Goal: Task Accomplishment & Management: Manage account settings

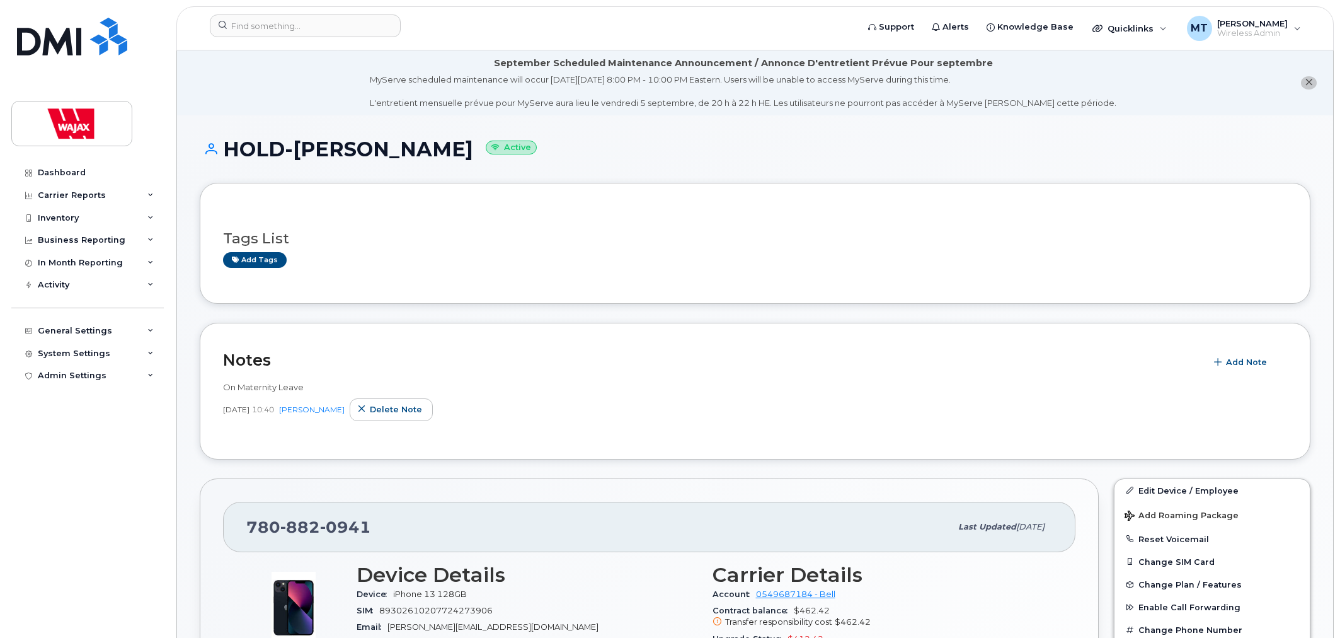
scroll to position [280, 0]
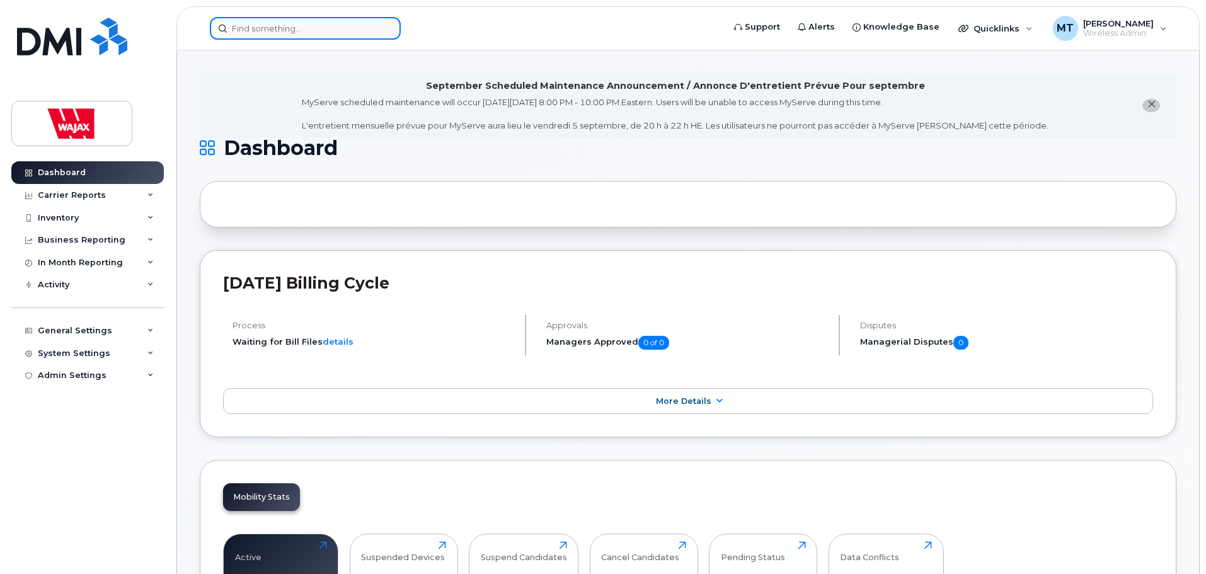
click at [316, 37] on input at bounding box center [305, 28] width 191 height 23
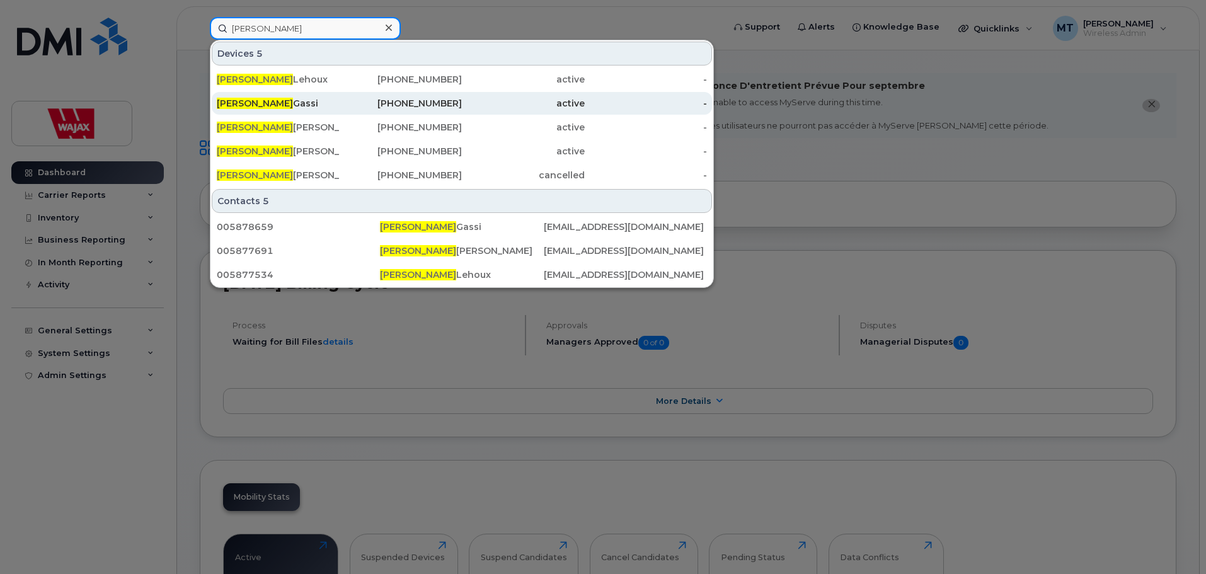
type input "Brandon"
click at [303, 107] on div "Brandon Gassi" at bounding box center [278, 103] width 123 height 13
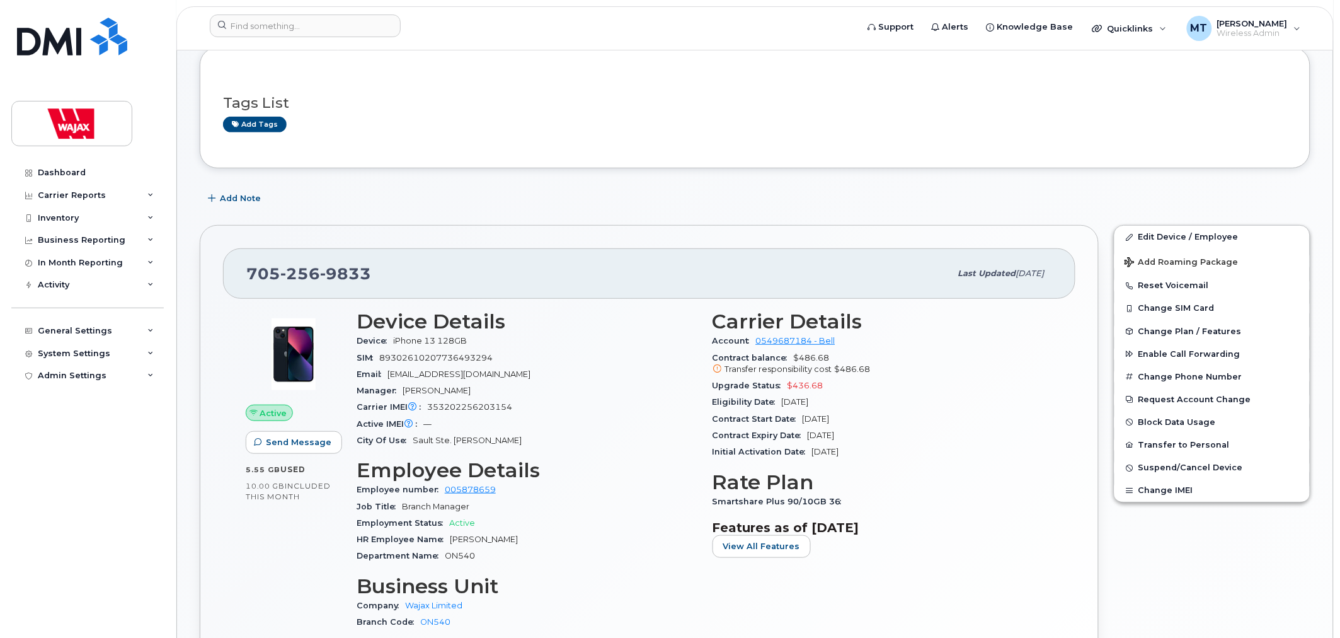
scroll to position [140, 0]
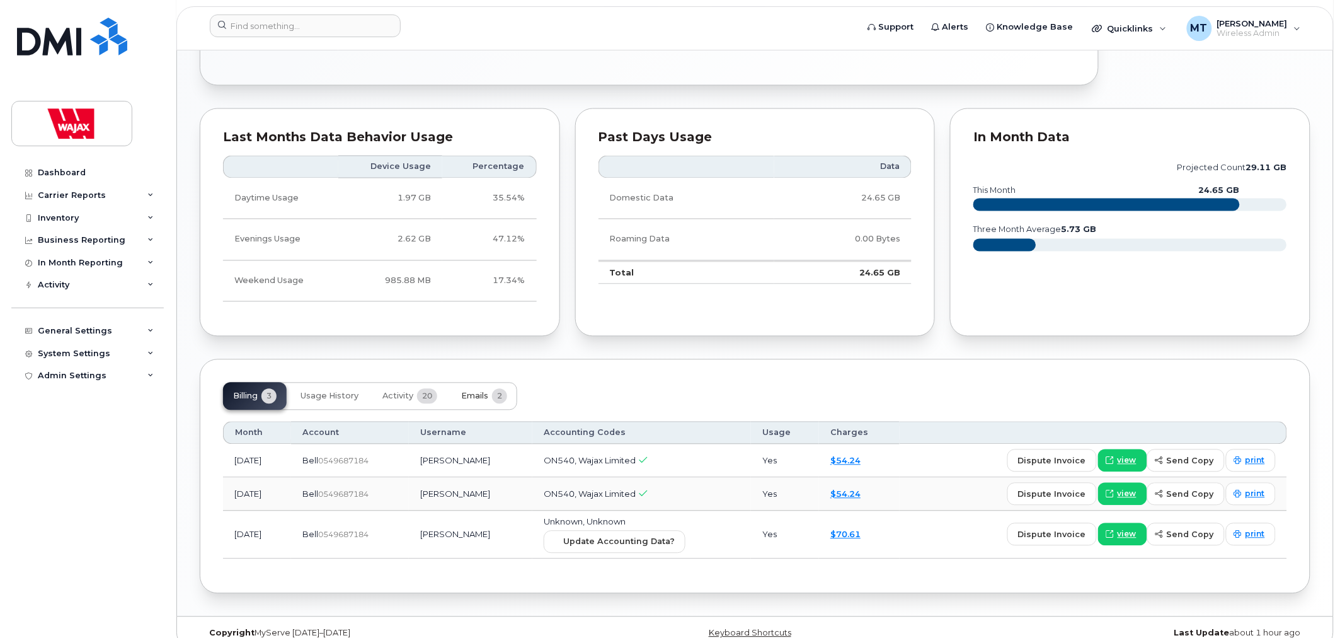
click at [476, 398] on span "Emails" at bounding box center [474, 396] width 27 height 10
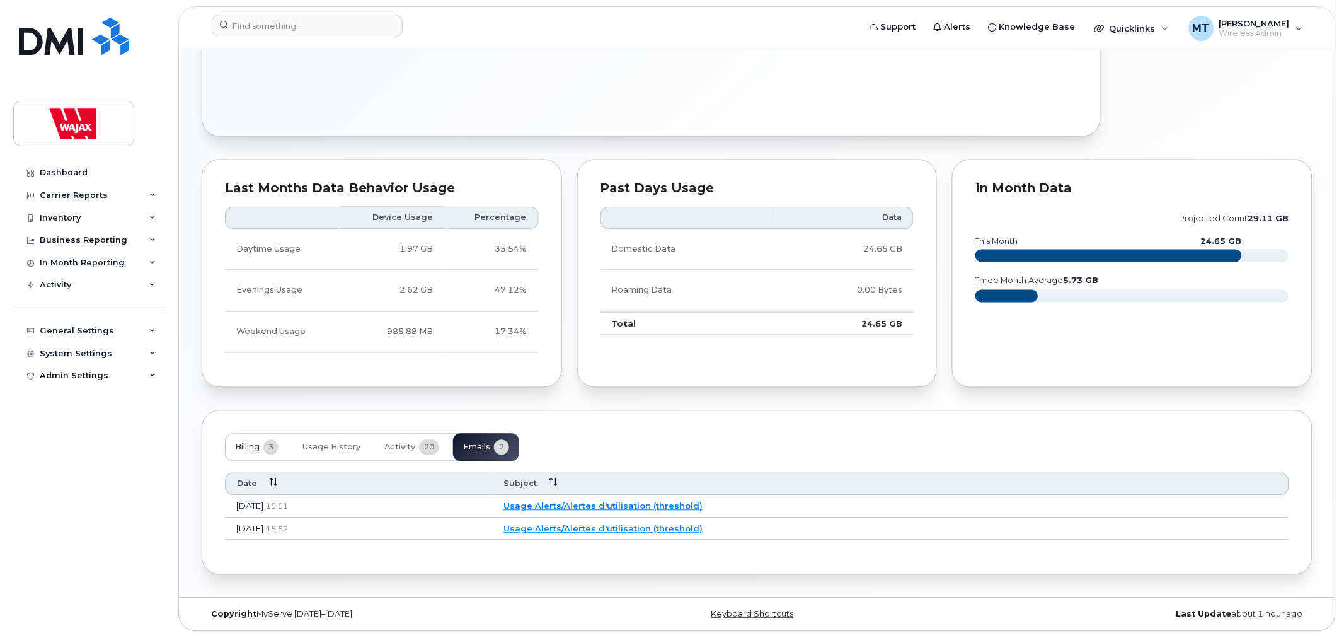
scroll to position [720, 0]
click at [602, 526] on link "Usage Alerts/Alertes d'utilisation (threshold)" at bounding box center [601, 529] width 199 height 10
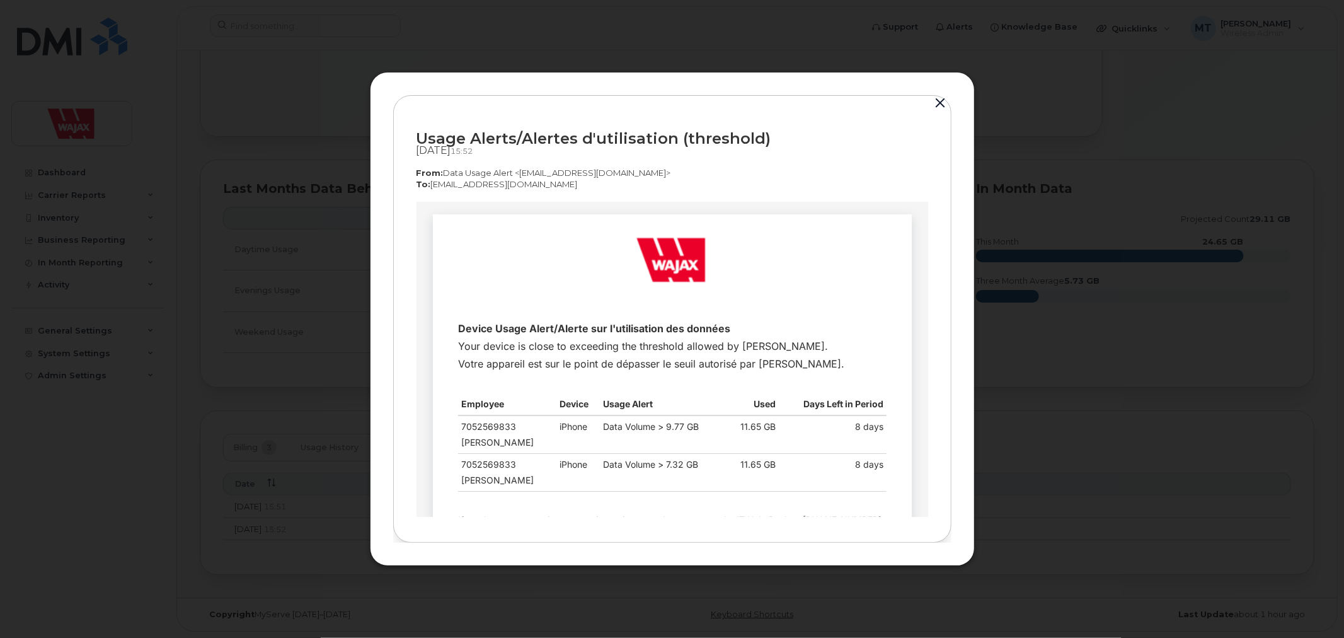
scroll to position [118, 0]
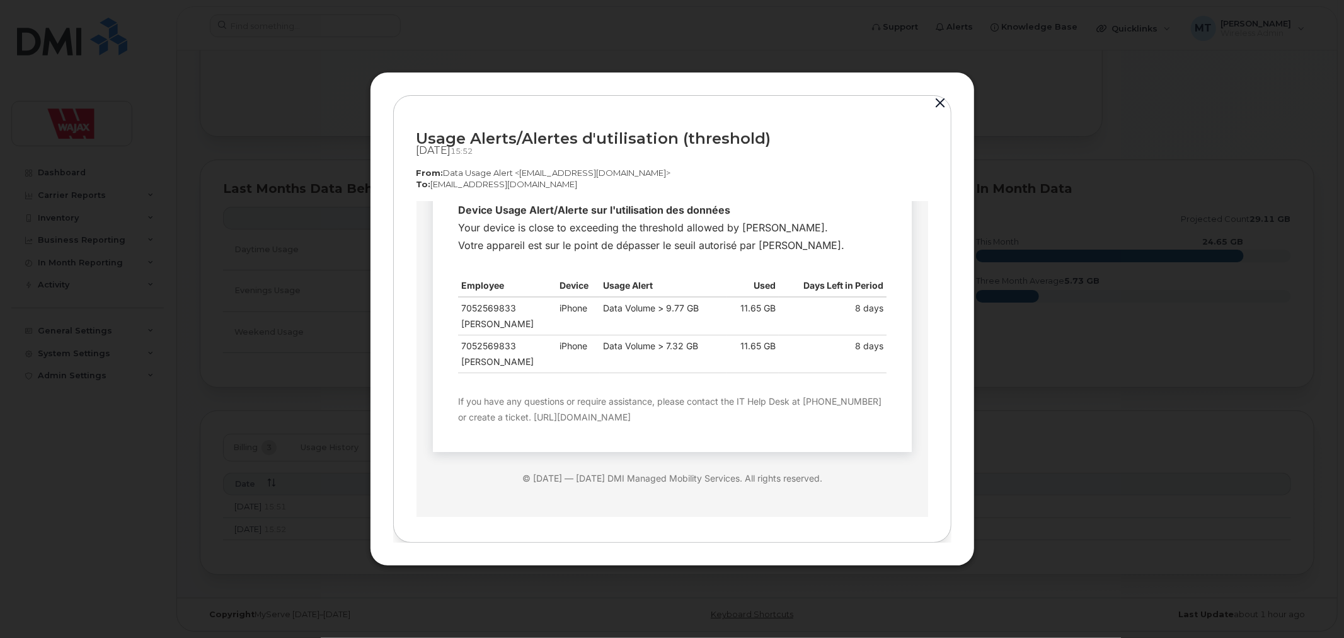
click at [277, 526] on div at bounding box center [672, 319] width 1344 height 638
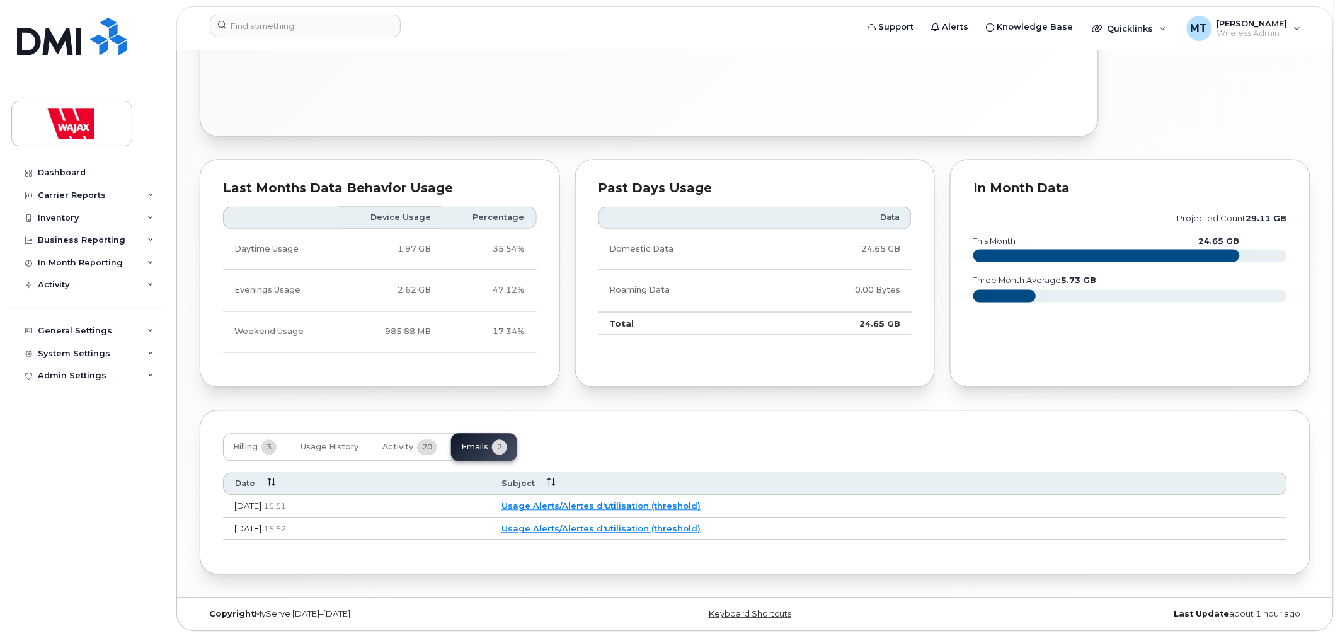
click at [628, 507] on link "Usage Alerts/Alertes d'utilisation (threshold)" at bounding box center [601, 506] width 199 height 10
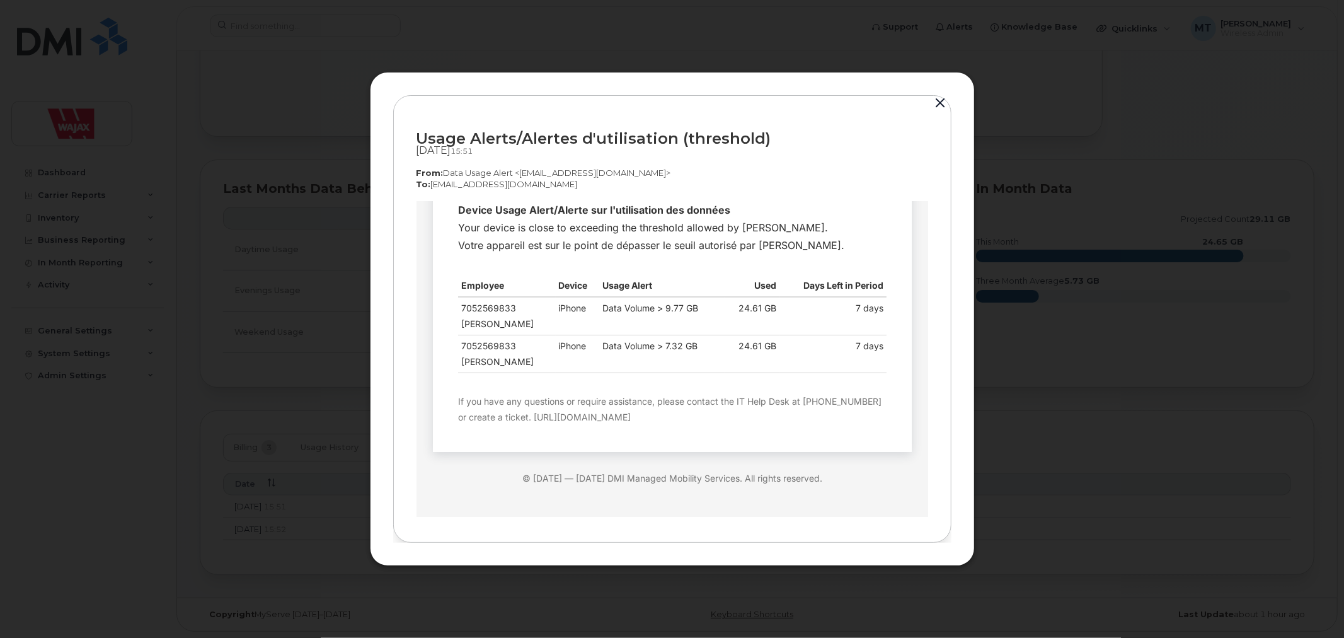
click at [271, 538] on div at bounding box center [672, 319] width 1344 height 638
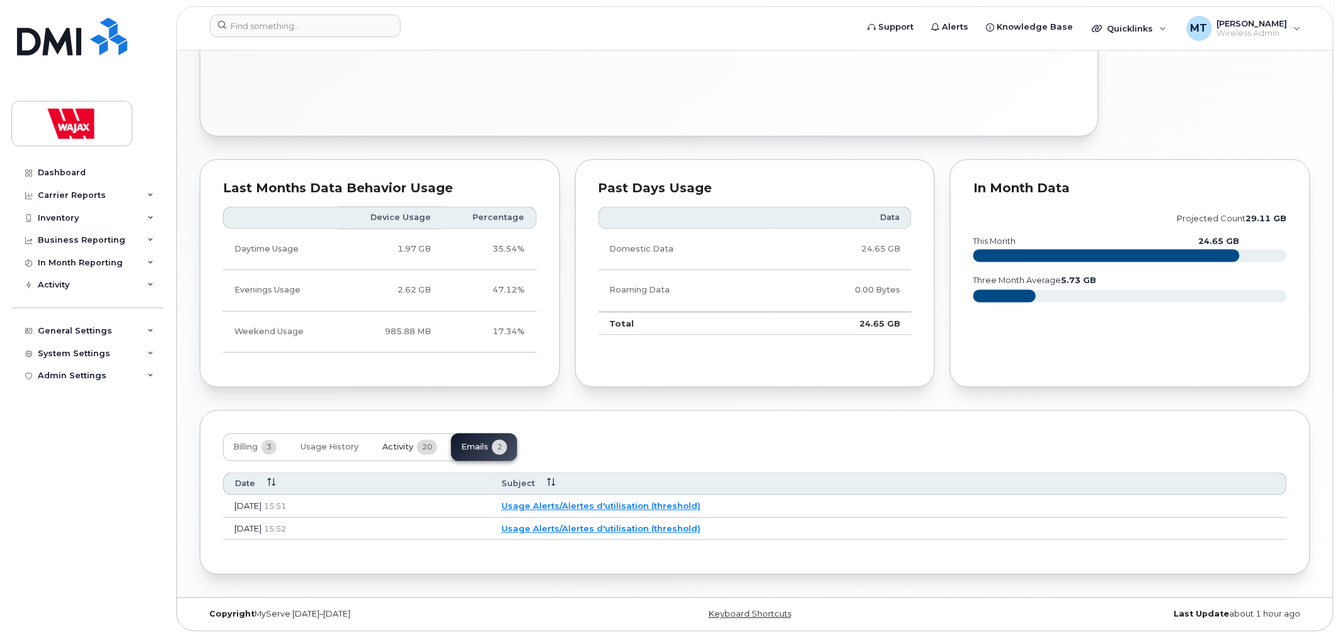
click at [417, 449] on button "Activity 20" at bounding box center [409, 448] width 75 height 28
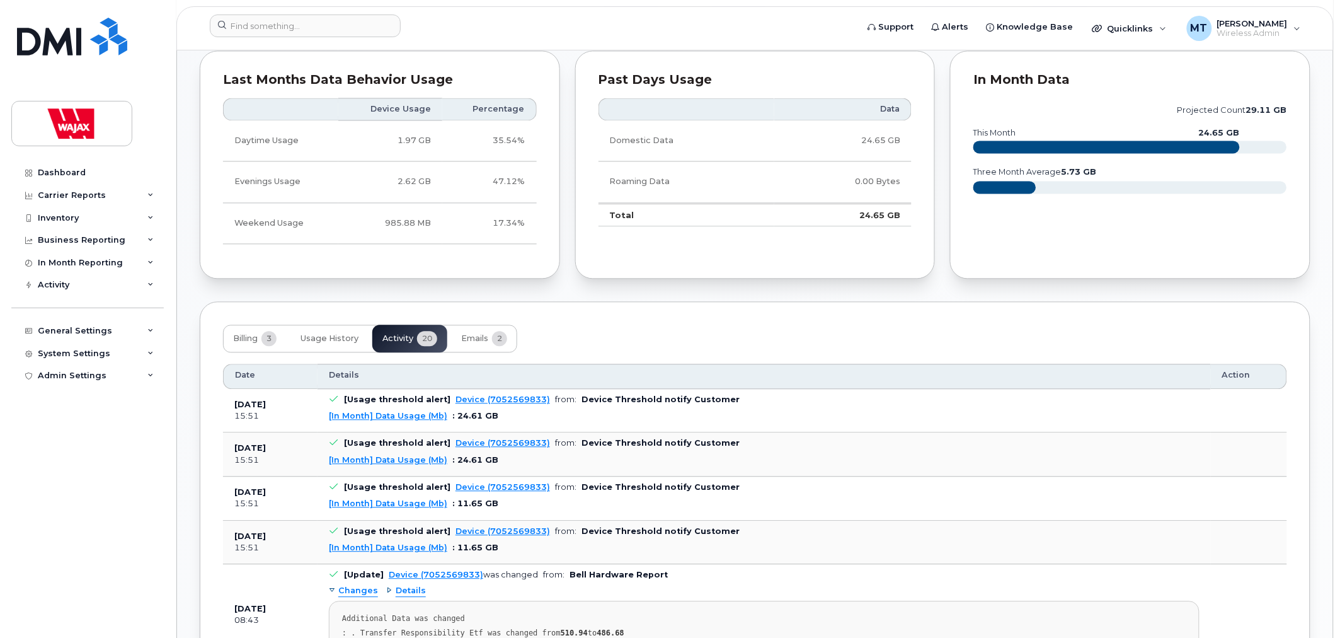
scroll to position [860, 0]
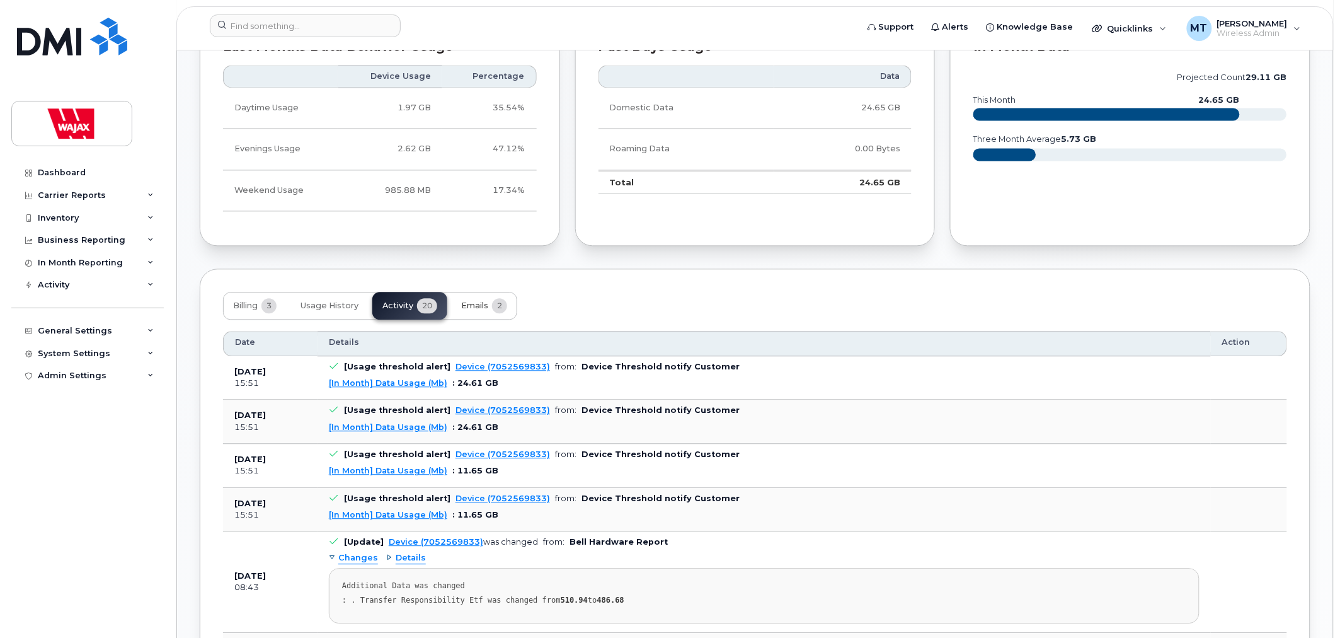
click at [470, 302] on span "Emails" at bounding box center [474, 306] width 27 height 10
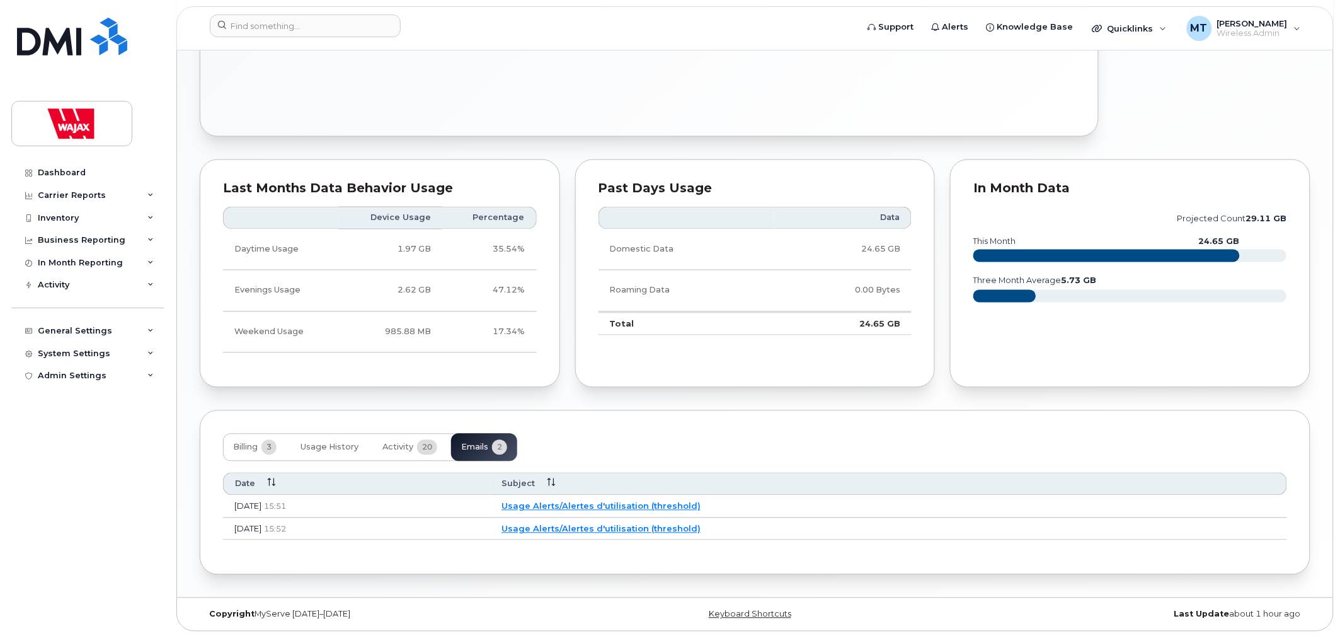
scroll to position [720, 0]
click at [340, 444] on span "Usage History" at bounding box center [330, 447] width 58 height 10
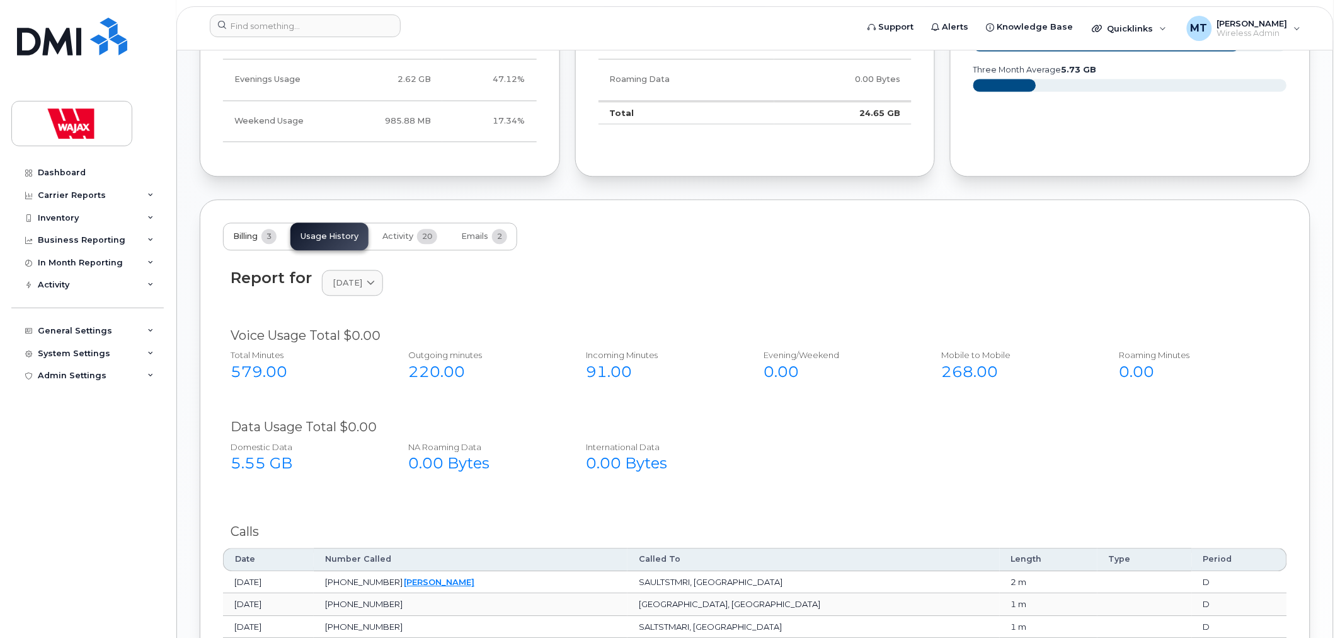
click at [256, 248] on button "Billing 3" at bounding box center [255, 236] width 64 height 28
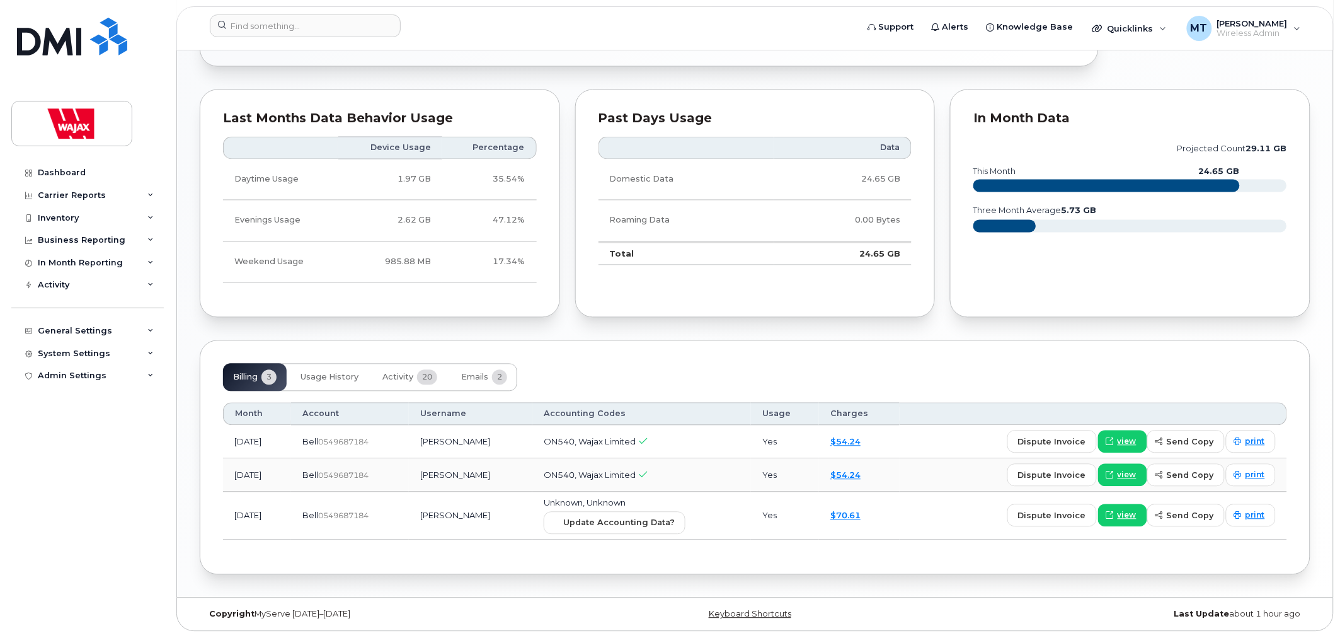
scroll to position [790, 0]
click at [411, 374] on span "Activity" at bounding box center [398, 377] width 31 height 10
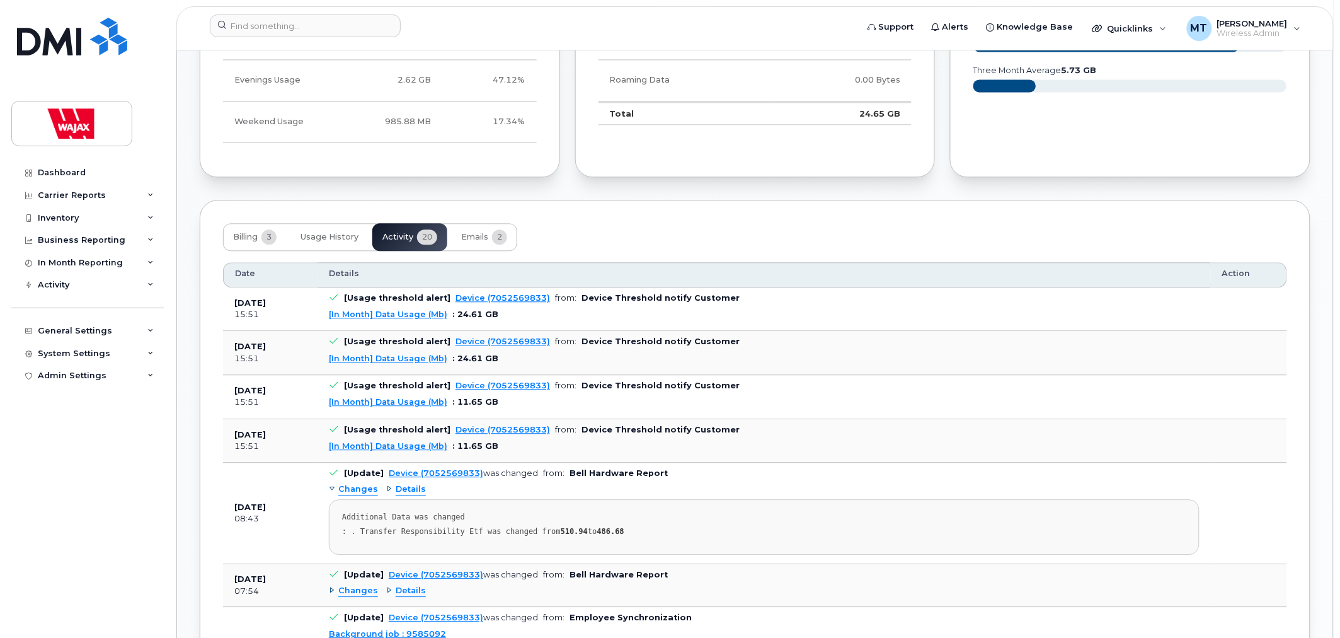
scroll to position [860, 0]
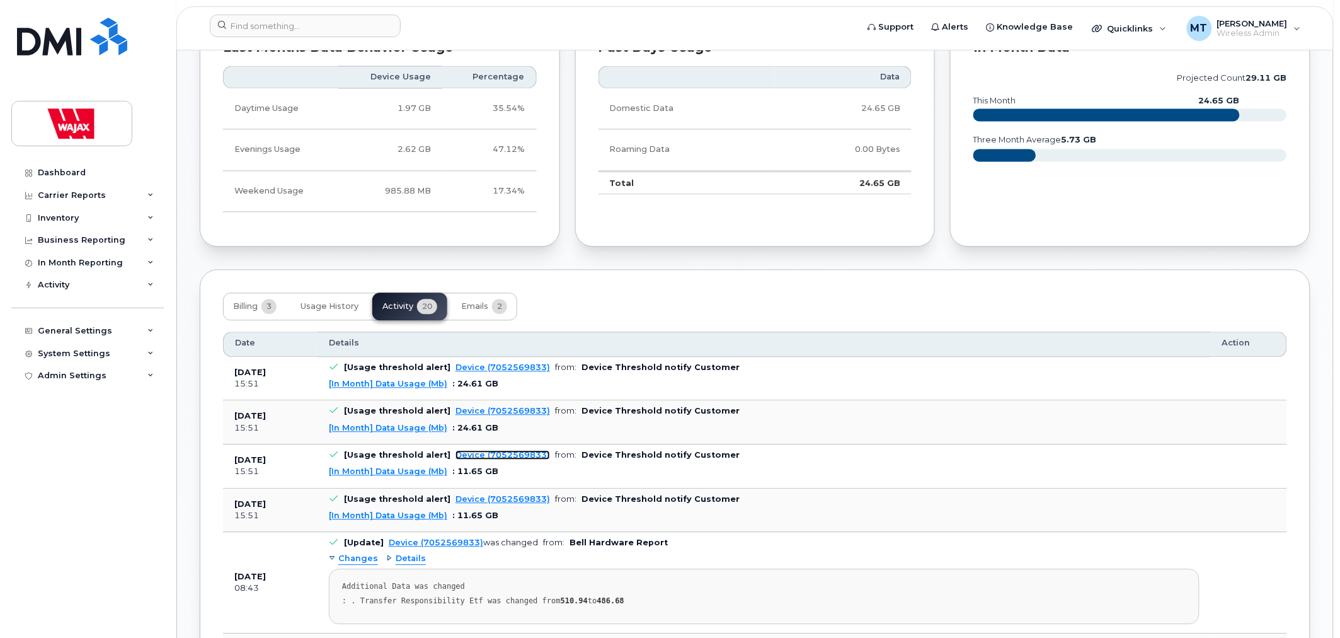
drag, startPoint x: 480, startPoint y: 456, endPoint x: 475, endPoint y: 462, distance: 7.2
click at [480, 456] on link "Device (7052569833)" at bounding box center [503, 455] width 95 height 9
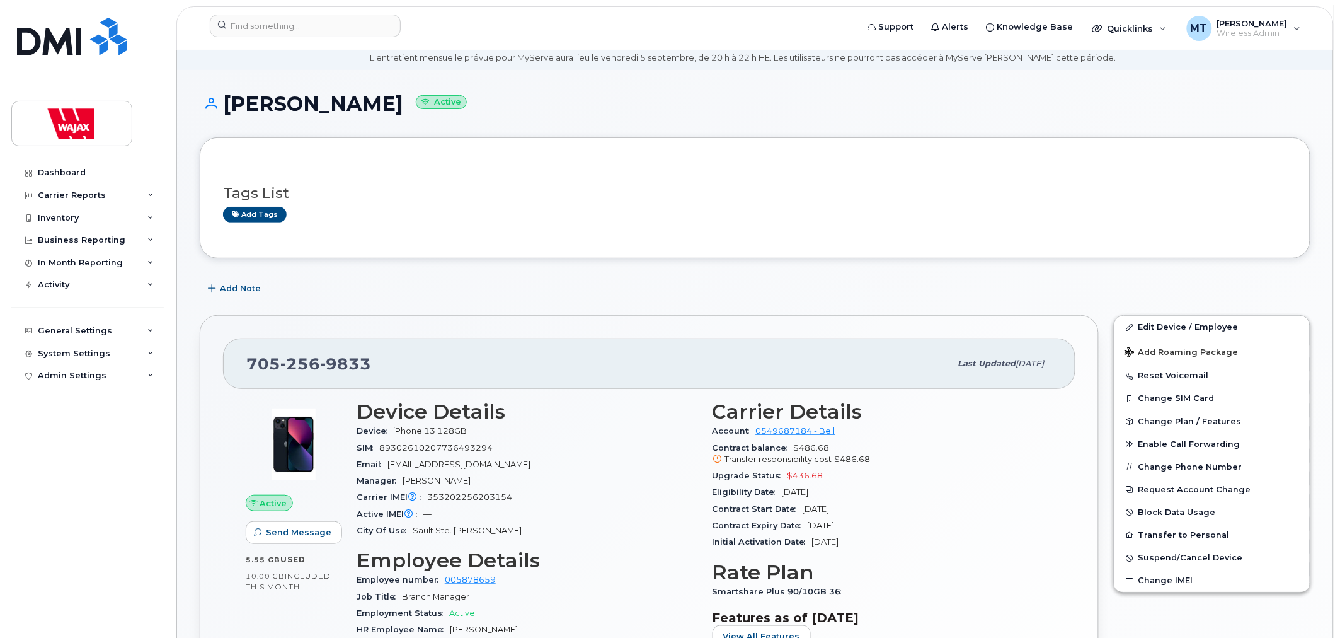
scroll to position [70, 0]
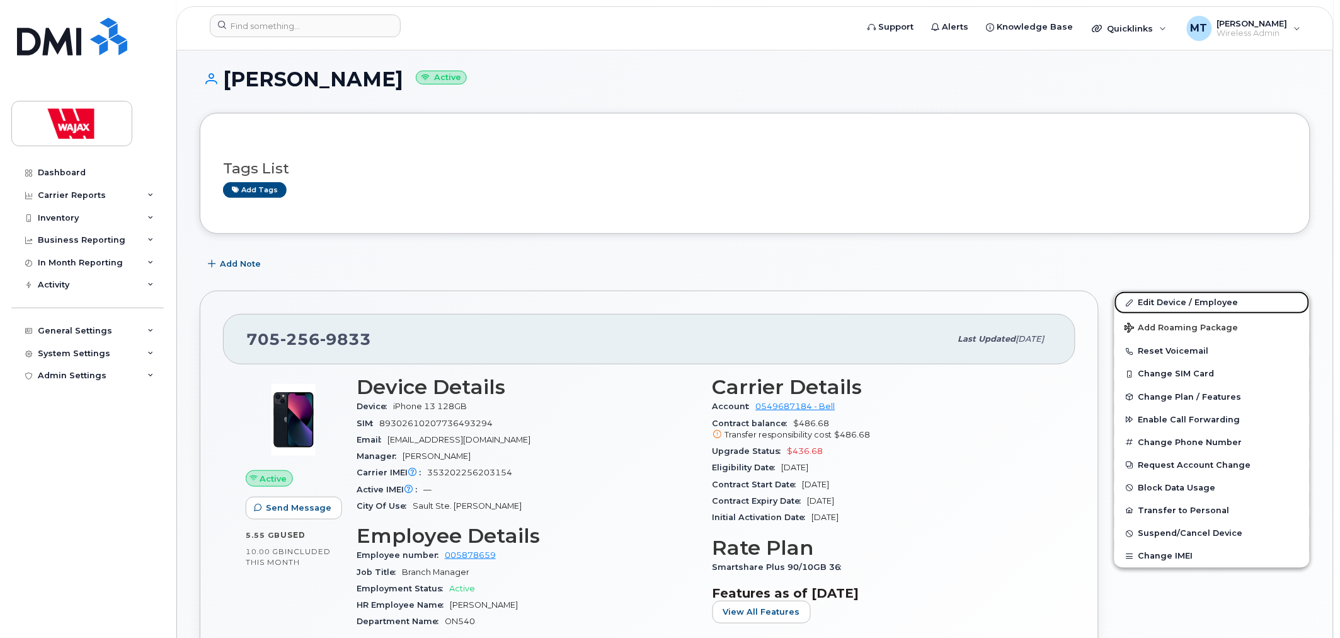
click at [1146, 303] on link "Edit Device / Employee" at bounding box center [1212, 302] width 195 height 23
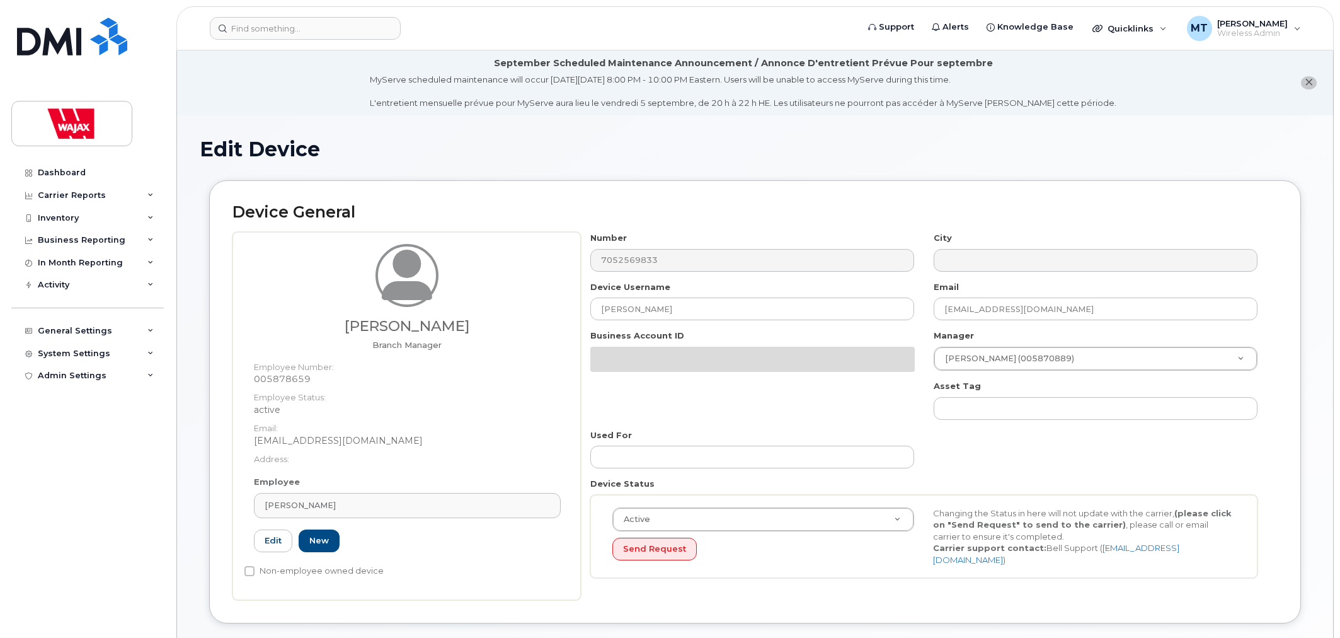
select select "23291732"
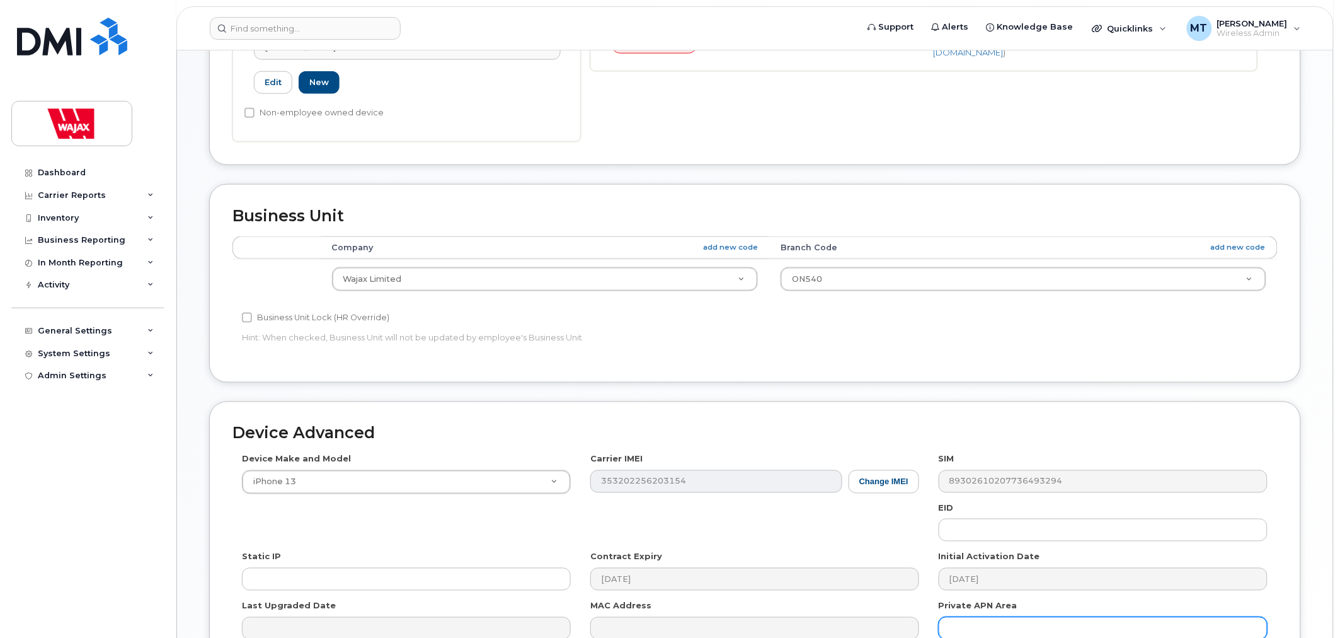
scroll to position [599, 0]
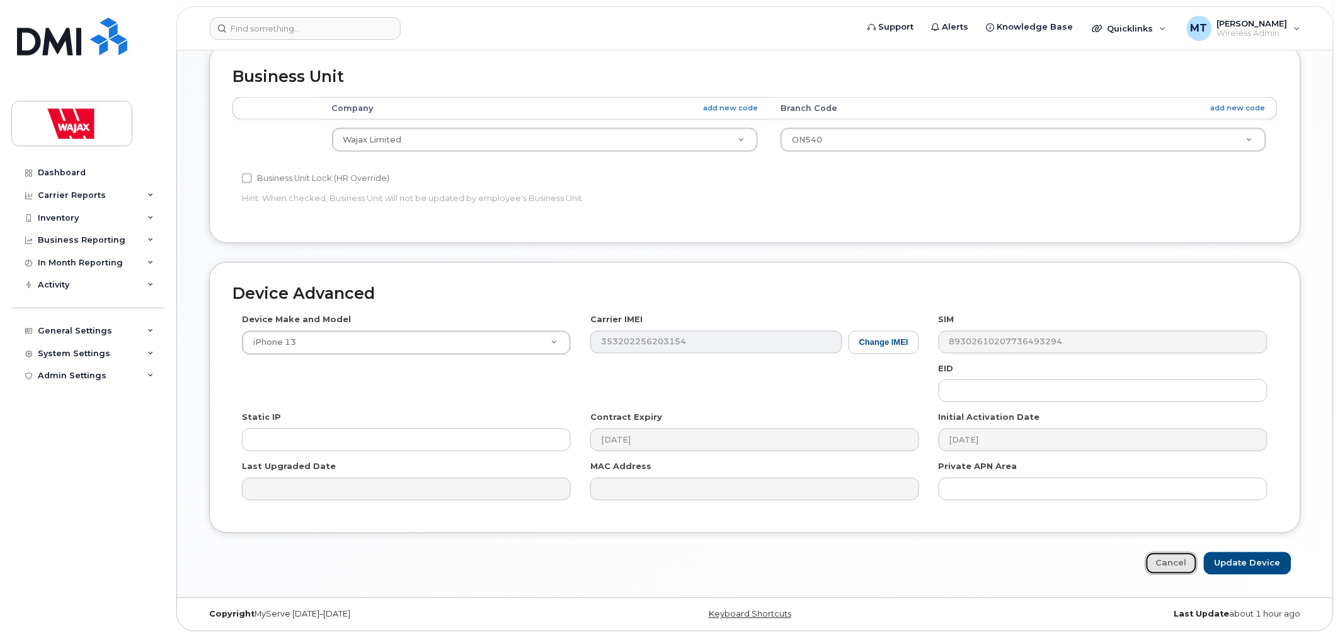
drag, startPoint x: 1165, startPoint y: 563, endPoint x: 1004, endPoint y: 561, distance: 160.1
click at [1165, 563] on link "Cancel" at bounding box center [1172, 563] width 52 height 23
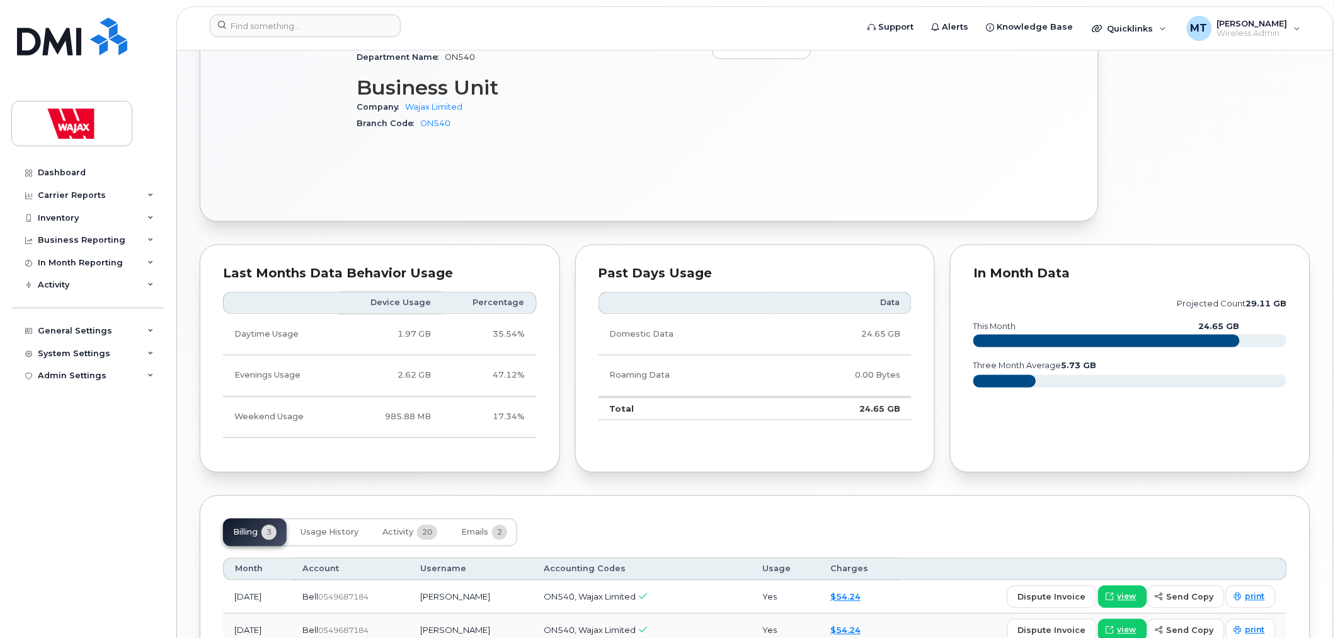
scroll to position [700, 0]
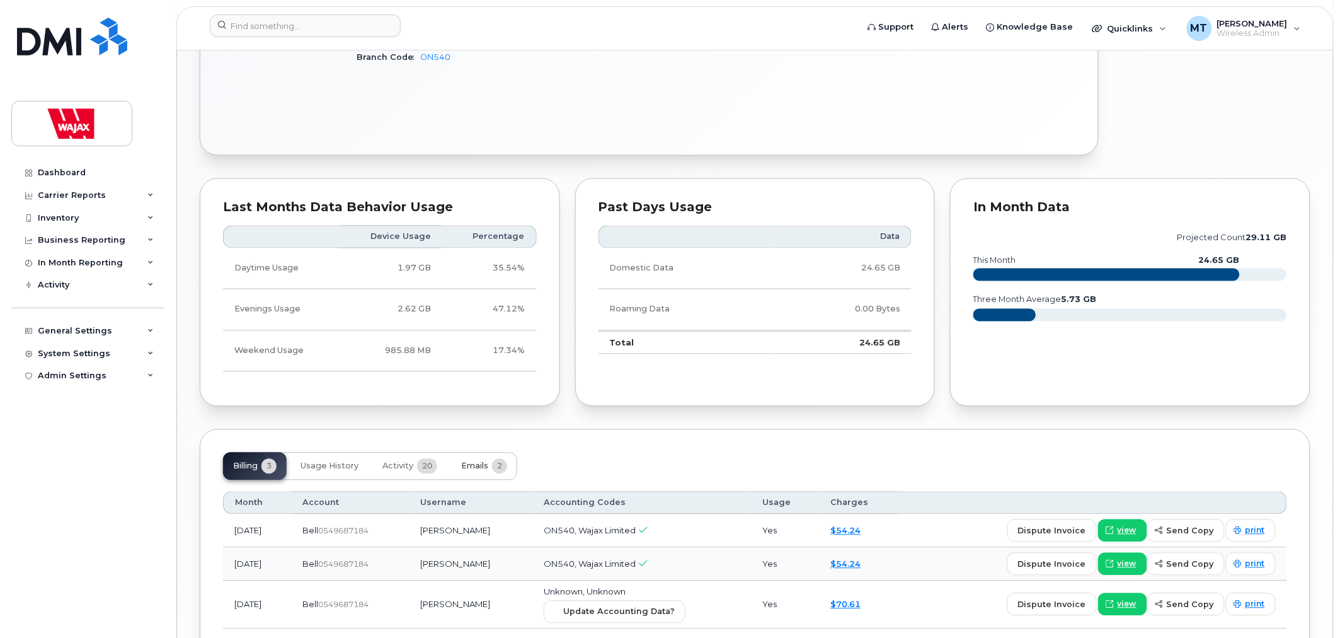
click at [486, 469] on span "Emails" at bounding box center [474, 466] width 27 height 10
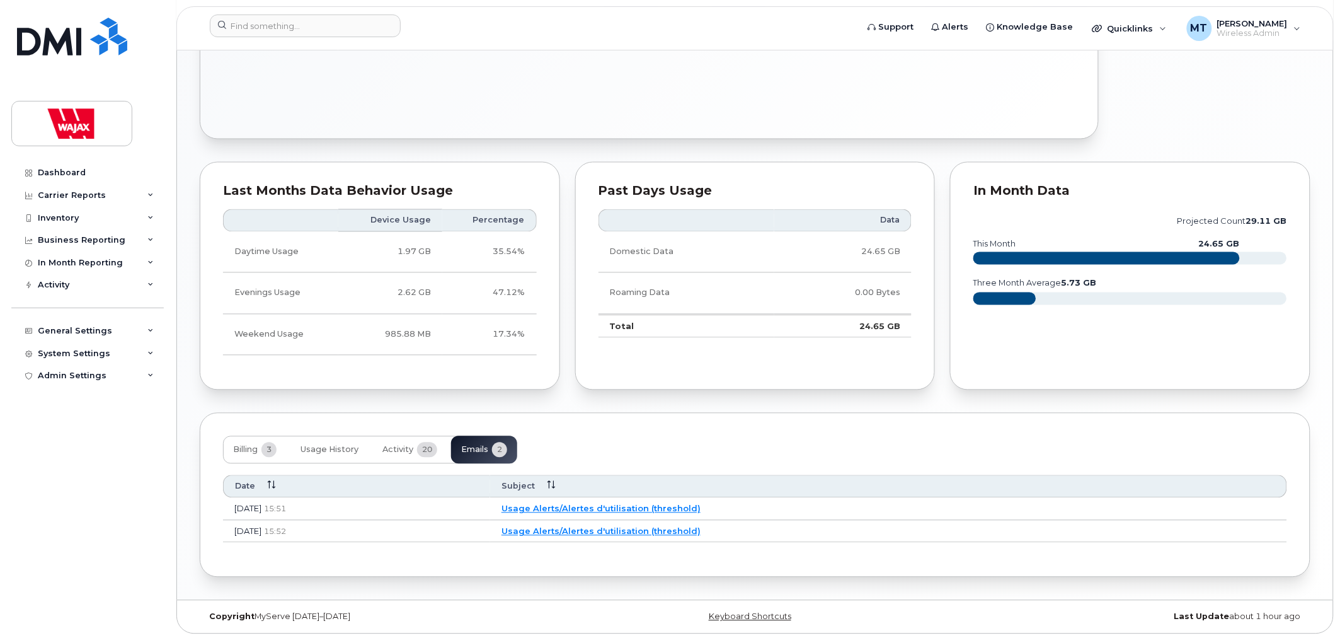
scroll to position [720, 0]
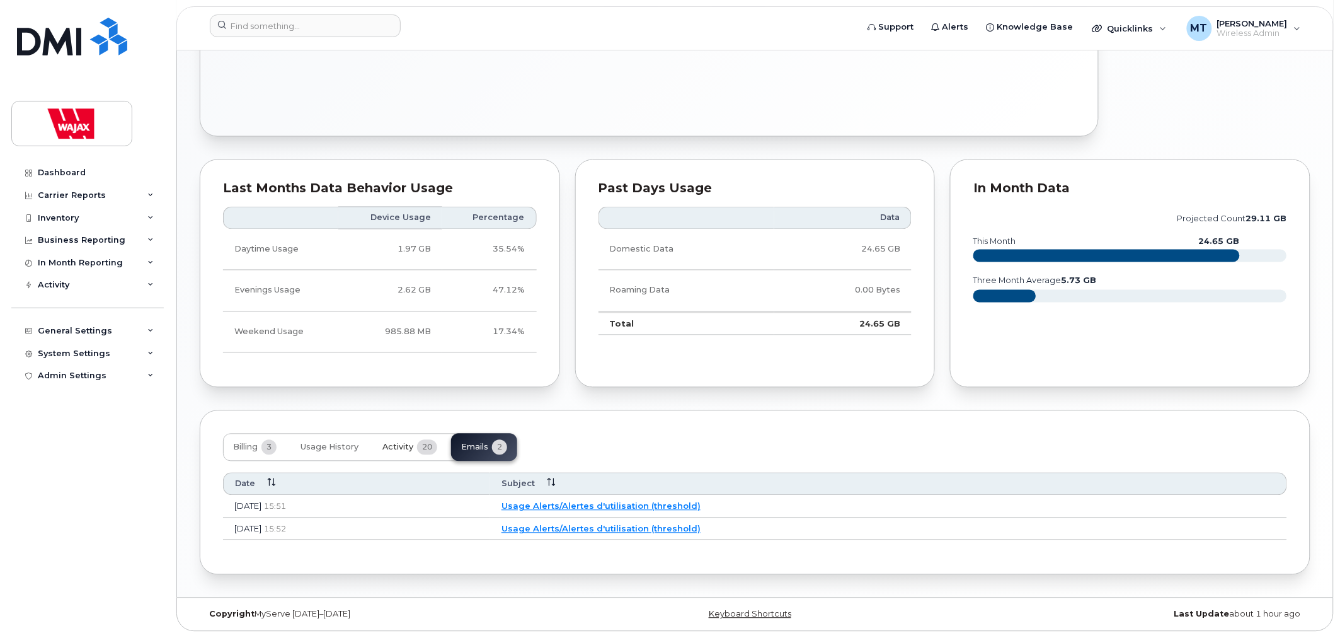
click at [411, 442] on span "Activity" at bounding box center [398, 447] width 31 height 10
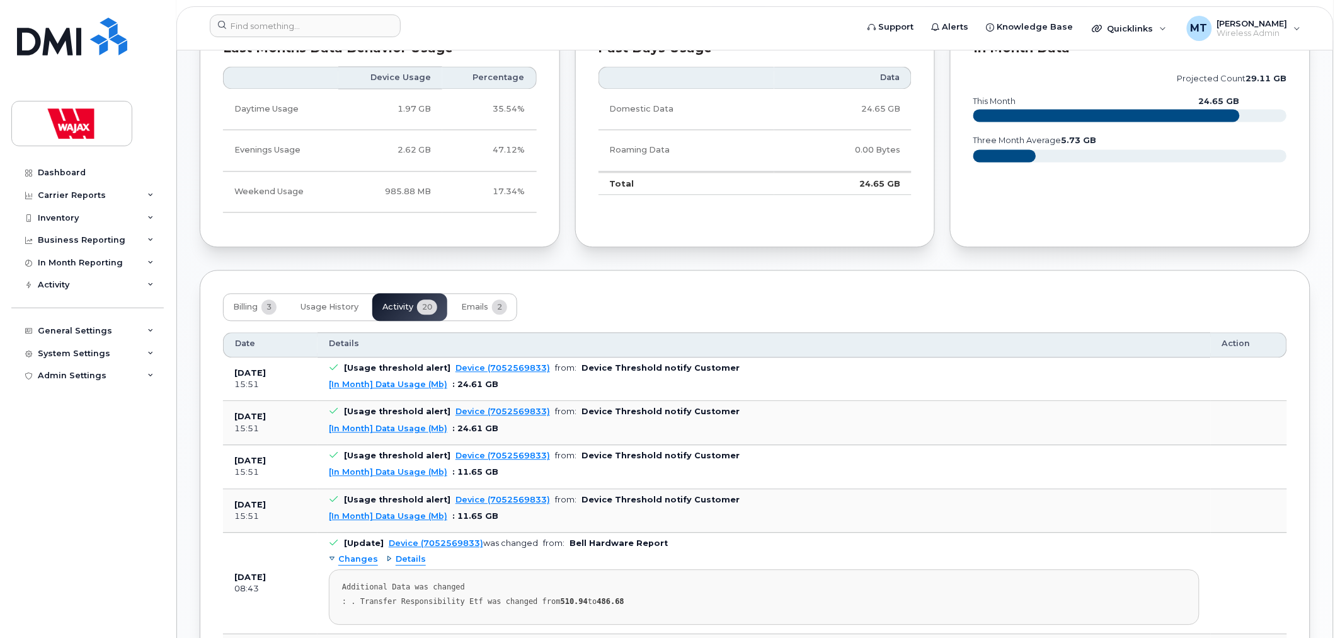
scroll to position [860, 0]
drag, startPoint x: 233, startPoint y: 501, endPoint x: 289, endPoint y: 505, distance: 55.6
click at [289, 505] on td "Sep 04, 2025 15:51" at bounding box center [270, 510] width 95 height 44
click at [297, 493] on td "Sep 04, 2025 15:51" at bounding box center [270, 510] width 95 height 44
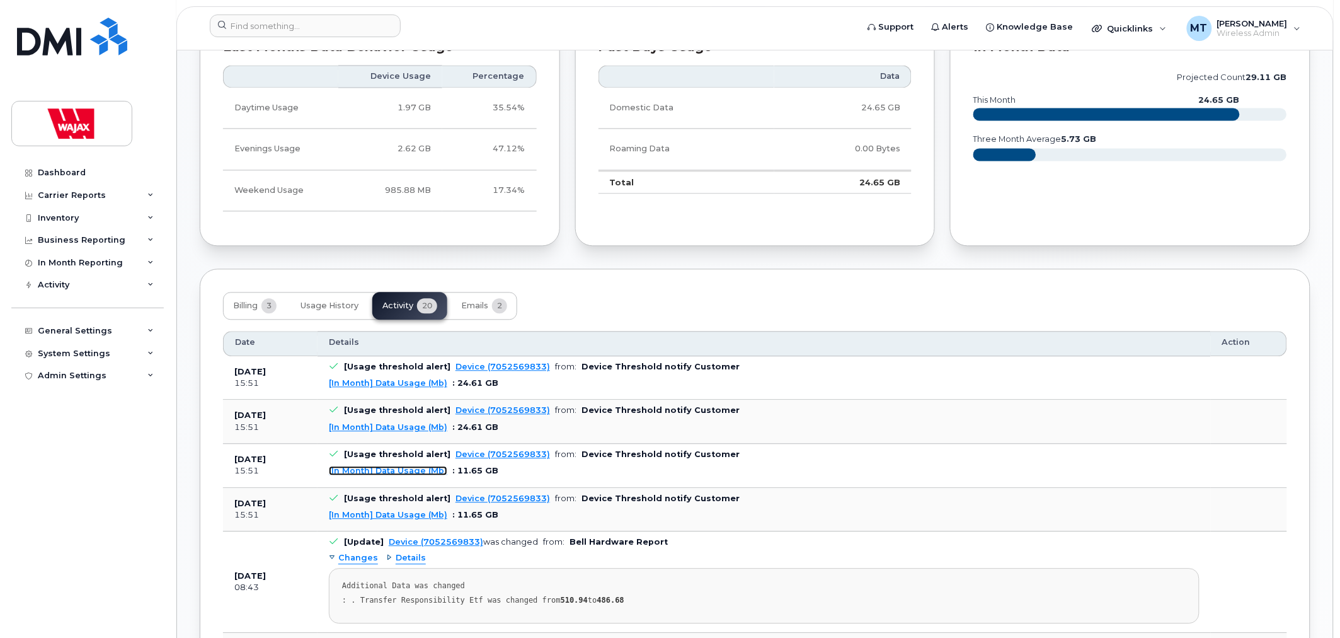
click at [399, 473] on link "[In Month] Data Usage (Mb)" at bounding box center [388, 470] width 118 height 9
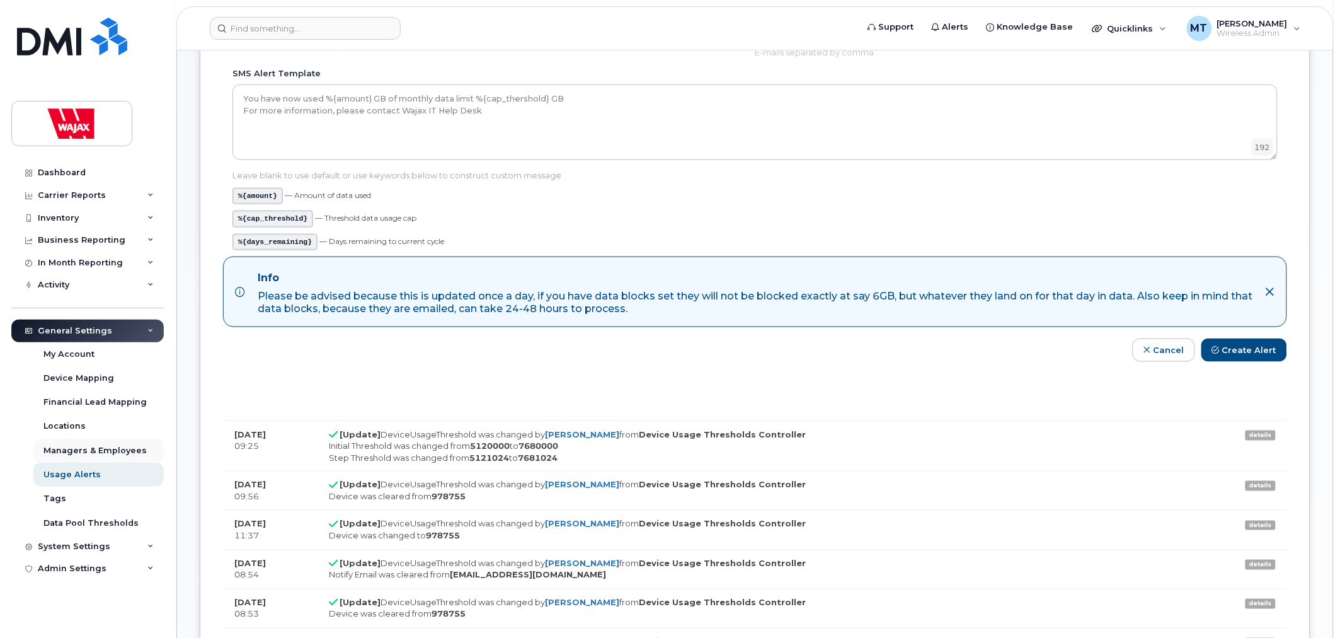
scroll to position [350, 0]
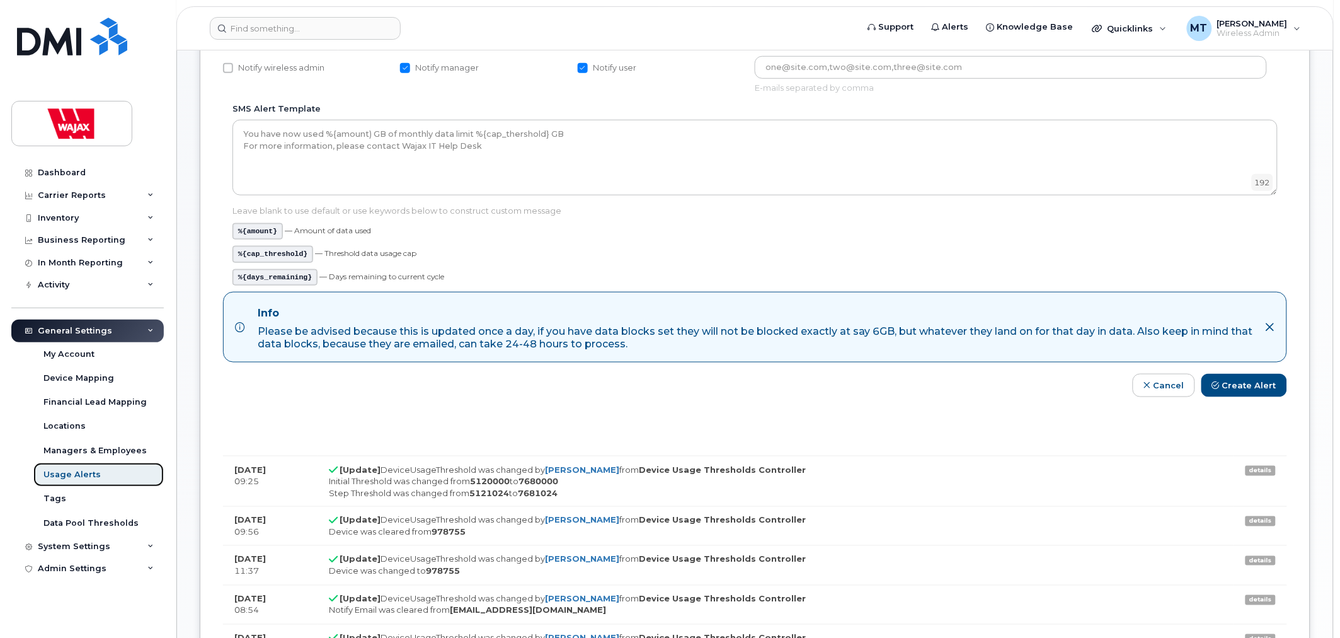
click at [125, 480] on link "Usage Alerts" at bounding box center [98, 475] width 130 height 24
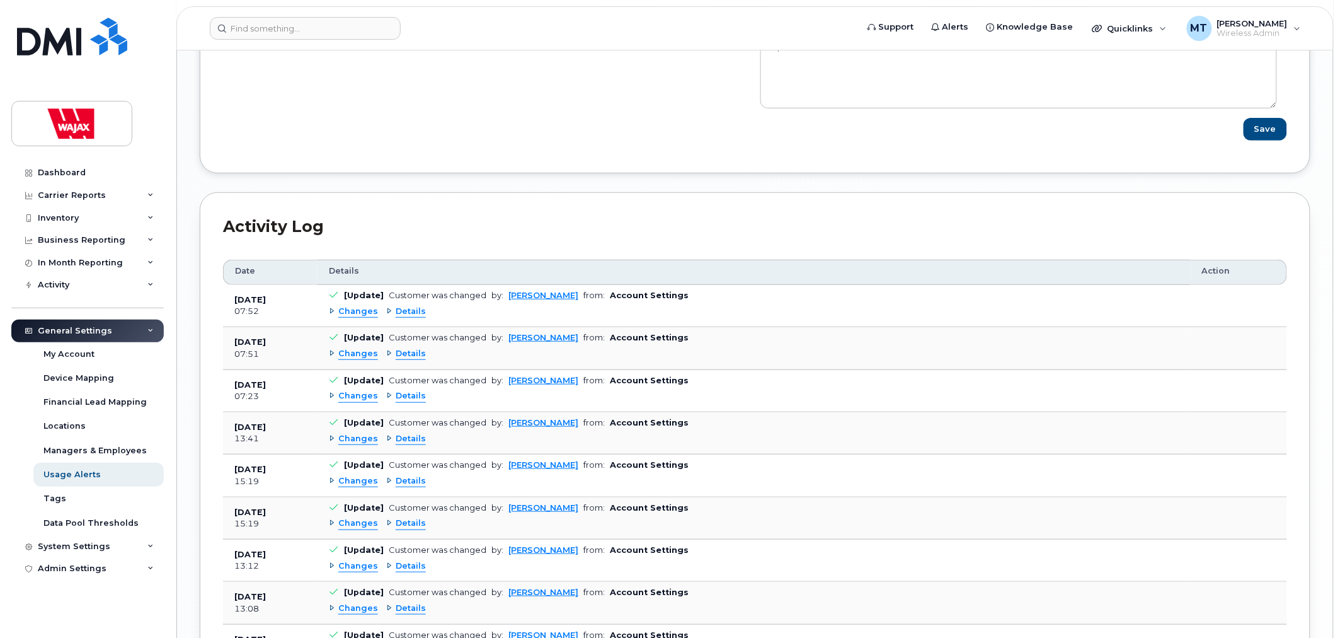
scroll to position [1820, 0]
click at [330, 356] on div "Changes" at bounding box center [353, 353] width 49 height 12
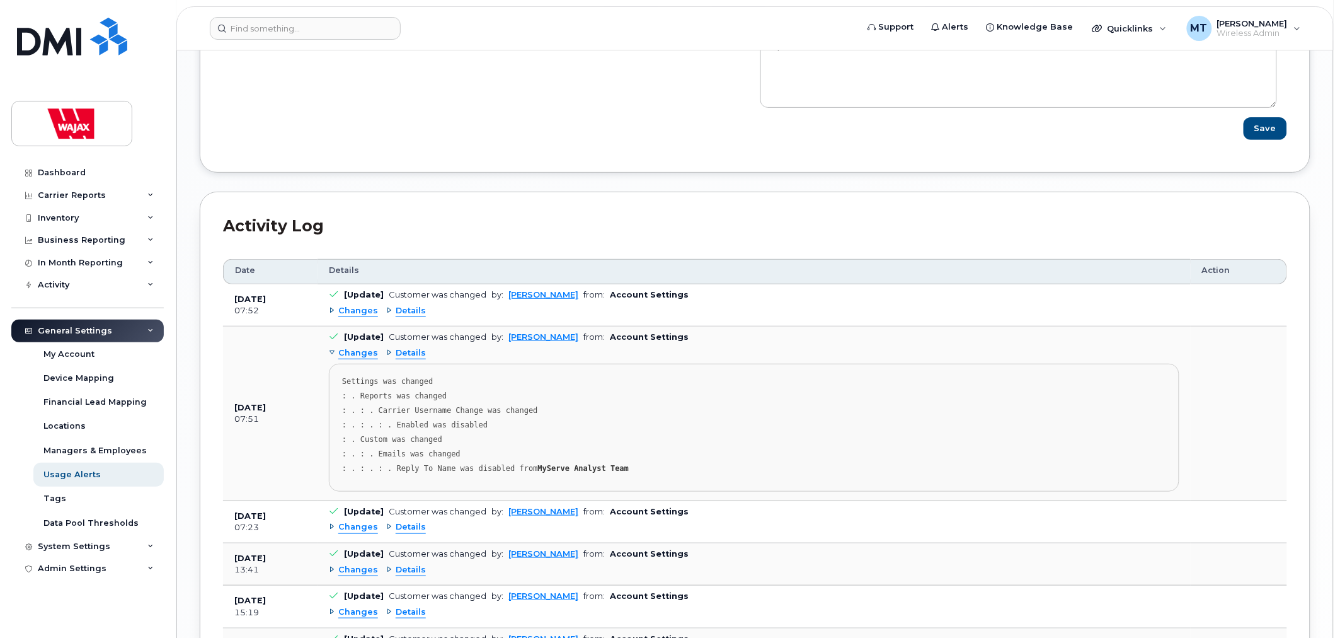
click at [330, 356] on div "Changes" at bounding box center [353, 353] width 49 height 12
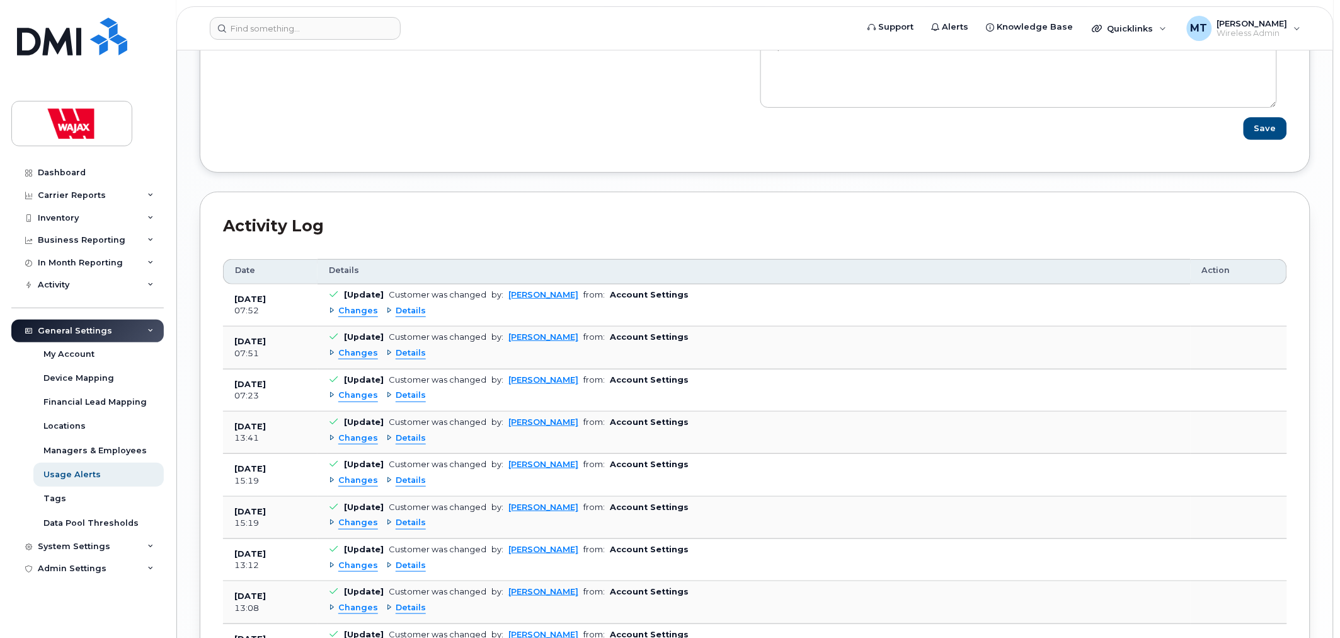
click at [330, 313] on div "Changes" at bounding box center [353, 311] width 49 height 12
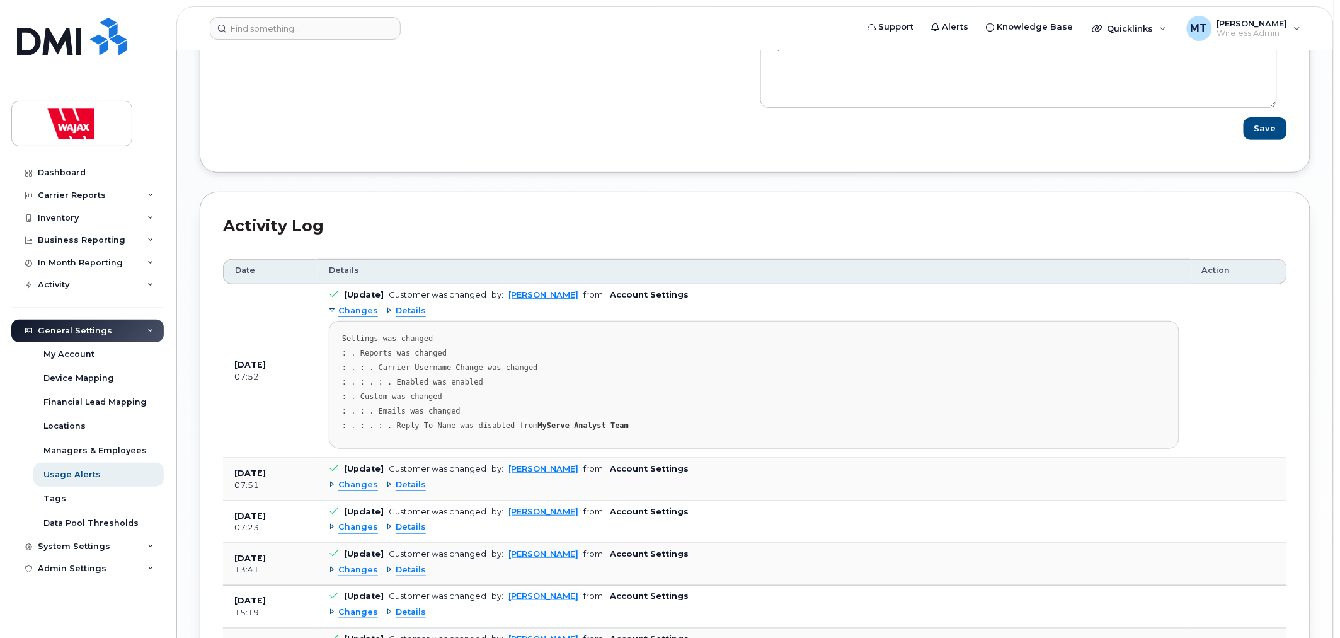
click at [330, 313] on div "Changes" at bounding box center [353, 311] width 49 height 12
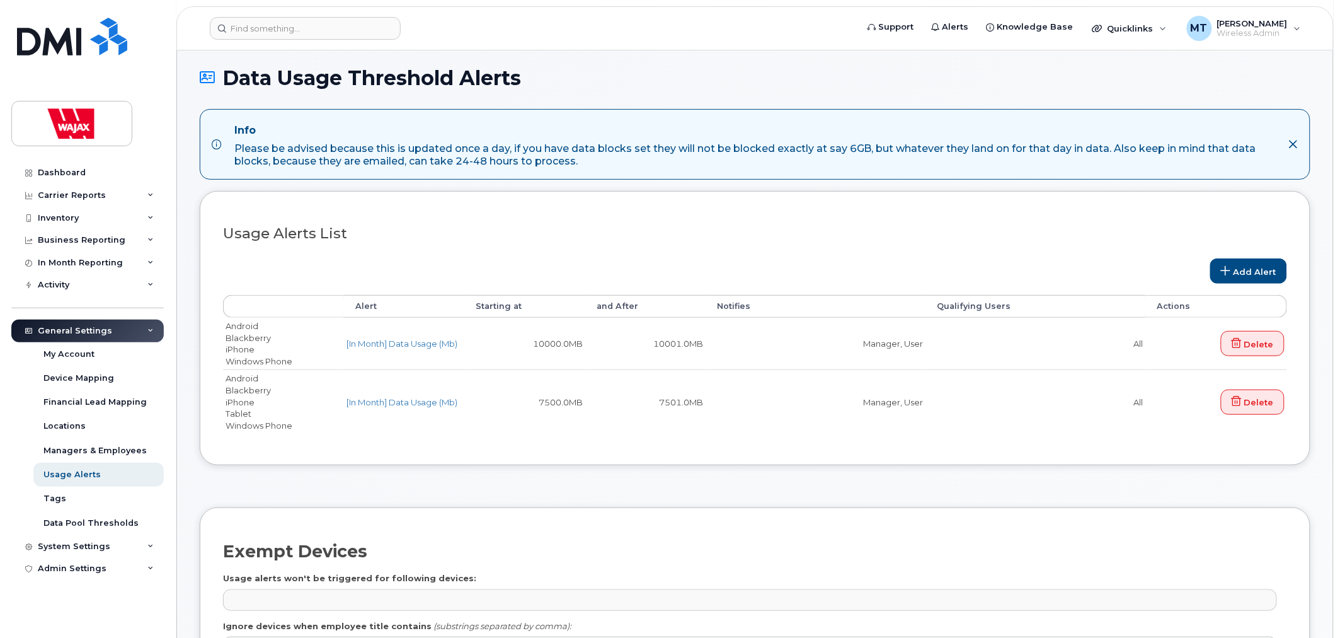
scroll to position [70, 0]
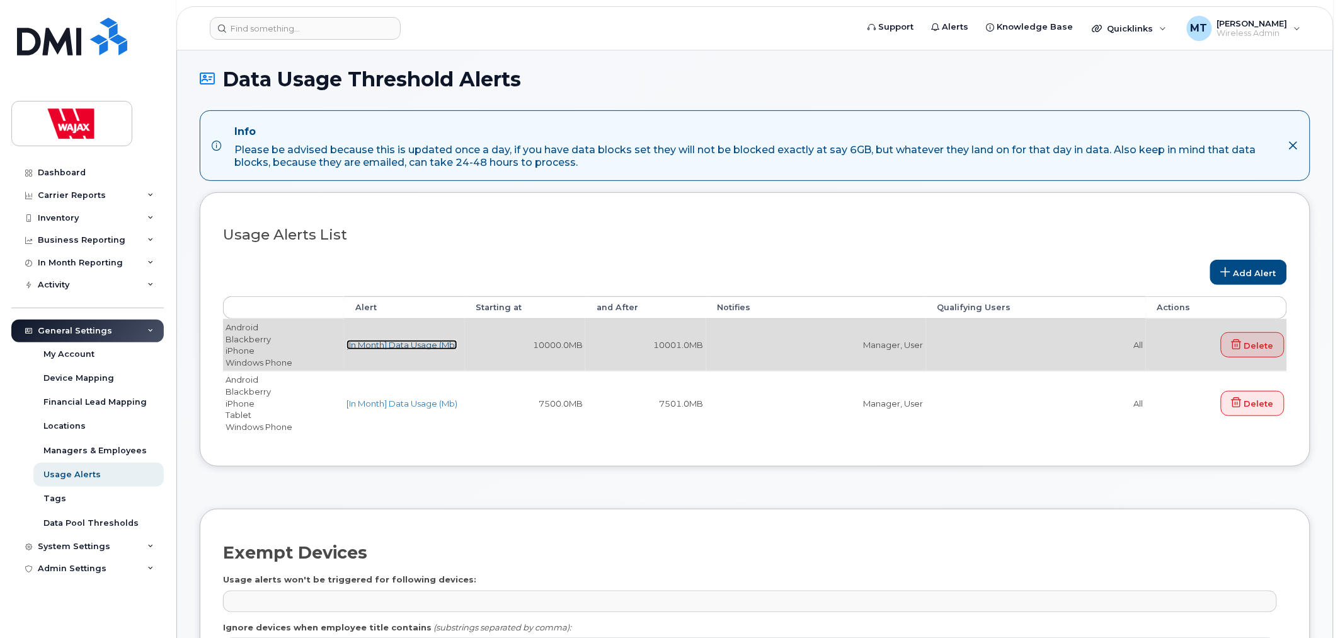
click at [447, 345] on link "[In Month] Data Usage (Mb)" at bounding box center [402, 345] width 111 height 10
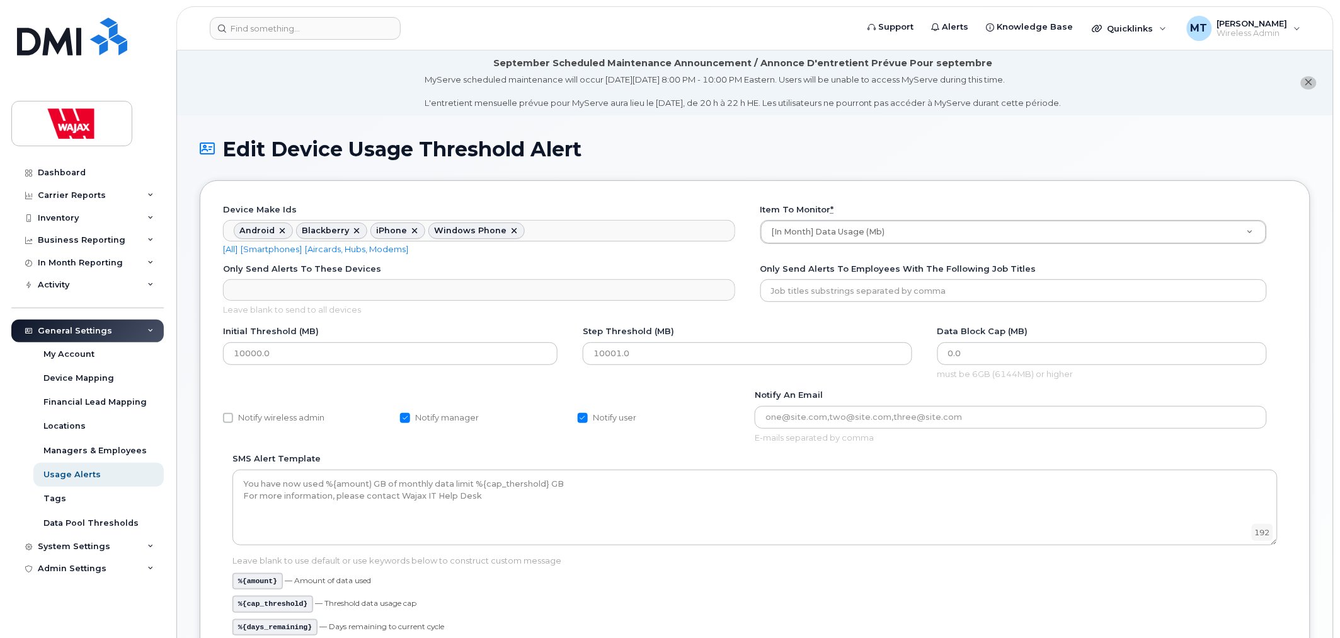
click at [1313, 78] on icon "close notification" at bounding box center [1309, 82] width 8 height 8
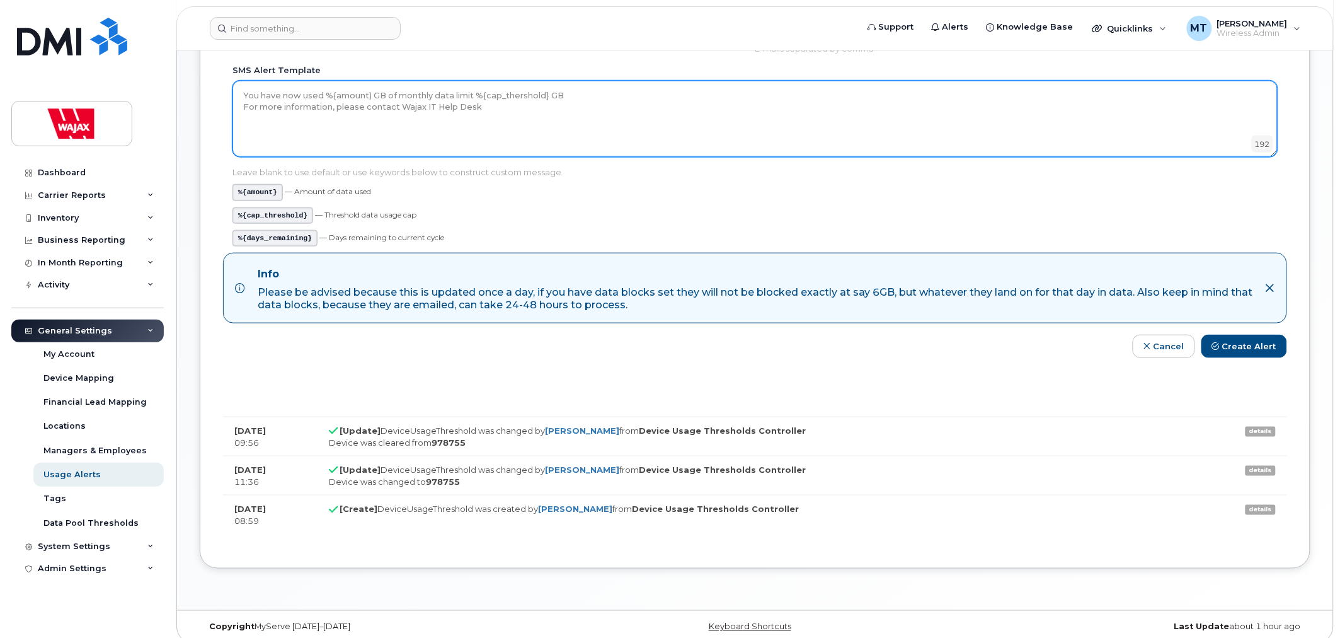
scroll to position [338, 0]
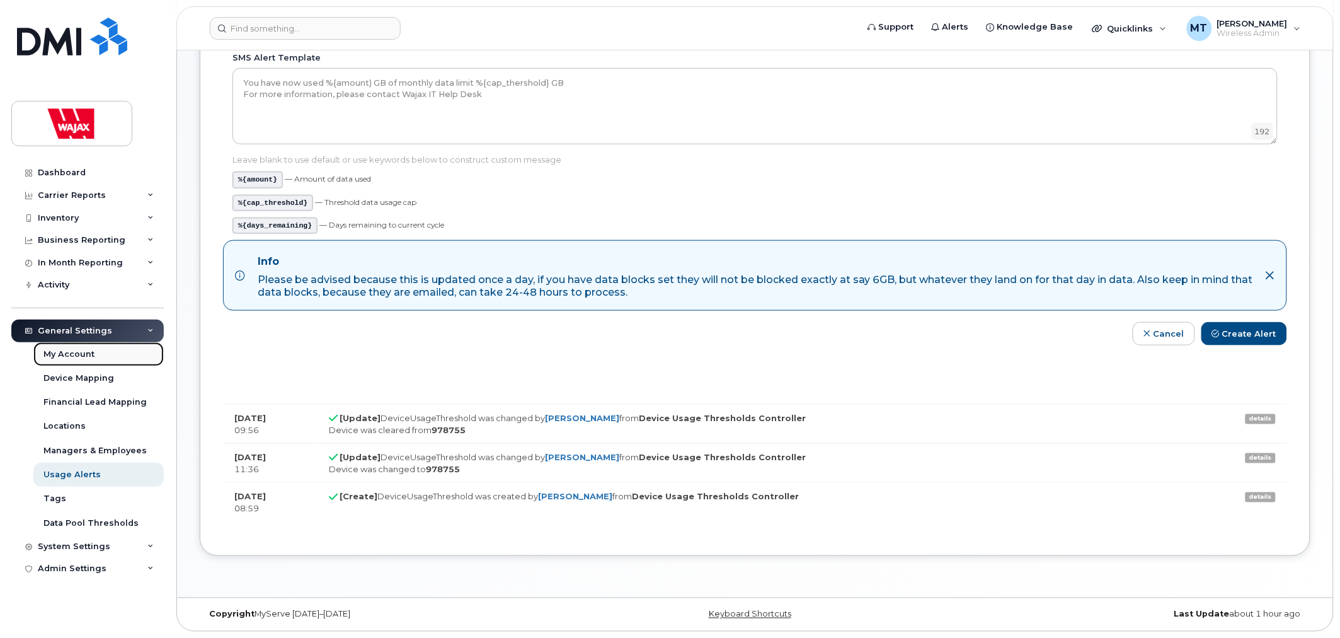
click at [95, 357] on link "My Account" at bounding box center [98, 354] width 130 height 24
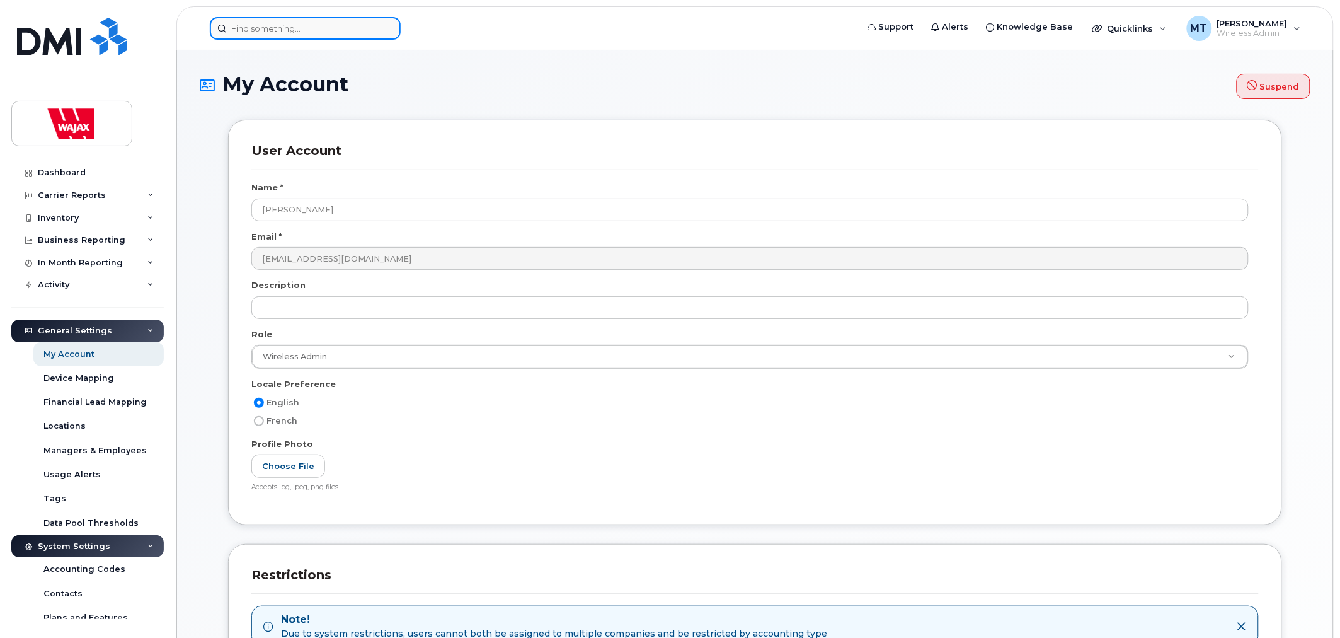
click at [315, 32] on input at bounding box center [305, 28] width 191 height 23
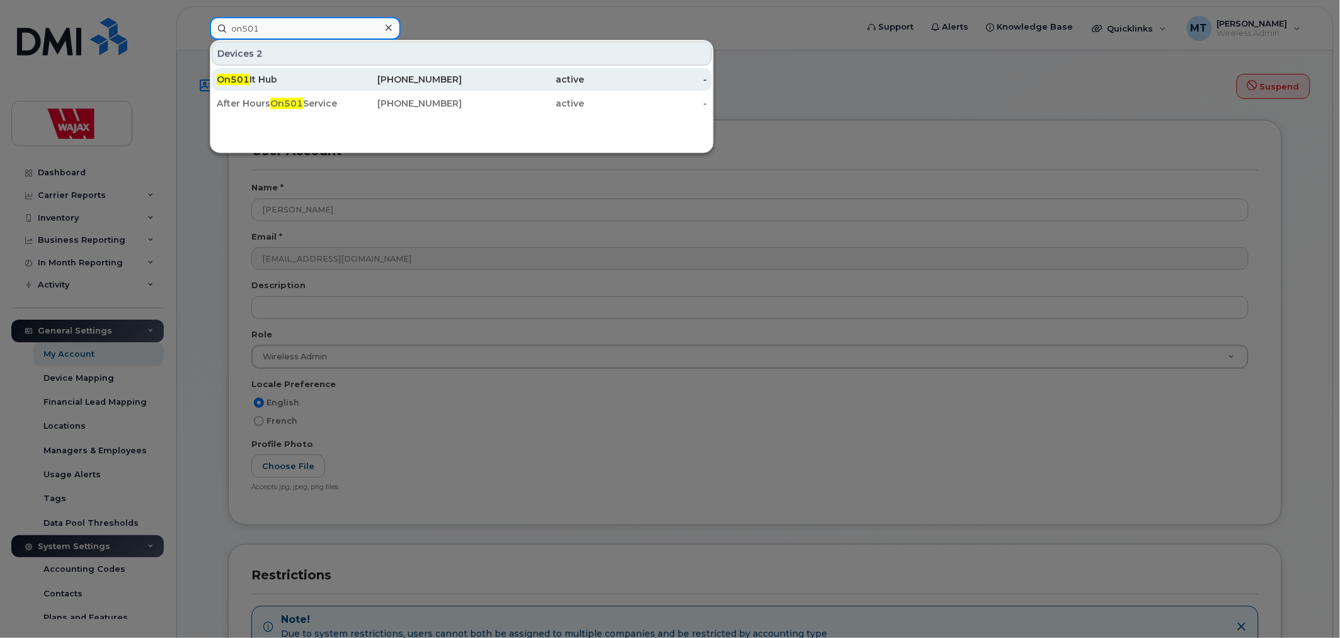
type input "on501"
click at [332, 83] on div "On501 It Hub" at bounding box center [278, 79] width 123 height 13
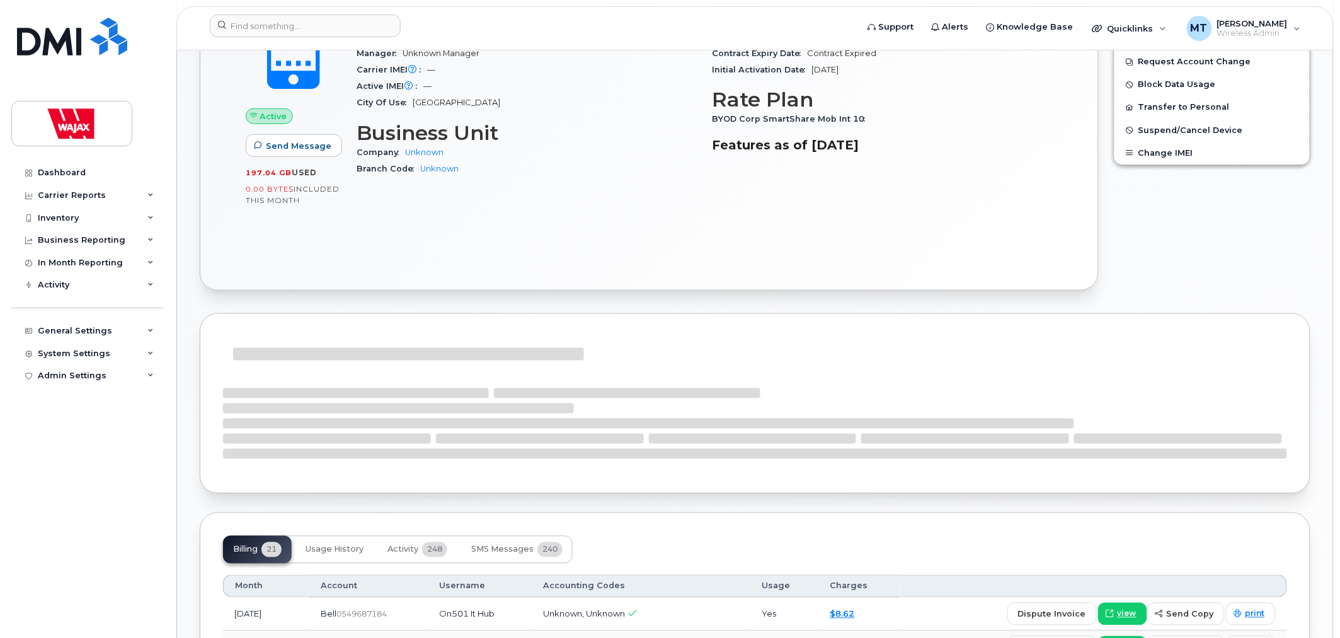
scroll to position [490, 0]
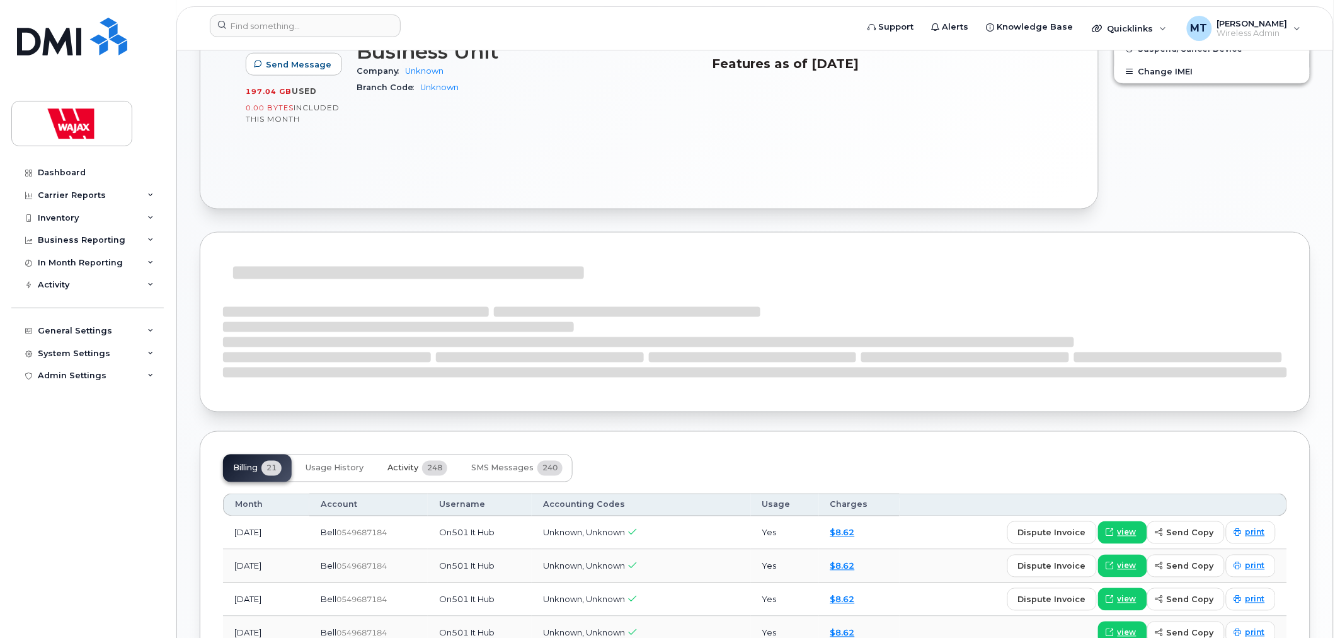
click at [435, 464] on span "248" at bounding box center [434, 468] width 25 height 15
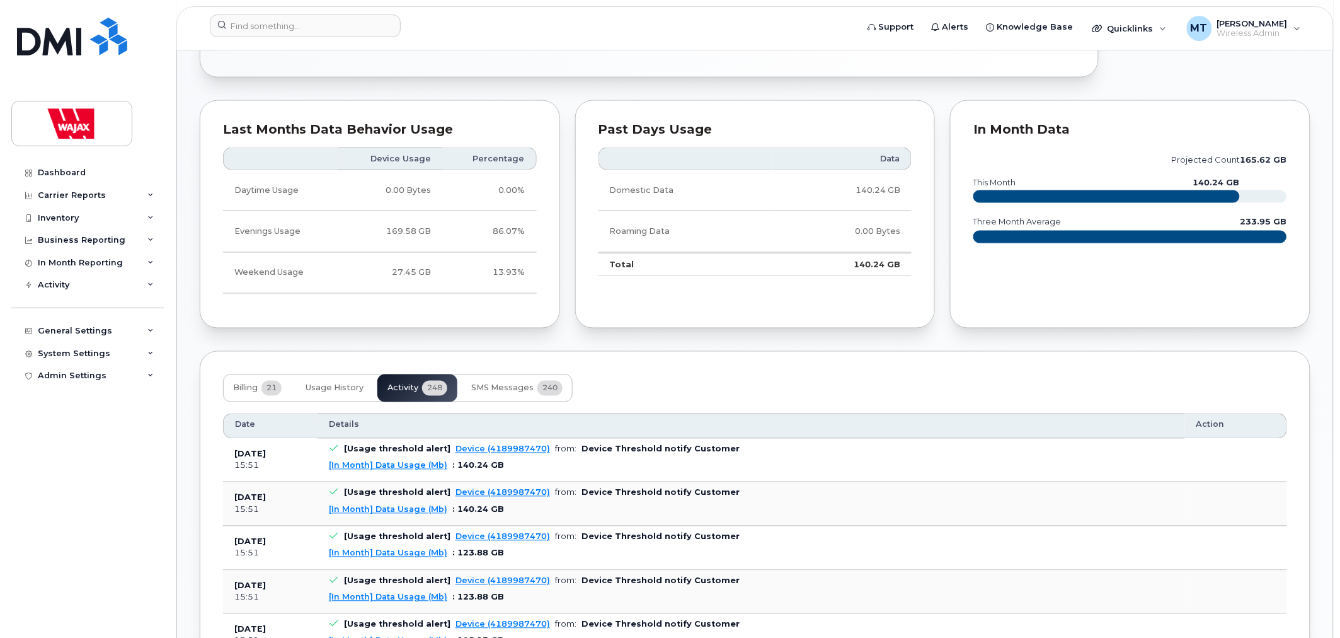
scroll to position [630, 0]
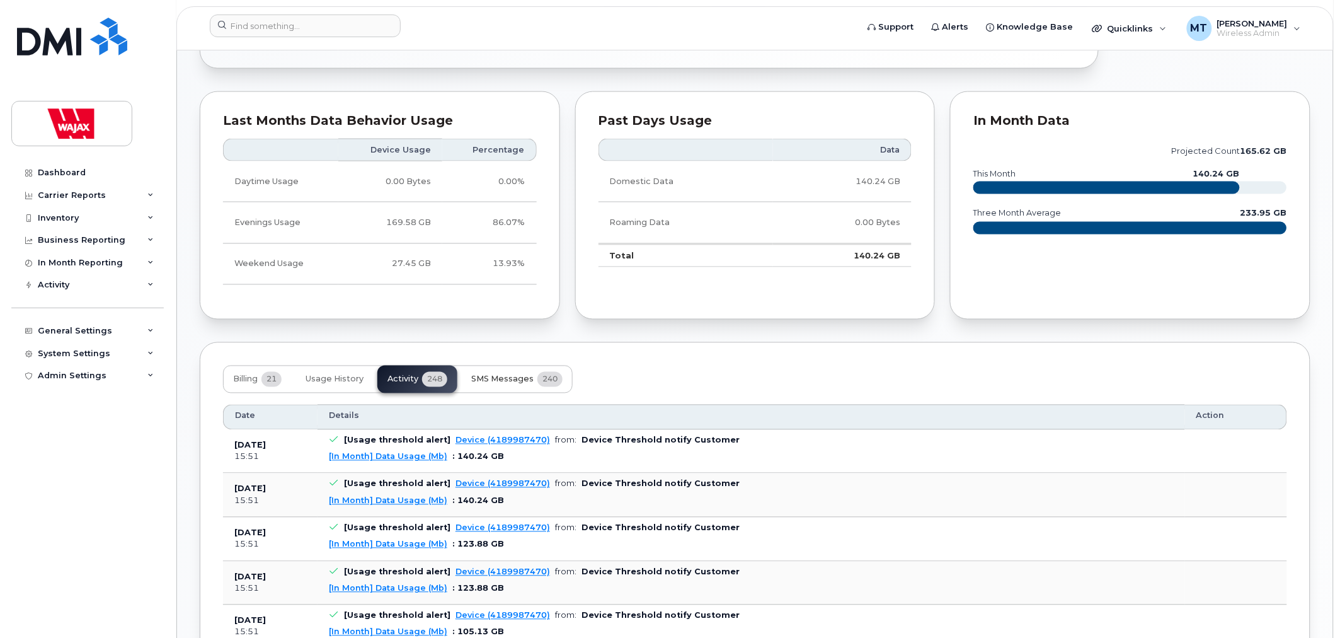
click at [504, 387] on button "SMS Messages 240" at bounding box center [517, 380] width 112 height 28
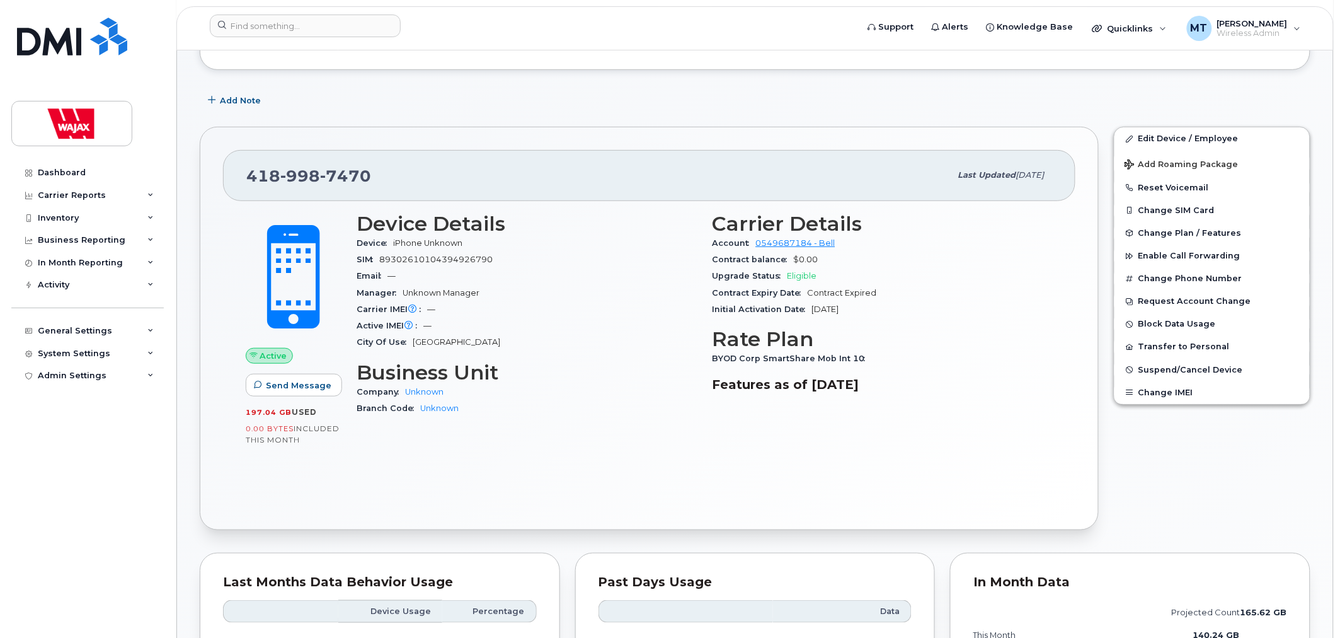
scroll to position [0, 0]
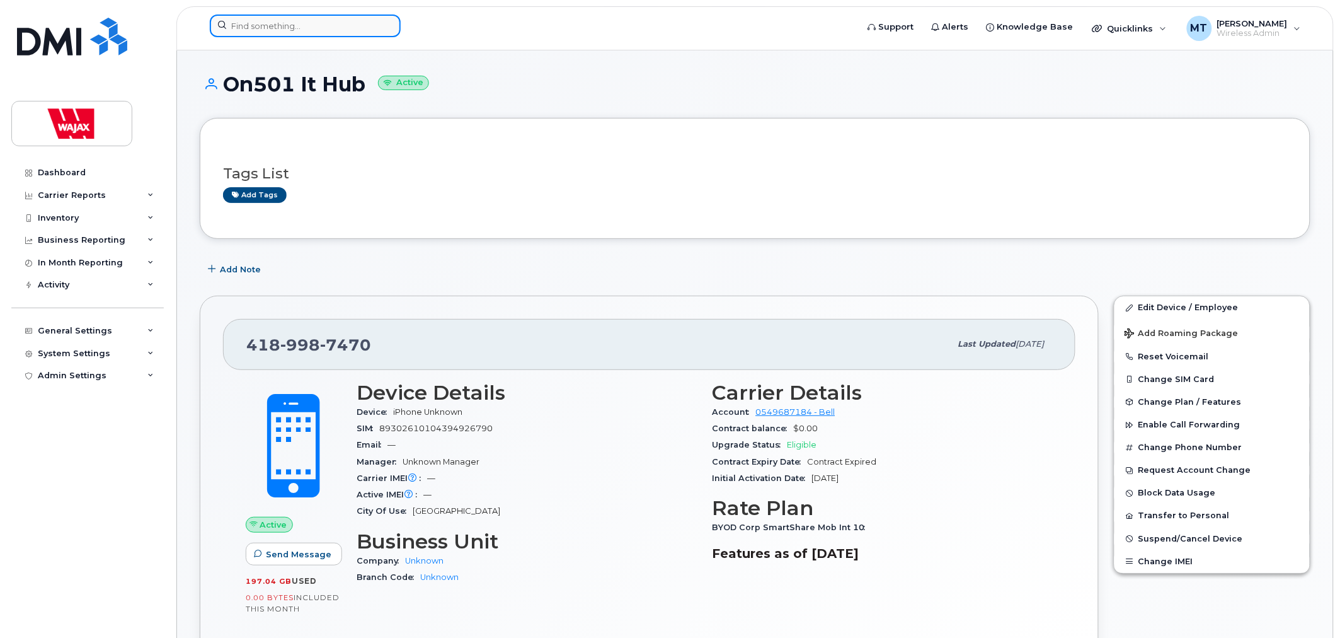
click at [353, 15] on input at bounding box center [305, 25] width 191 height 23
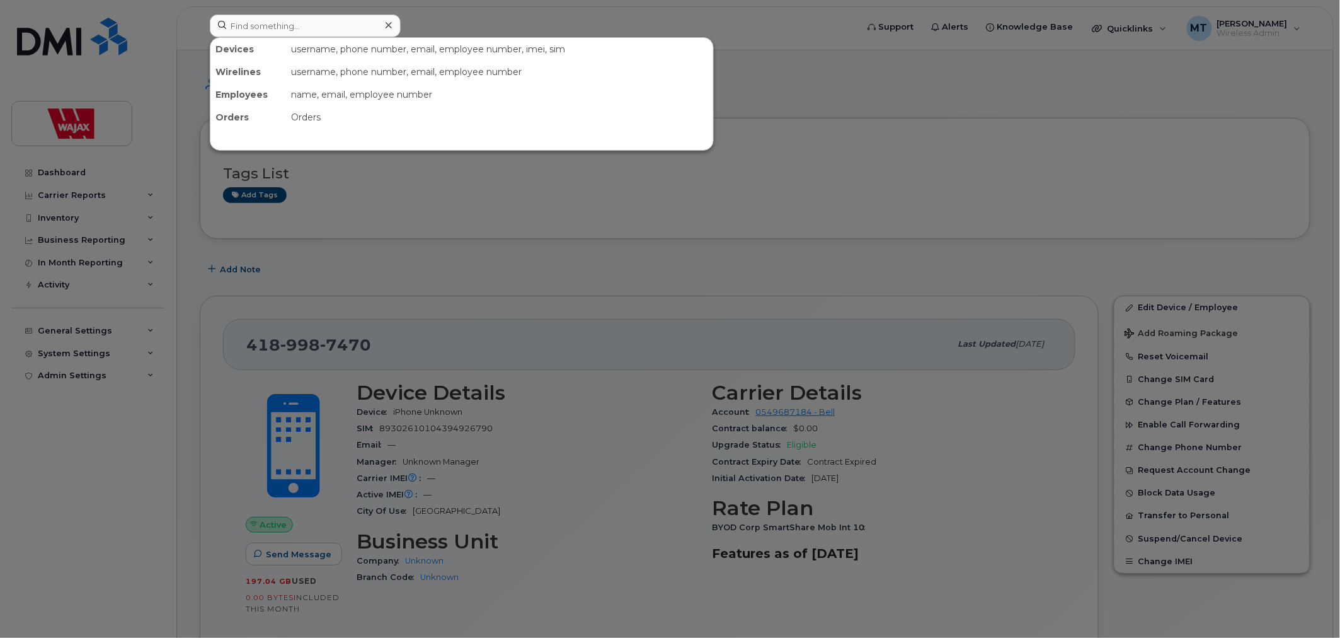
click at [47, 37] on div at bounding box center [670, 319] width 1340 height 638
click at [47, 37] on img at bounding box center [72, 37] width 110 height 38
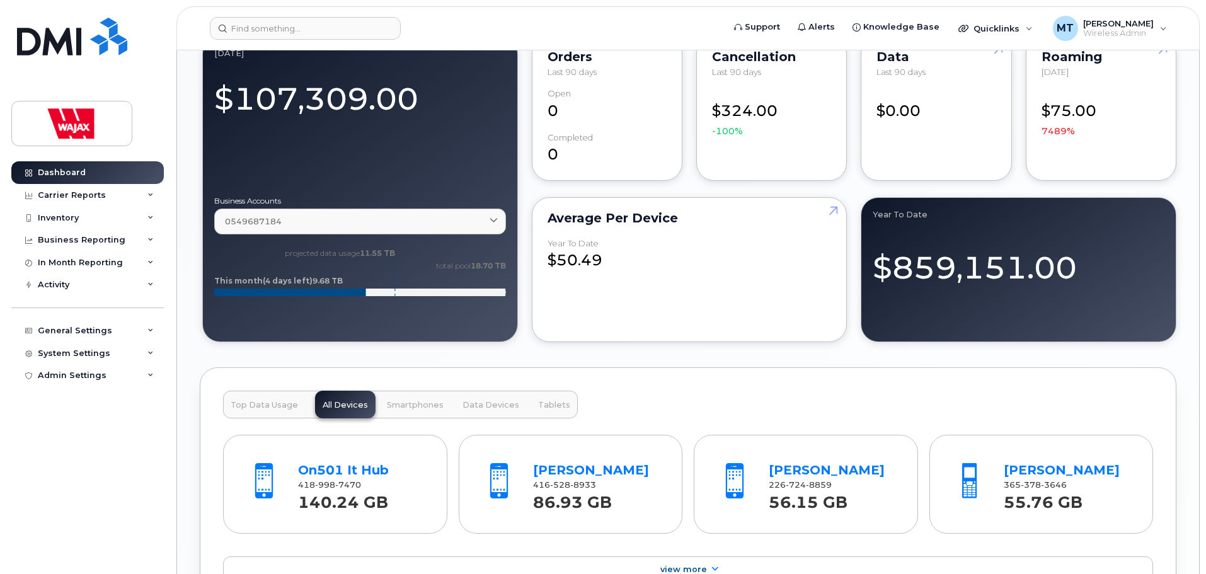
scroll to position [1260, 0]
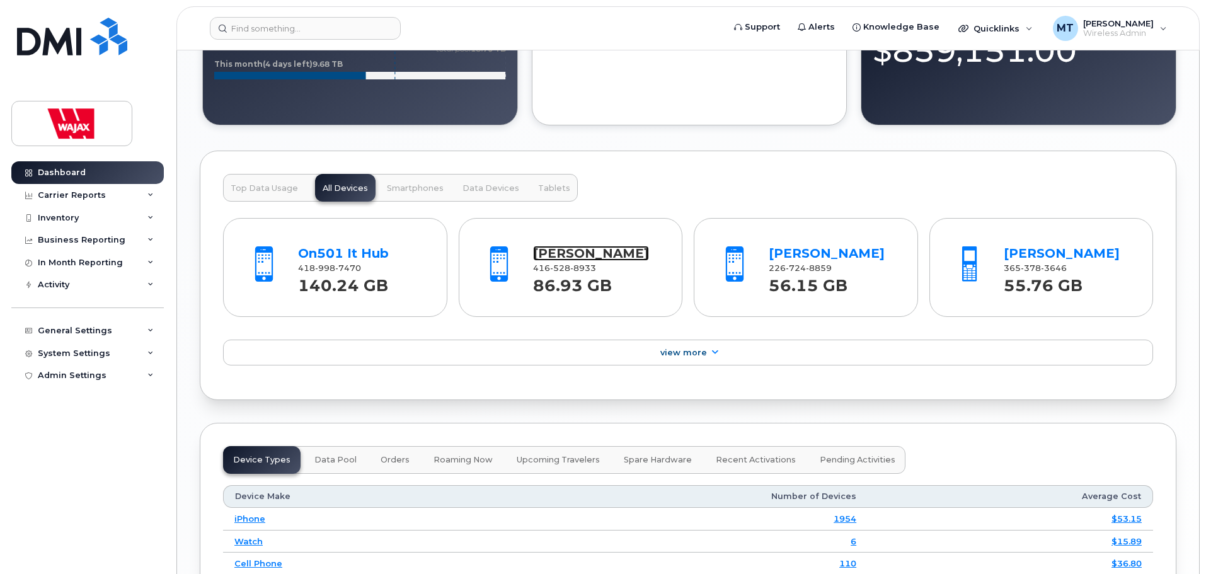
click at [584, 255] on link "Brian Woods" at bounding box center [591, 253] width 116 height 15
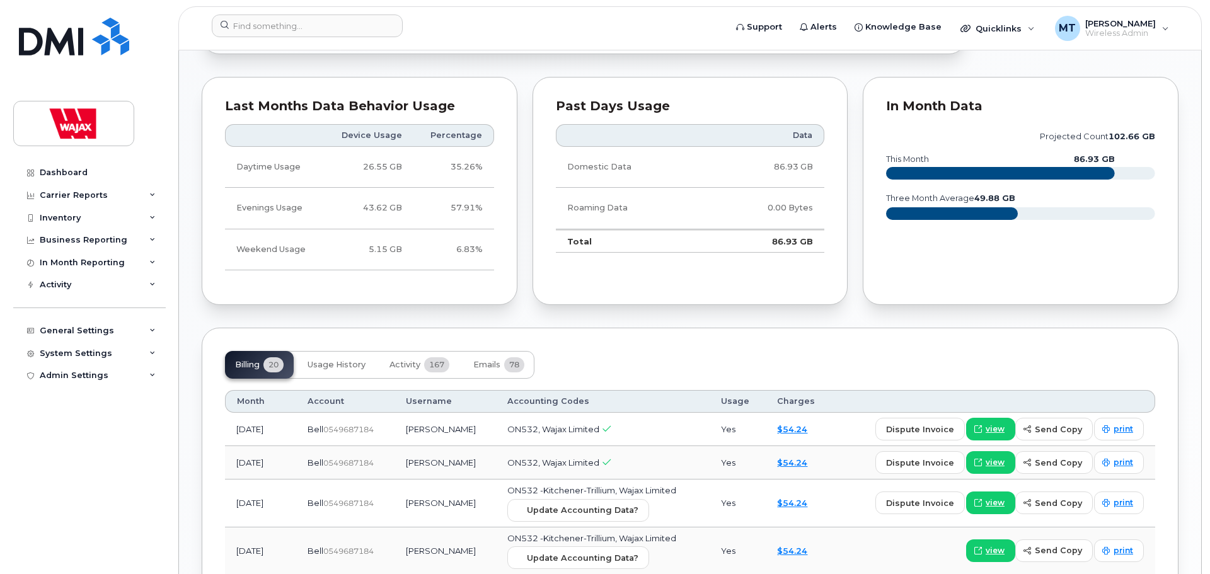
scroll to position [819, 0]
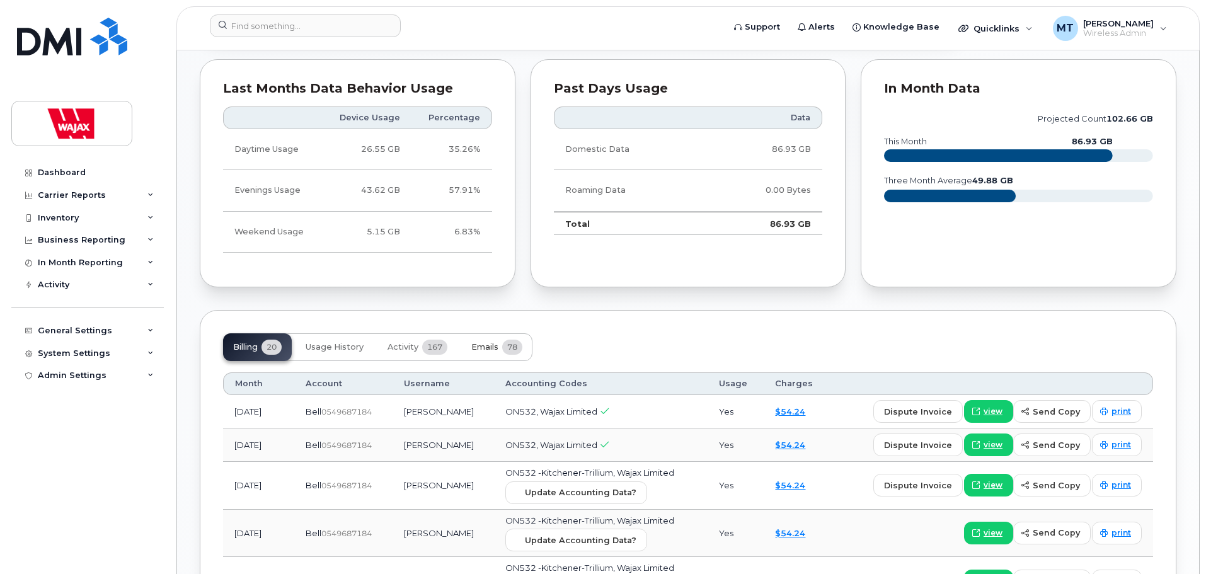
click at [483, 349] on span "Emails" at bounding box center [484, 347] width 27 height 10
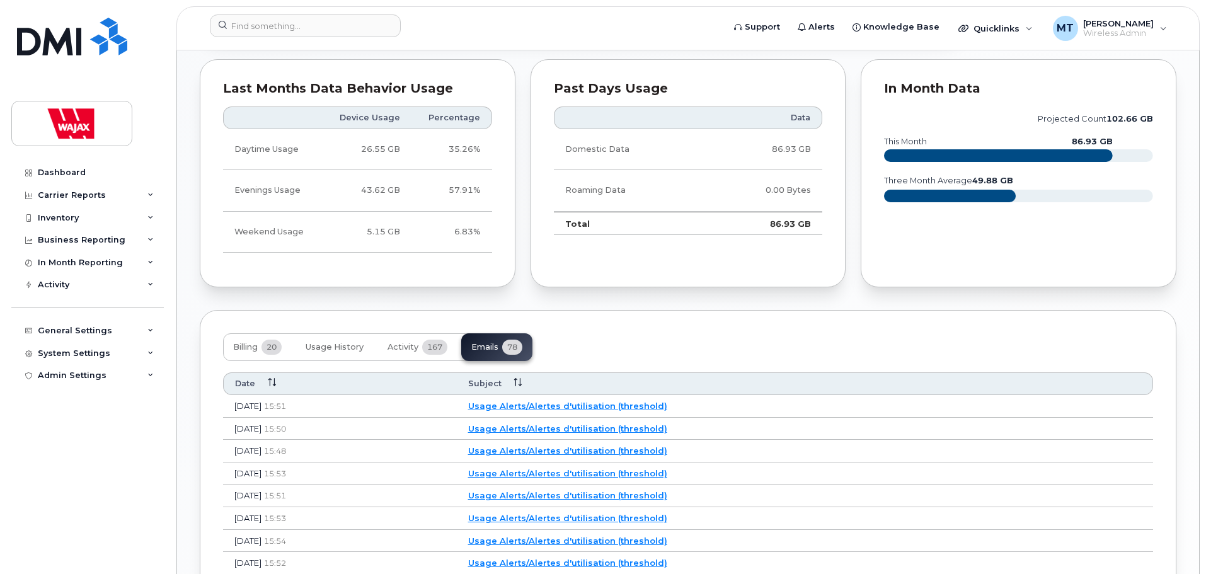
click at [561, 406] on link "Usage Alerts/Alertes d'utilisation (threshold)" at bounding box center [567, 406] width 199 height 10
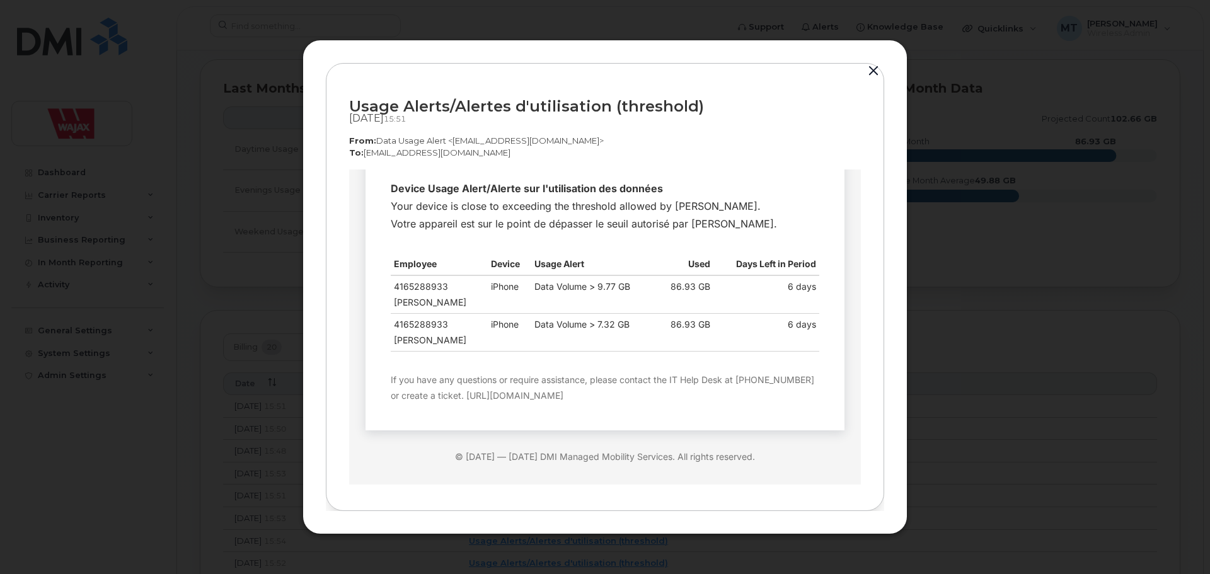
scroll to position [120, 0]
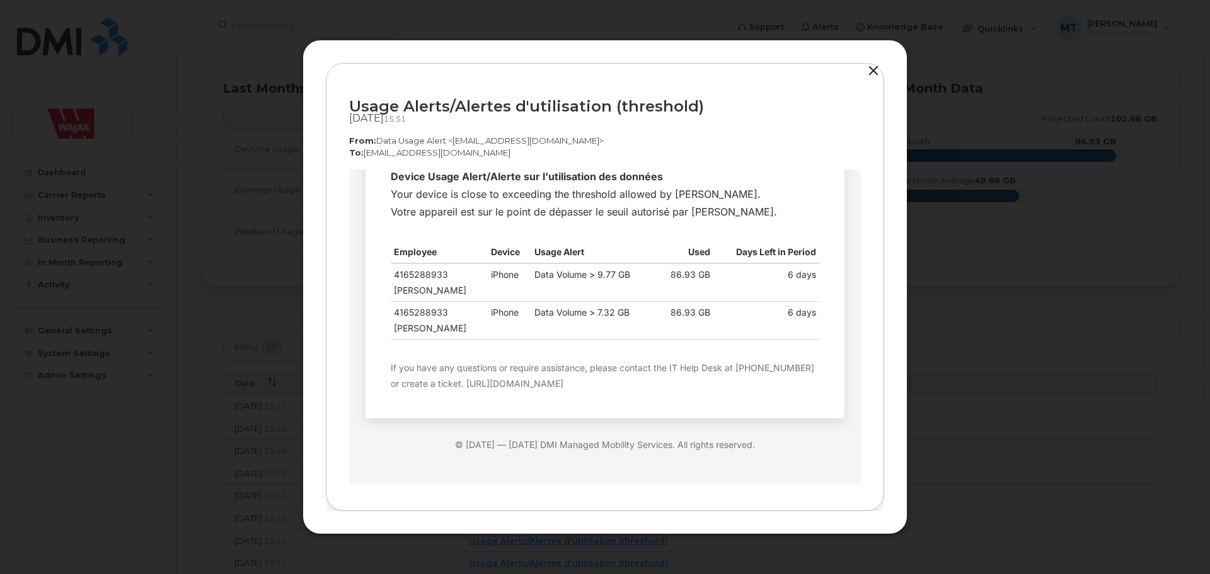
click at [947, 288] on div at bounding box center [605, 287] width 1210 height 574
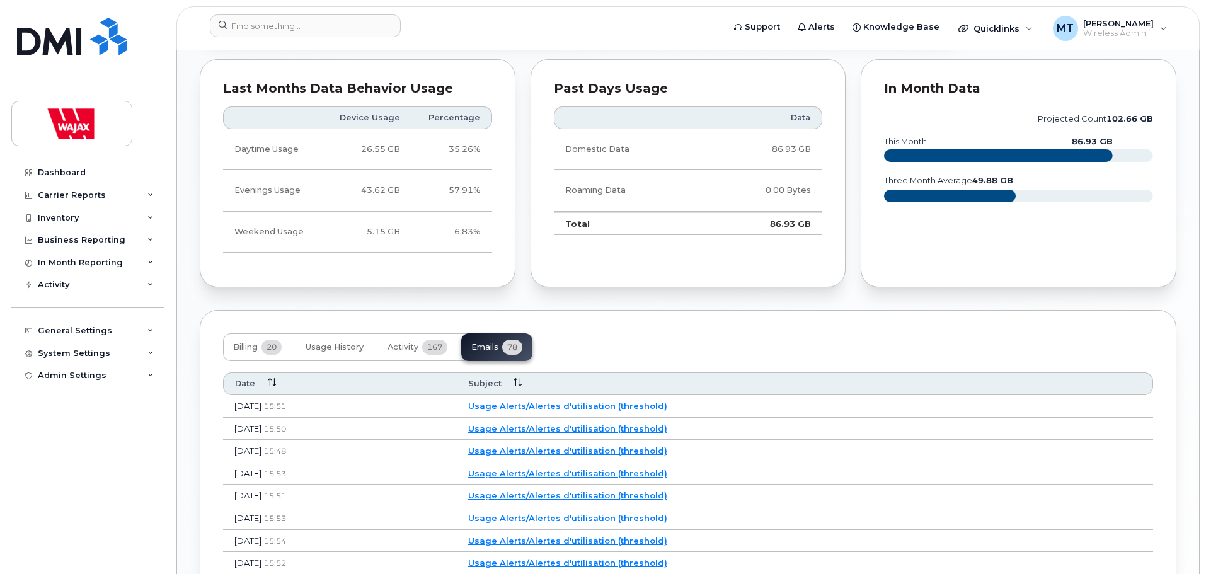
click at [608, 425] on link "Usage Alerts/Alertes d'utilisation (threshold)" at bounding box center [567, 428] width 199 height 10
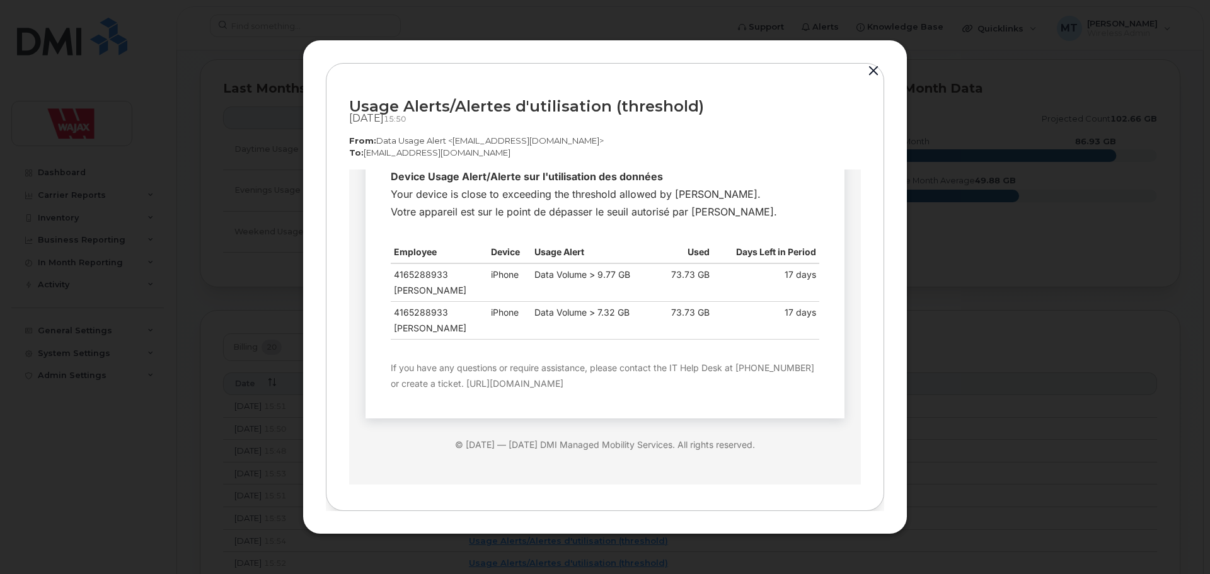
click at [955, 344] on div at bounding box center [605, 287] width 1210 height 574
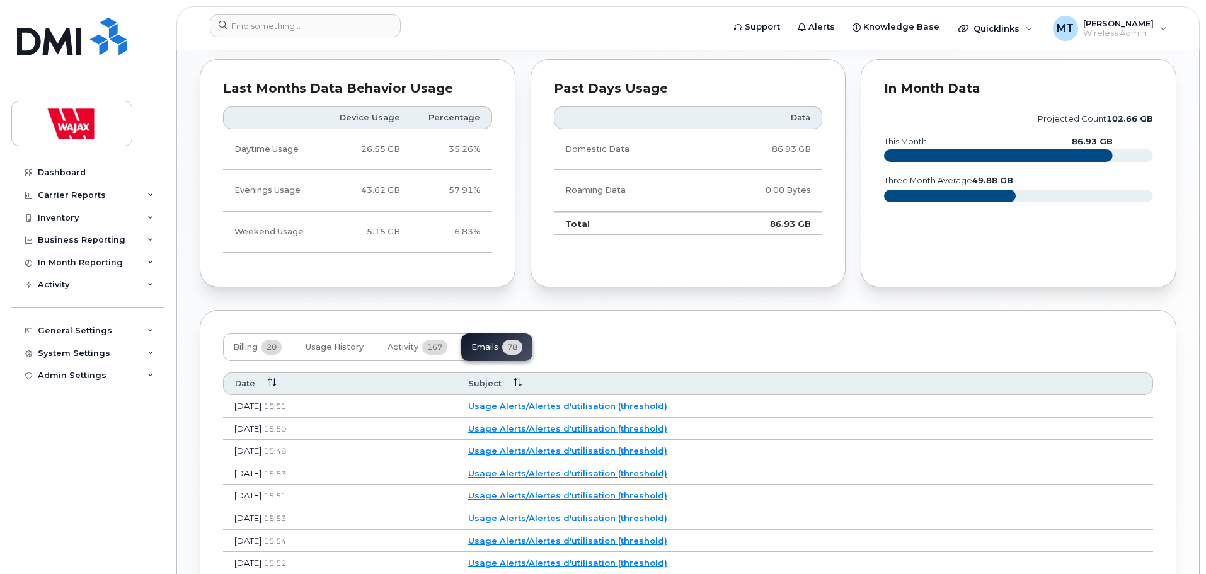
click at [575, 449] on link "Usage Alerts/Alertes d'utilisation (threshold)" at bounding box center [567, 451] width 199 height 10
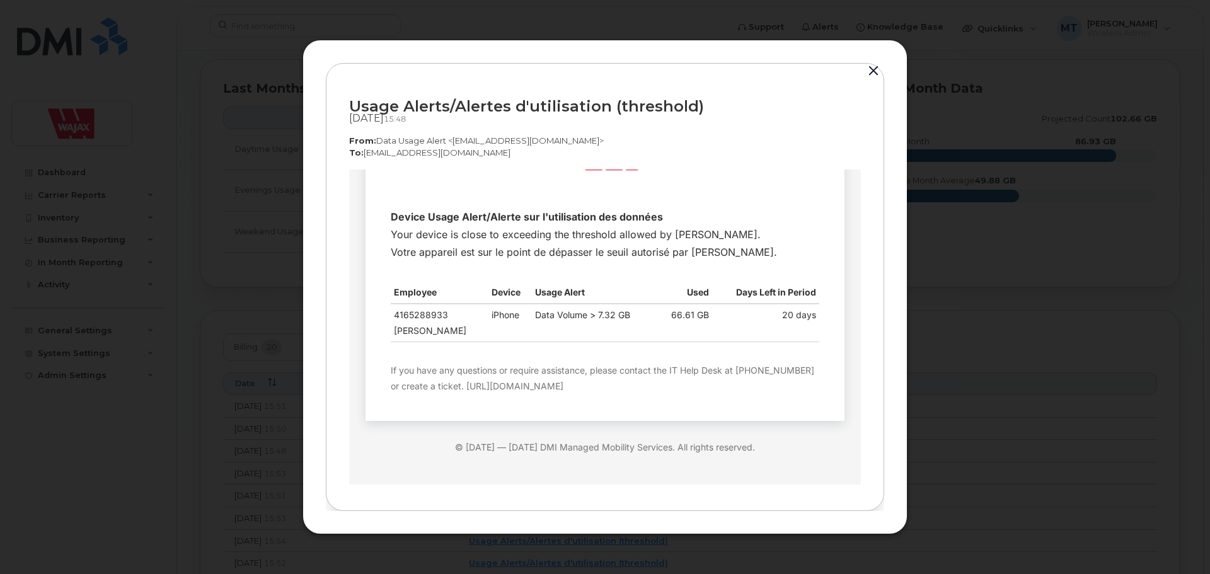
scroll to position [82, 0]
click at [1003, 304] on div at bounding box center [605, 287] width 1210 height 574
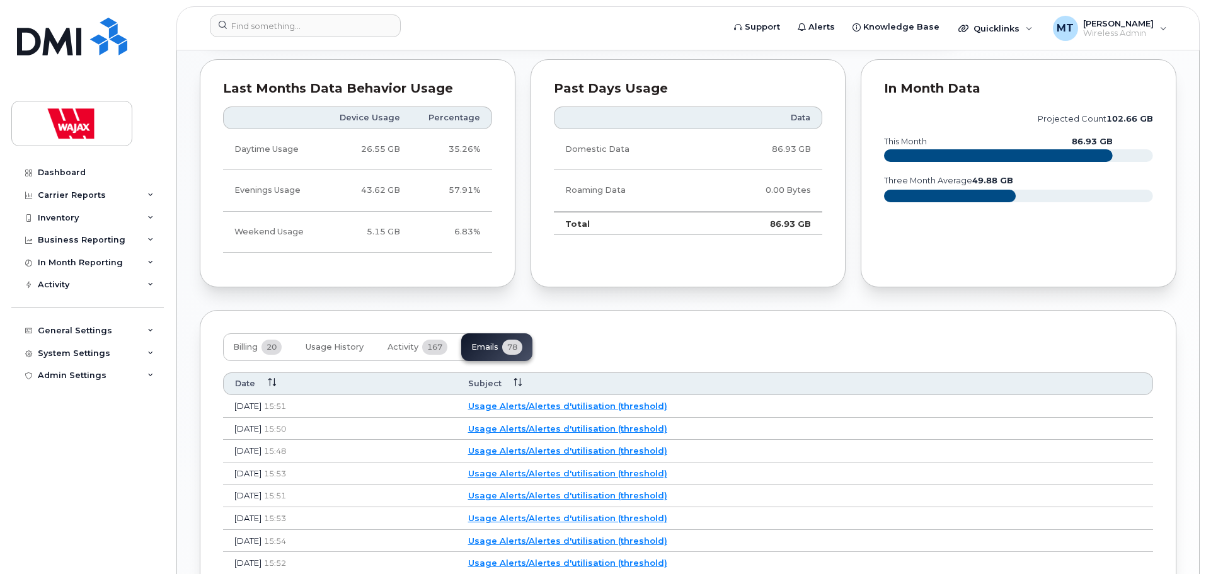
click at [572, 471] on link "Usage Alerts/Alertes d'utilisation (threshold)" at bounding box center [567, 473] width 199 height 10
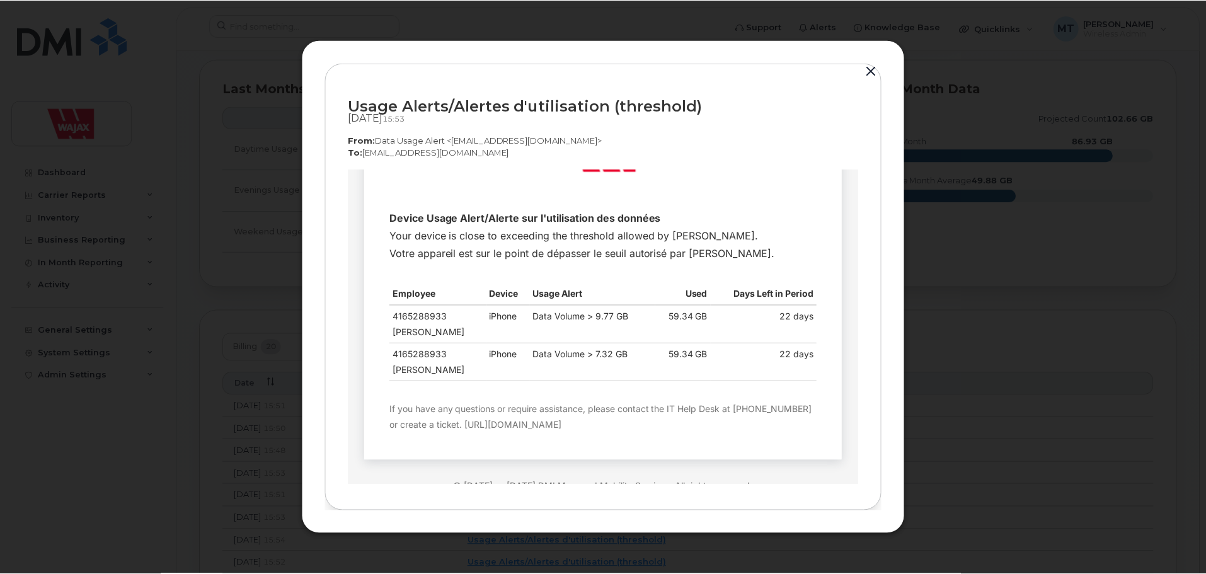
scroll to position [57, 0]
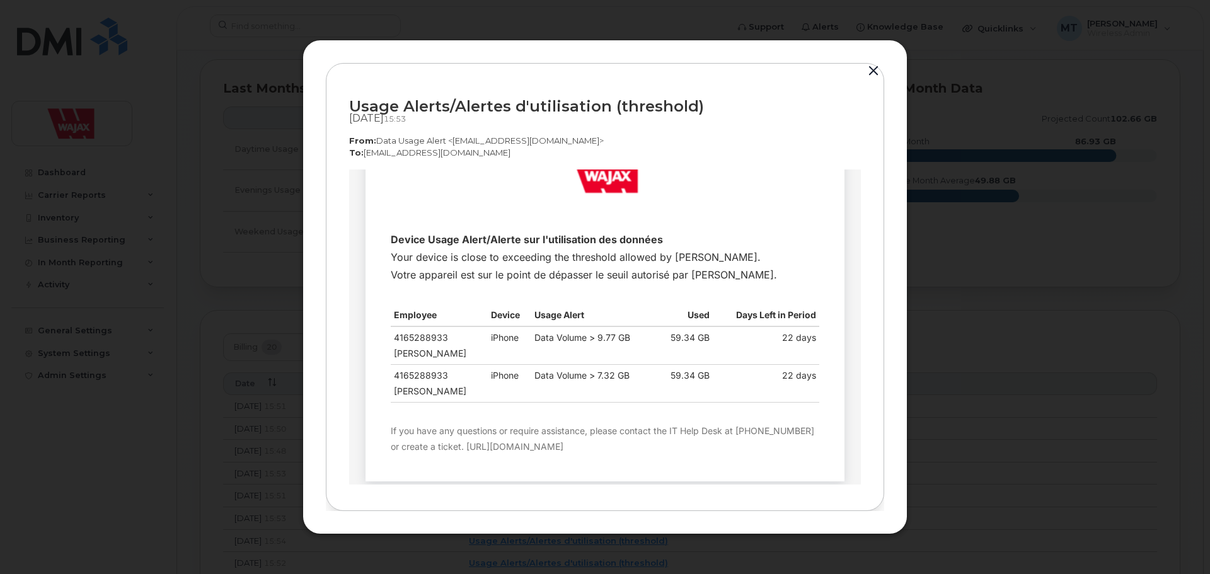
click at [267, 448] on div at bounding box center [605, 287] width 1210 height 574
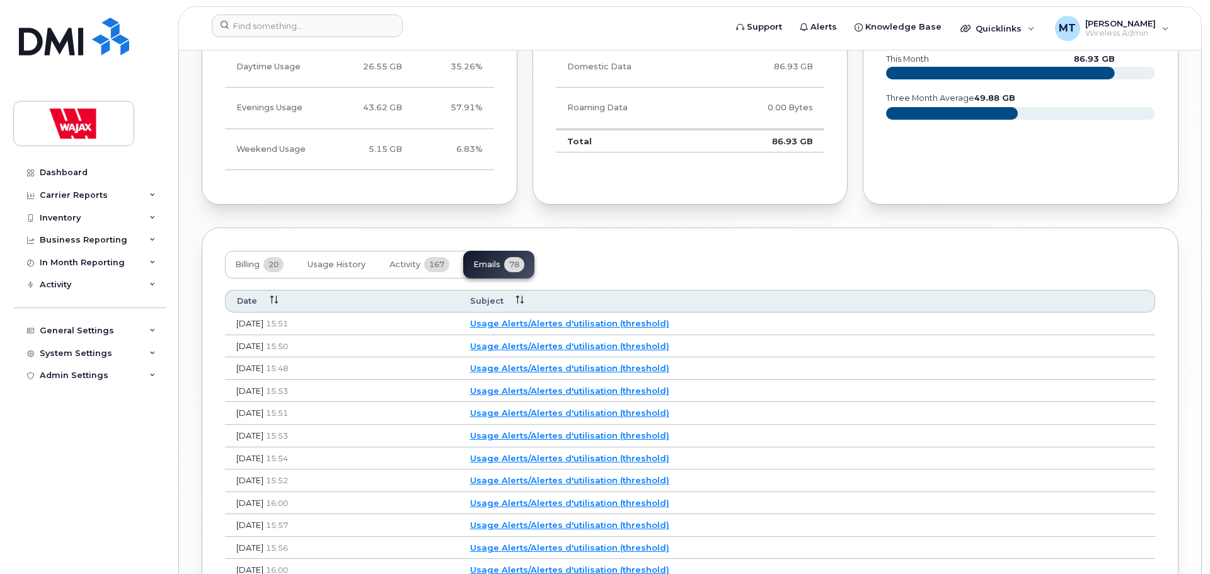
scroll to position [945, 0]
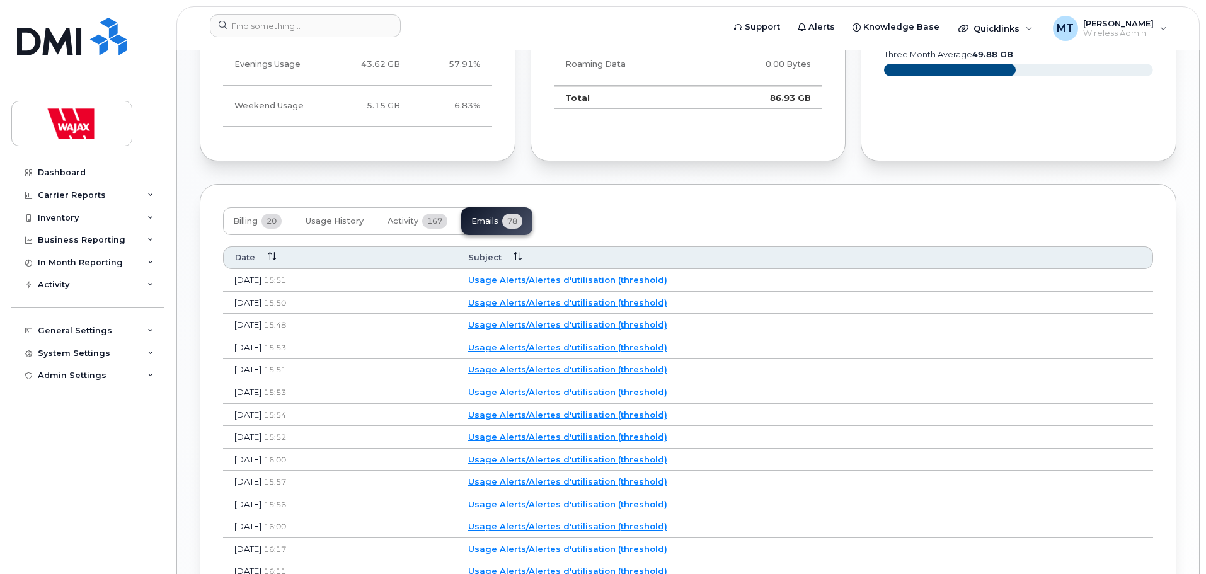
click at [604, 391] on link "Usage Alerts/Alertes d'utilisation (threshold)" at bounding box center [567, 392] width 199 height 10
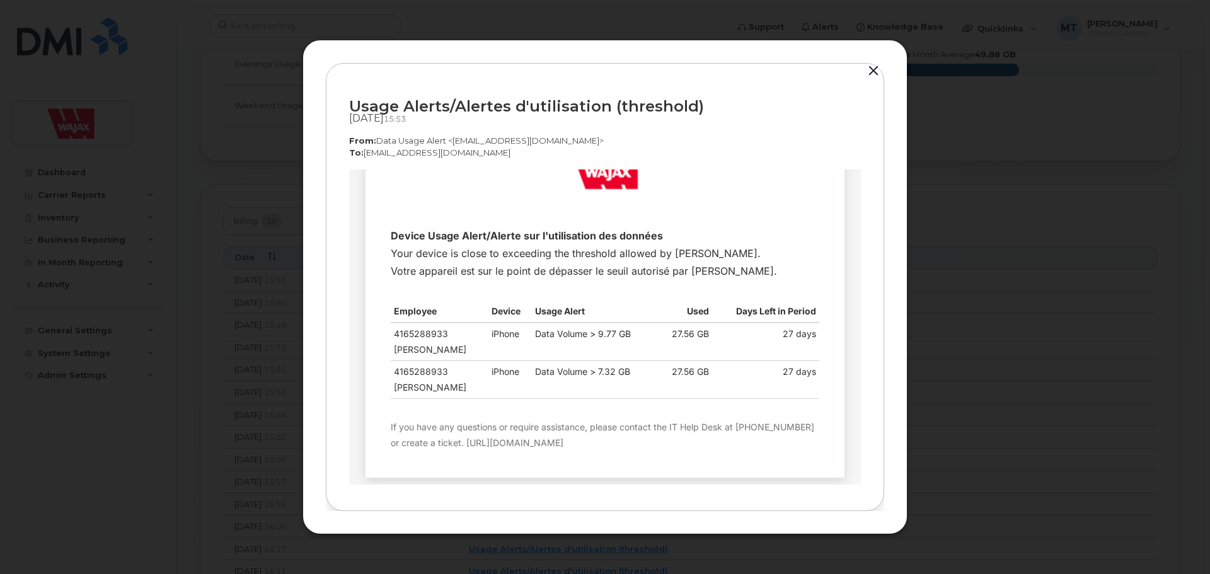
scroll to position [120, 0]
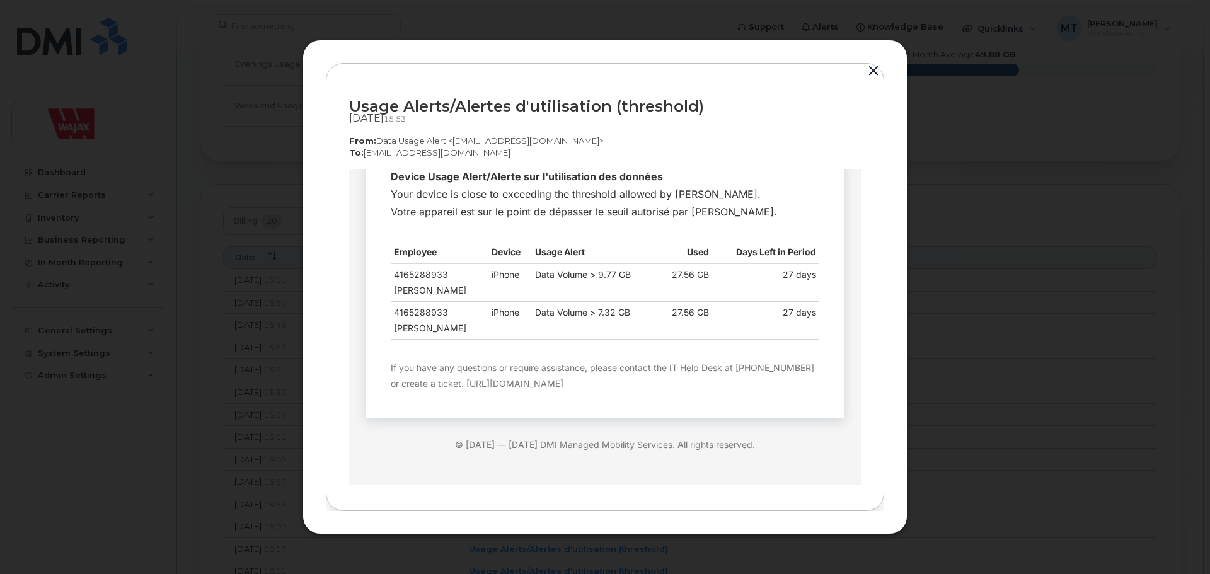
click at [258, 437] on div at bounding box center [605, 287] width 1210 height 574
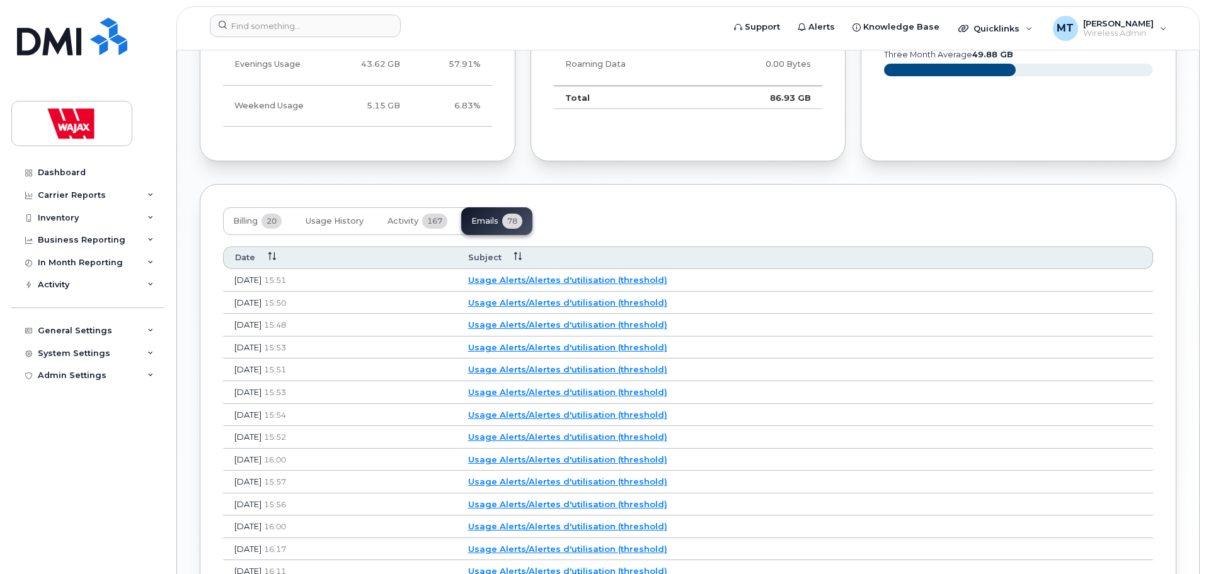
click at [605, 479] on link "Usage Alerts/Alertes d'utilisation (threshold)" at bounding box center [567, 481] width 199 height 10
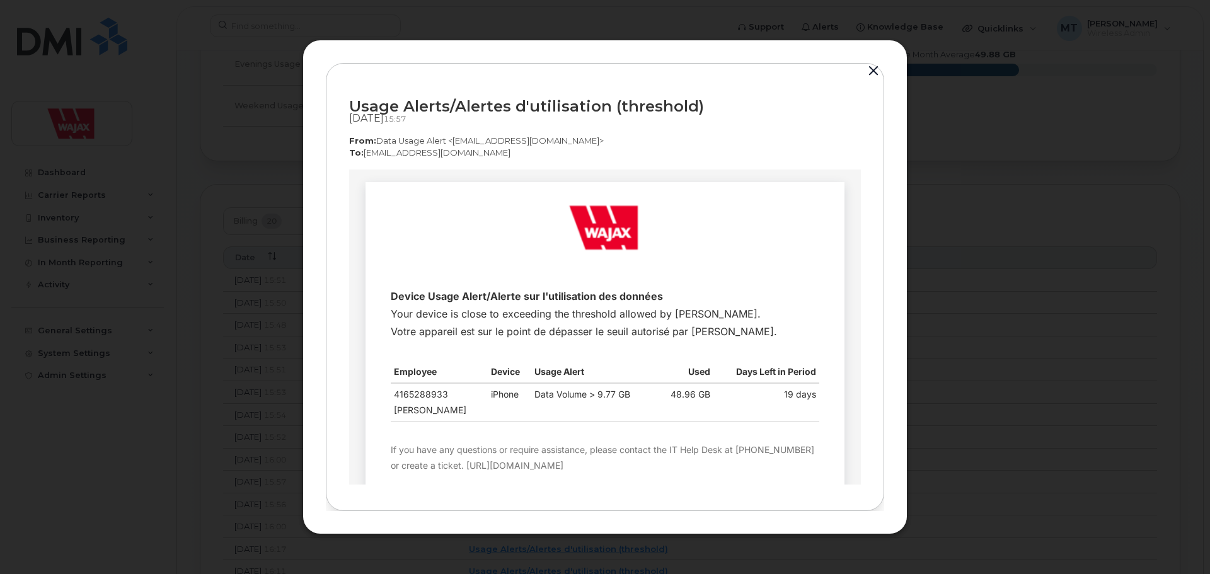
scroll to position [0, 0]
click at [278, 422] on div at bounding box center [605, 287] width 1210 height 574
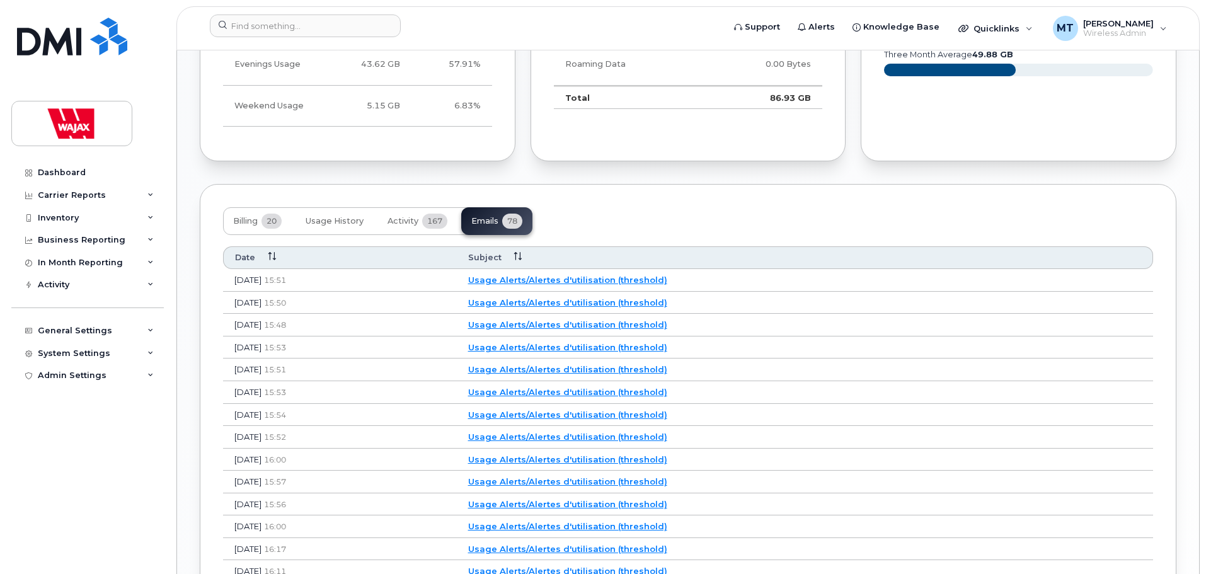
click at [592, 412] on link "Usage Alerts/Alertes d'utilisation (threshold)" at bounding box center [567, 415] width 199 height 10
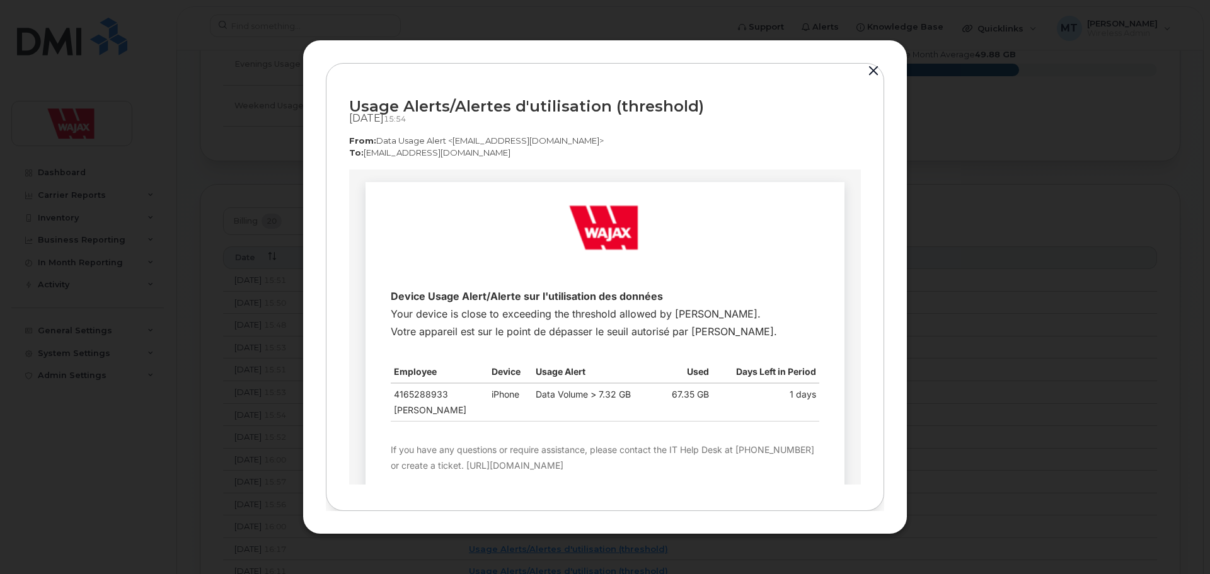
click at [271, 410] on div at bounding box center [605, 287] width 1210 height 574
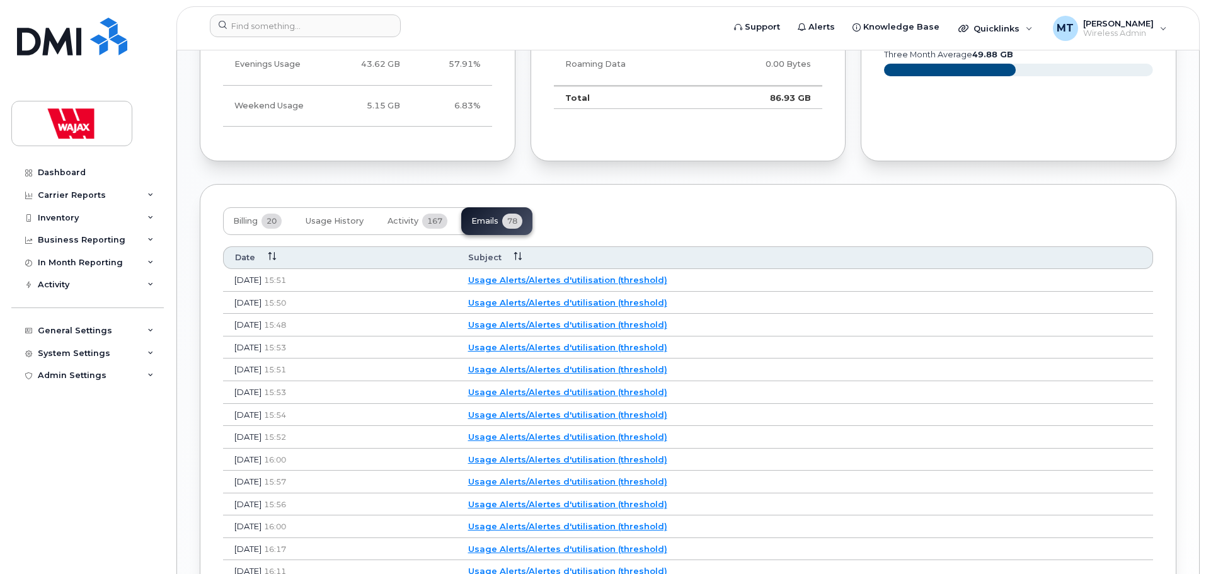
click at [568, 393] on link "Usage Alerts/Alertes d'utilisation (threshold)" at bounding box center [567, 392] width 199 height 10
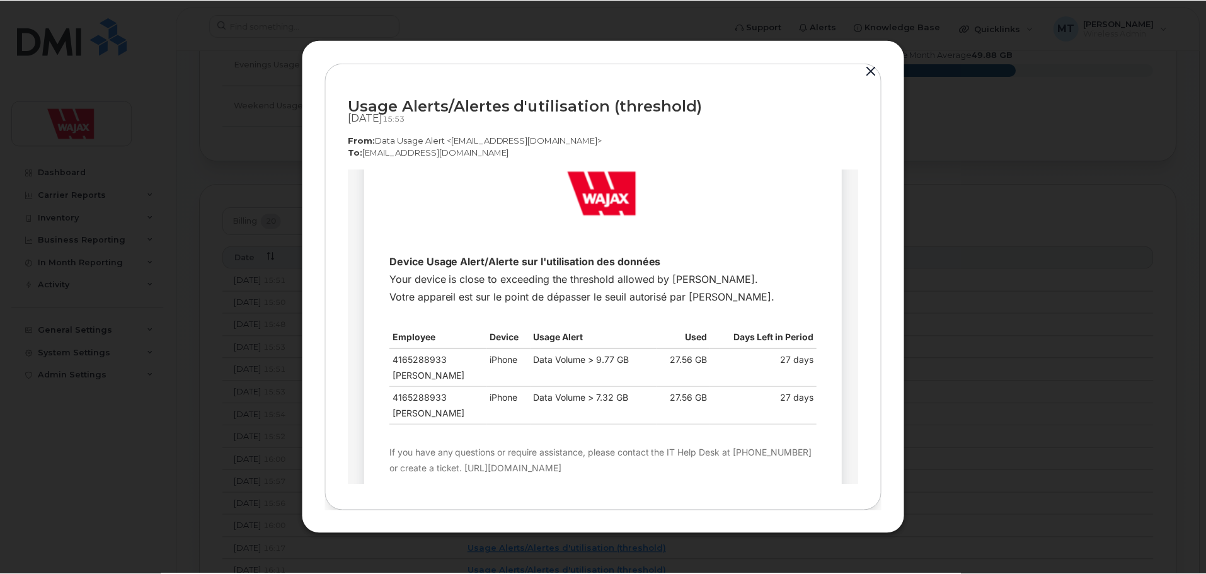
scroll to position [63, 0]
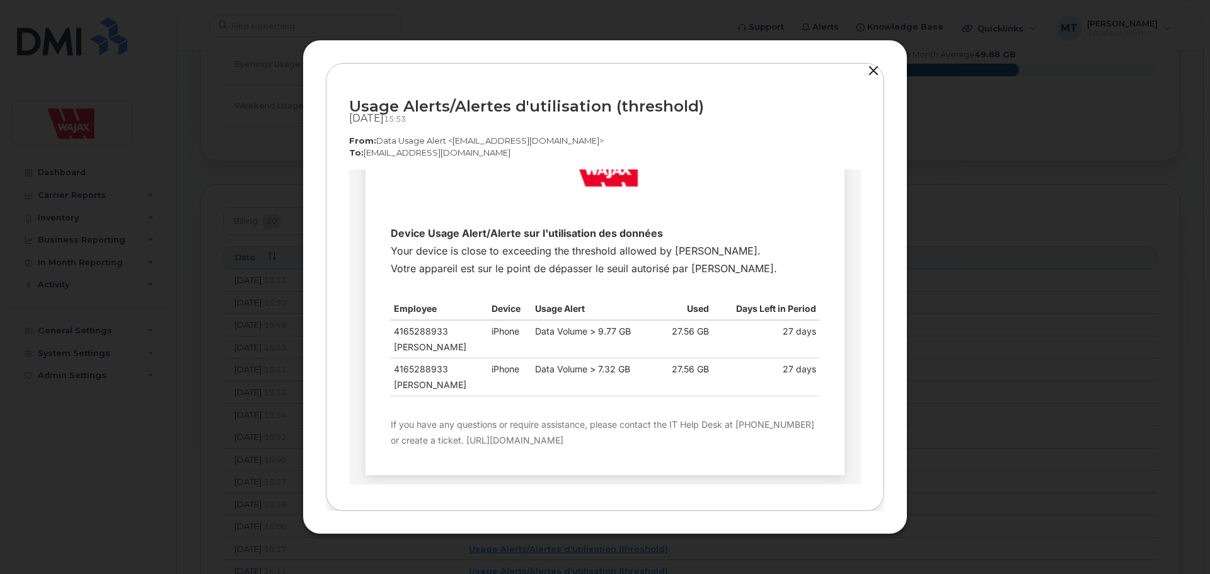
click at [284, 410] on div at bounding box center [605, 287] width 1210 height 574
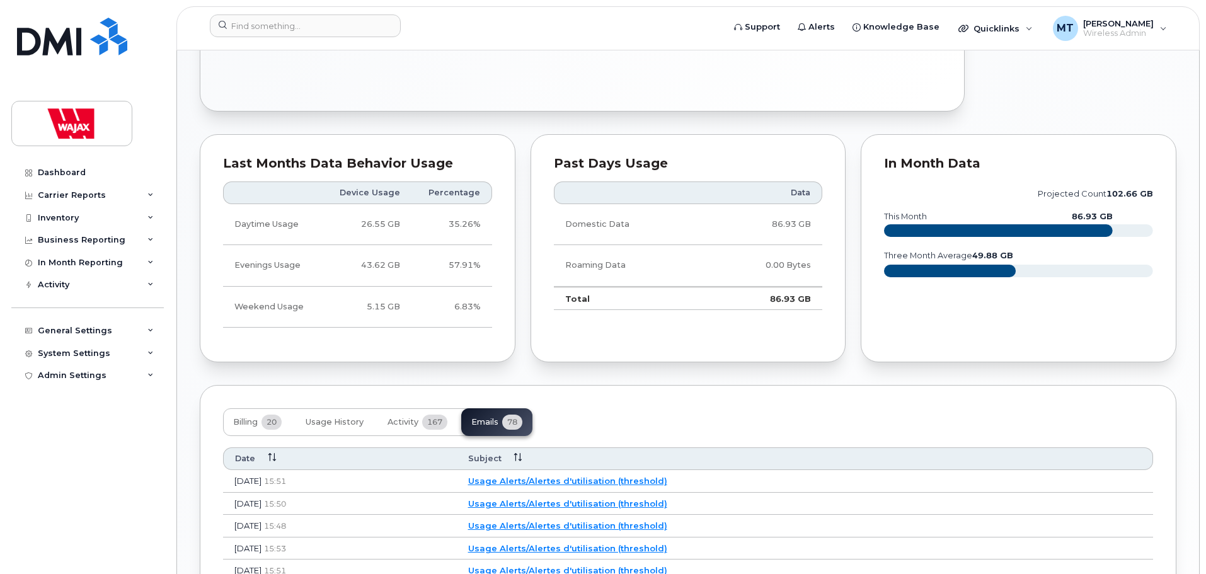
scroll to position [630, 0]
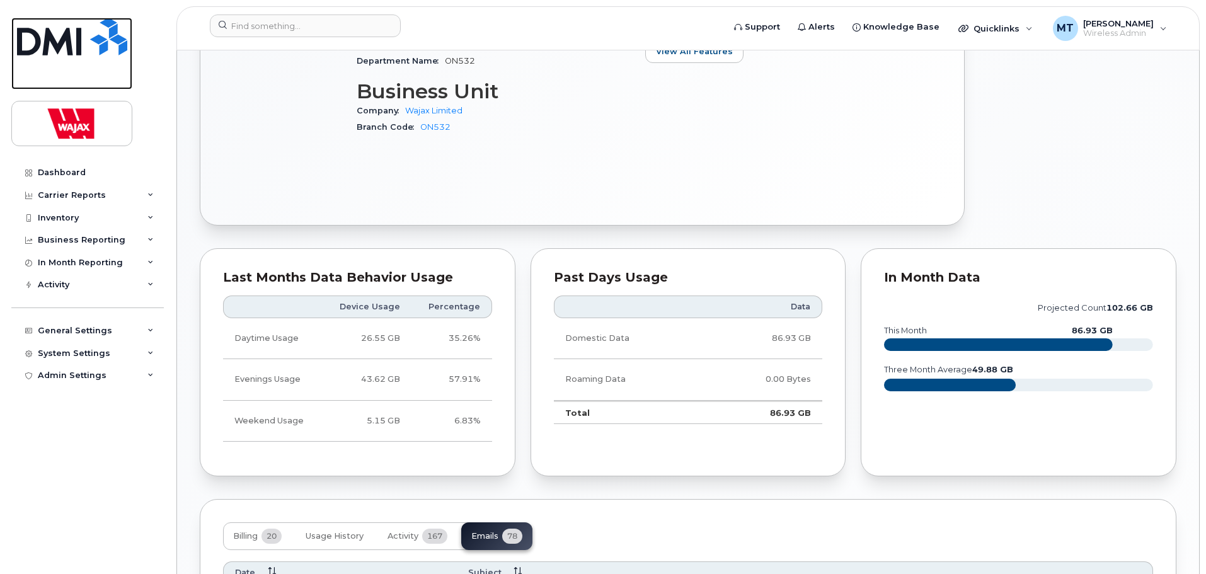
click at [88, 35] on img at bounding box center [72, 37] width 110 height 38
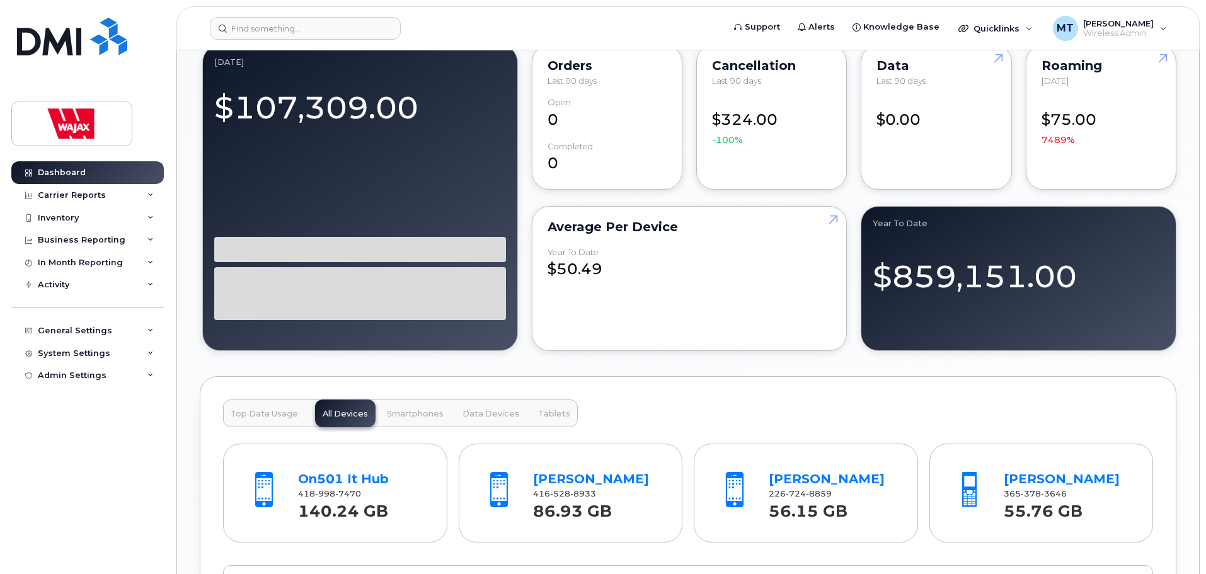
scroll to position [1260, 0]
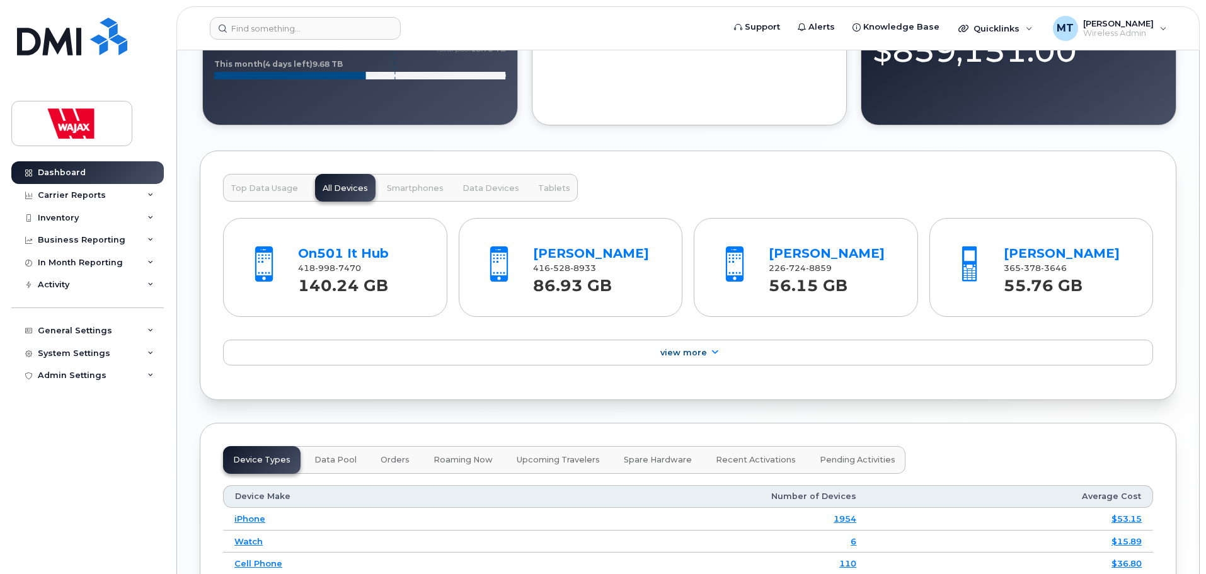
click at [861, 269] on div "[PHONE_NUMBER]" at bounding box center [832, 268] width 127 height 11
click at [829, 258] on link "[PERSON_NAME]" at bounding box center [827, 253] width 116 height 15
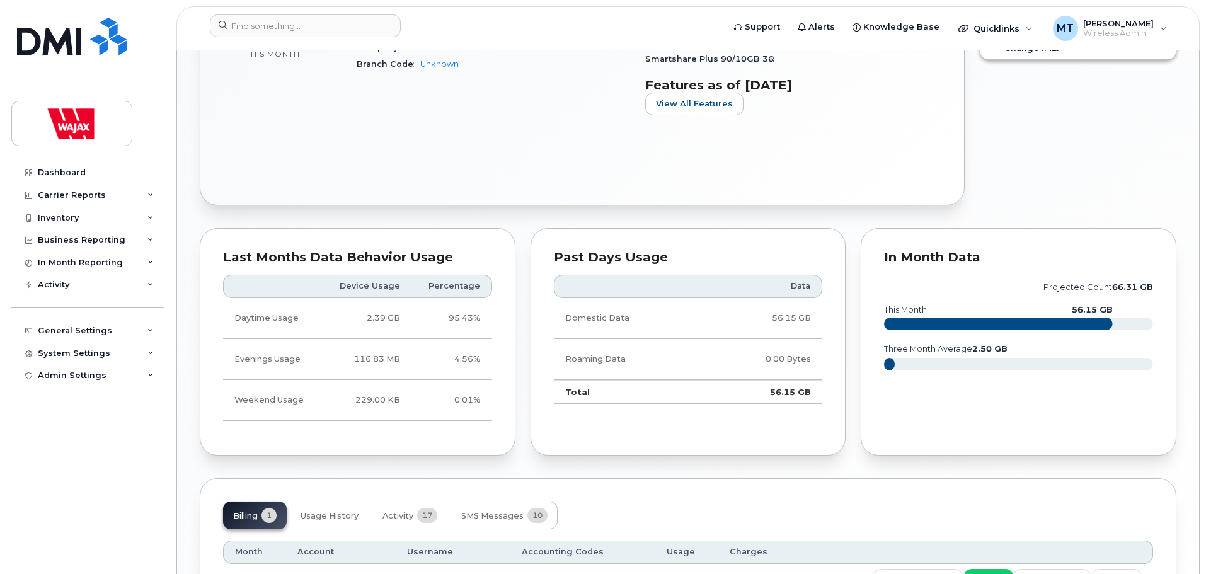
scroll to position [699, 0]
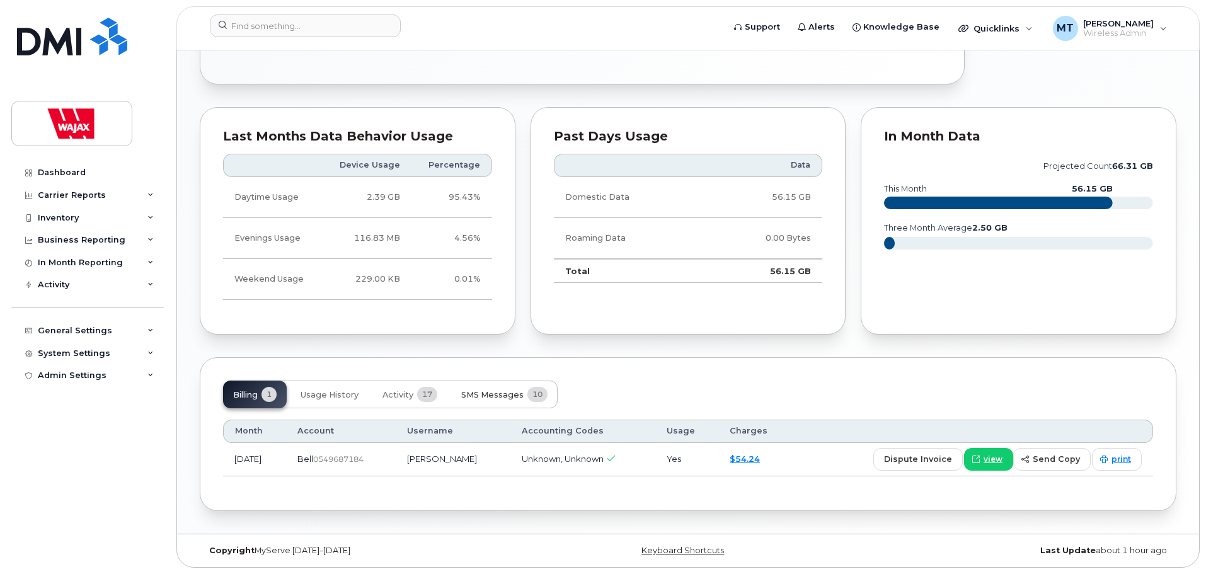
click at [476, 397] on span "SMS Messages" at bounding box center [492, 395] width 62 height 10
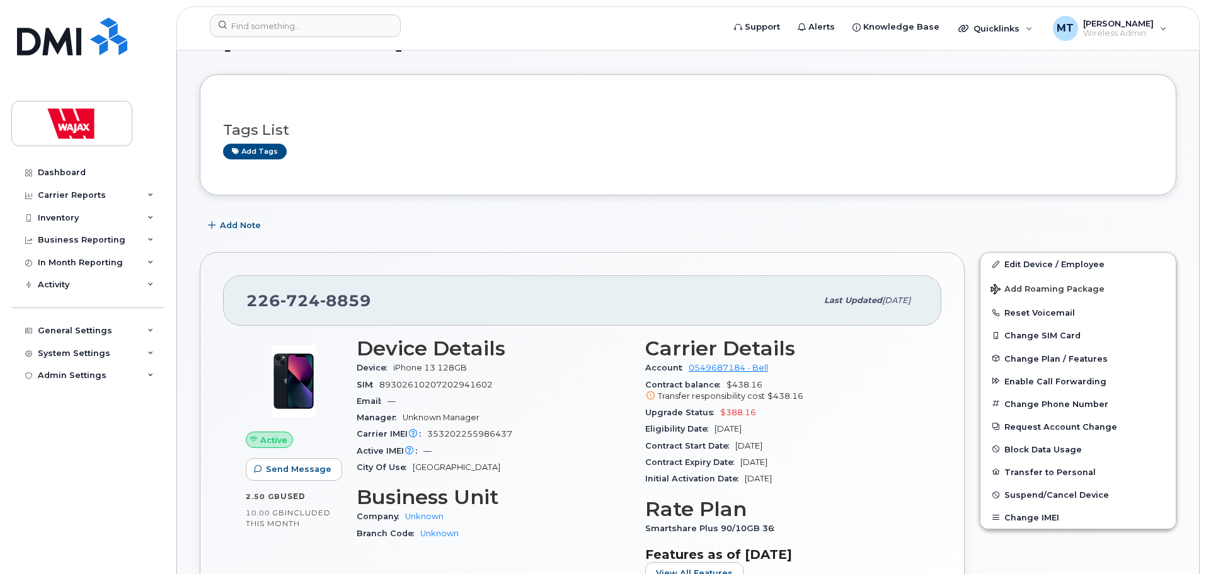
scroll to position [0, 0]
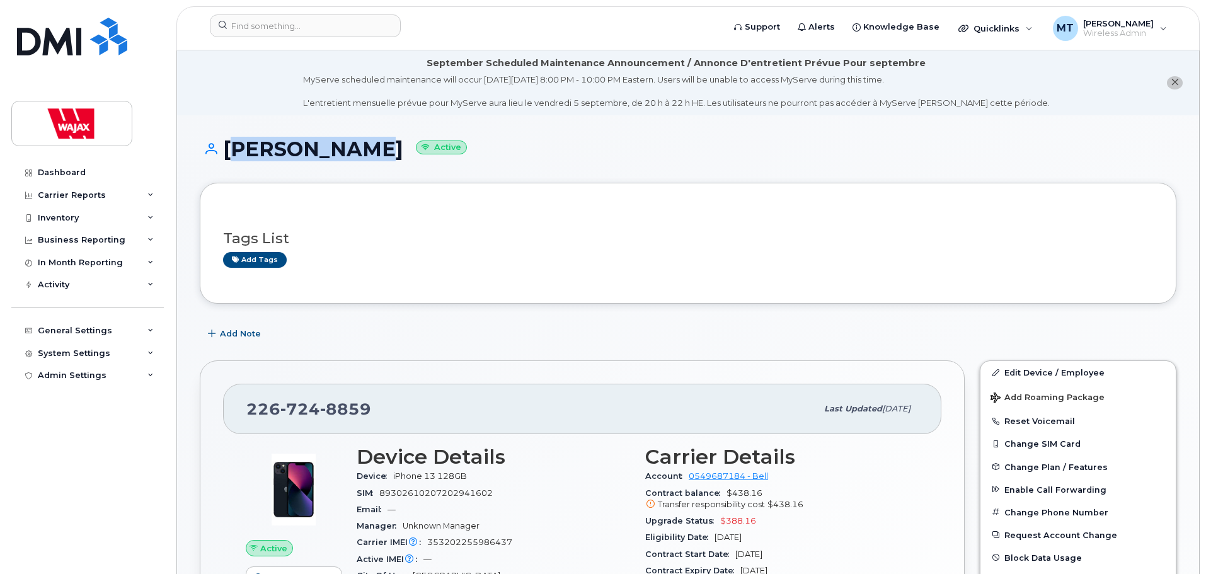
drag, startPoint x: 227, startPoint y: 153, endPoint x: 343, endPoint y: 152, distance: 116.0
click at [343, 152] on h1 "Ken Gelinas Active" at bounding box center [688, 149] width 977 height 22
copy h1 "[PERSON_NAME]"
click at [671, 180] on div "Ken Gelinas Active" at bounding box center [688, 160] width 977 height 45
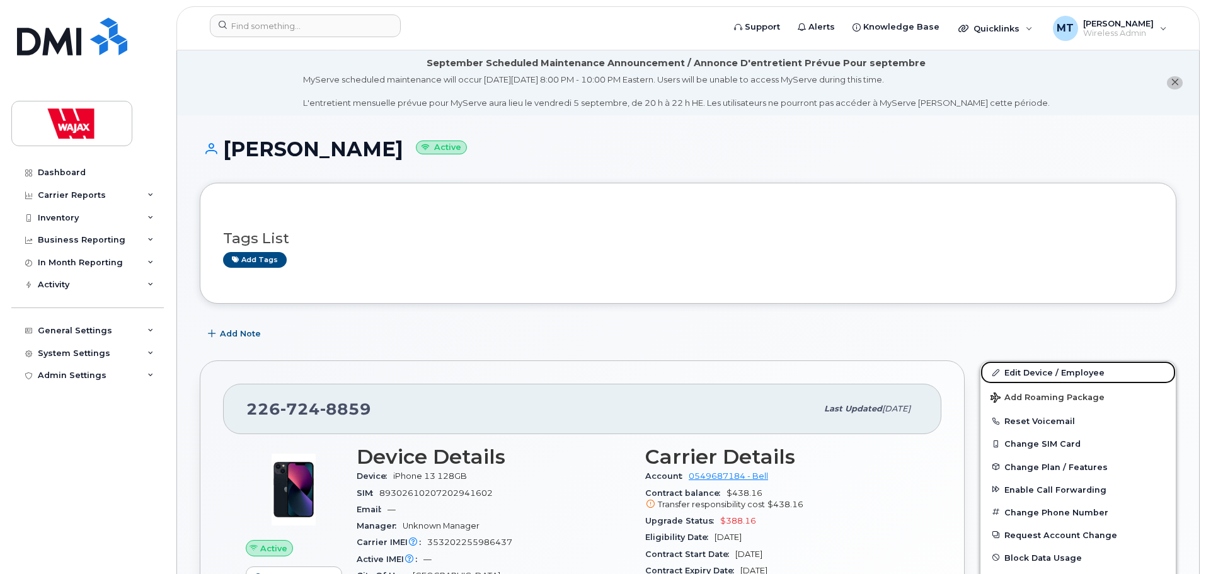
click at [1066, 376] on link "Edit Device / Employee" at bounding box center [1078, 372] width 195 height 23
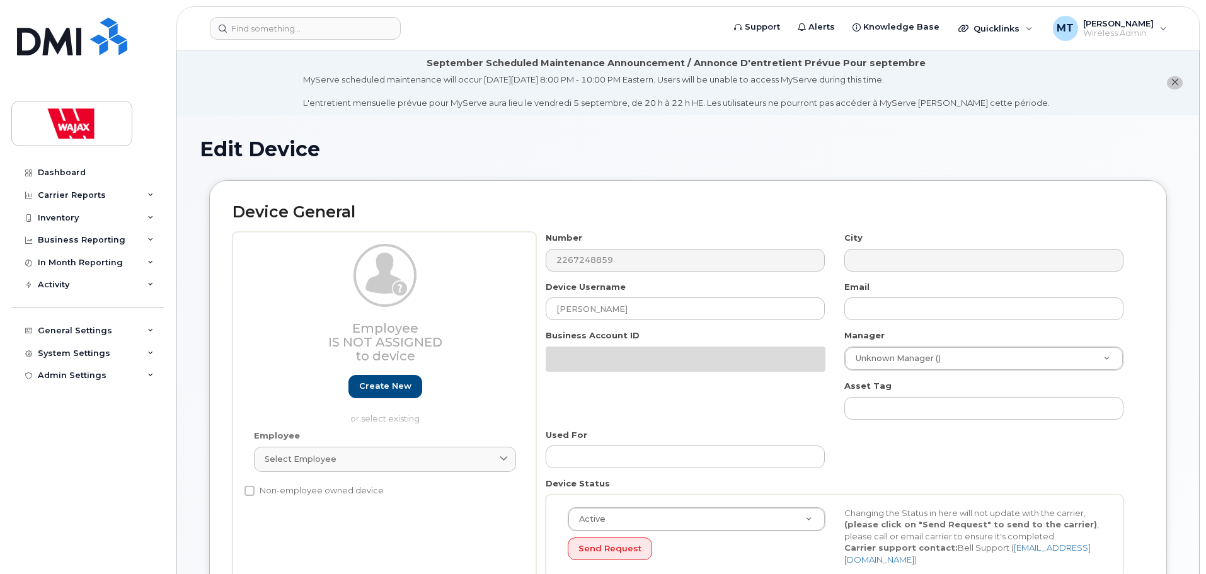
select select "23291731"
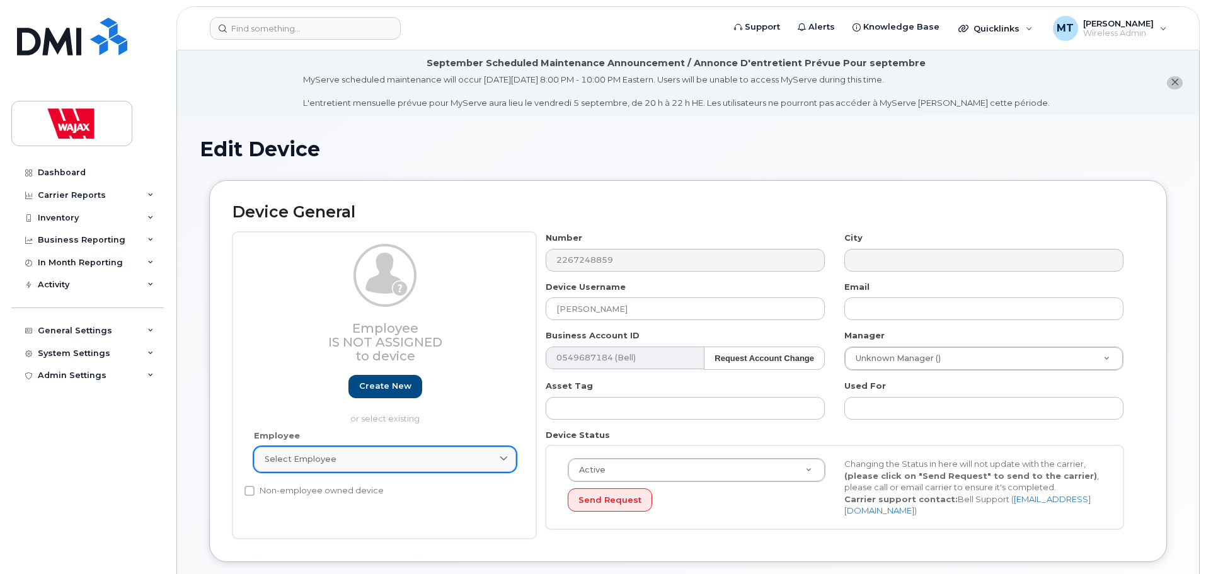
click at [428, 449] on link "Select employee" at bounding box center [385, 459] width 262 height 25
type input "K"
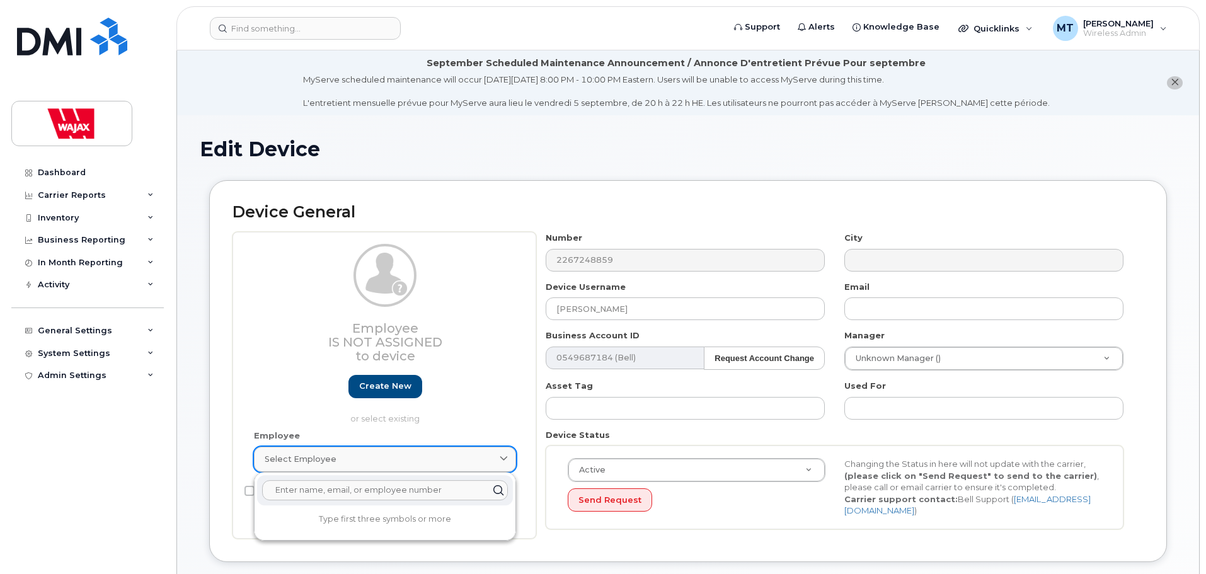
paste input "[PERSON_NAME]"
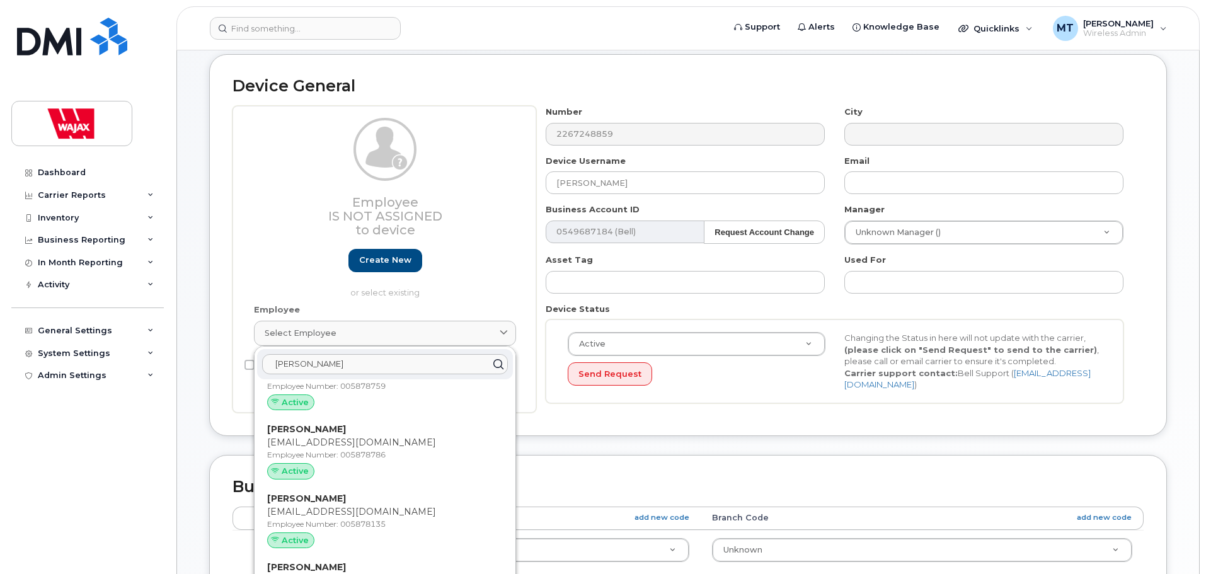
scroll to position [63, 0]
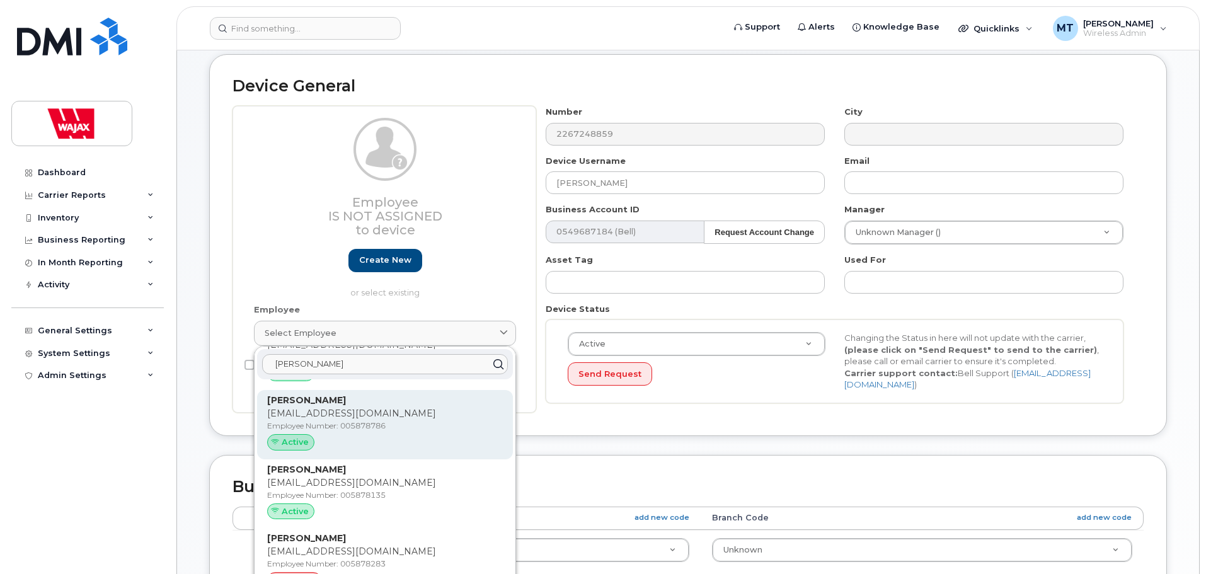
type input "[PERSON_NAME]"
click at [435, 415] on p "[EMAIL_ADDRESS][DOMAIN_NAME]" at bounding box center [385, 413] width 236 height 13
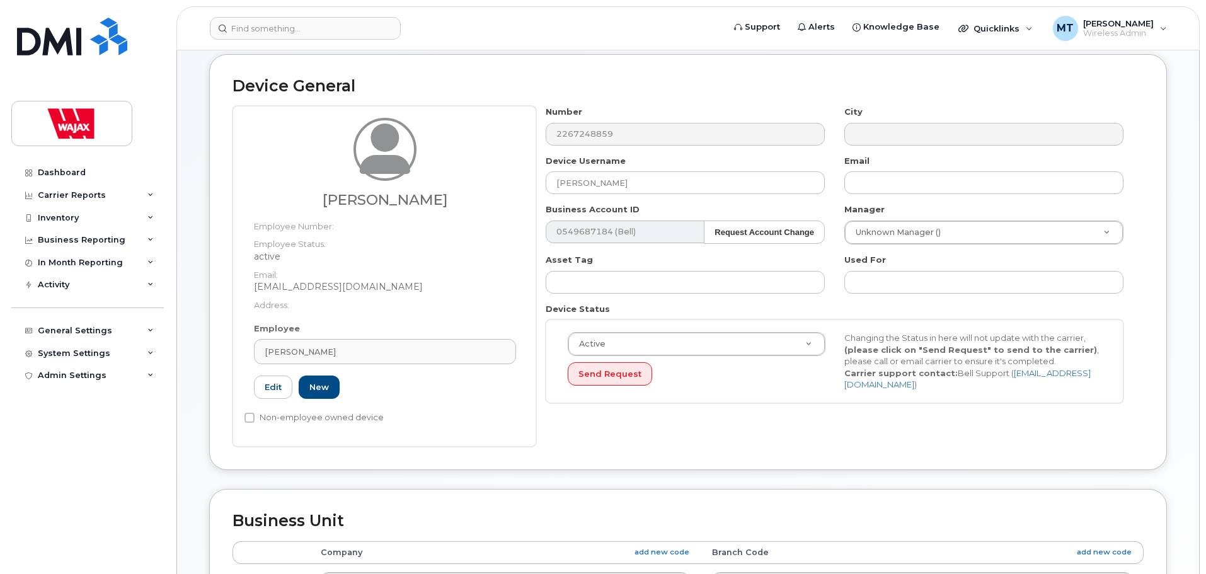
type input "005878786"
type input "[PERSON_NAME]"
type input "[EMAIL_ADDRESS][DOMAIN_NAME]"
select select "23291732"
type input "35622510"
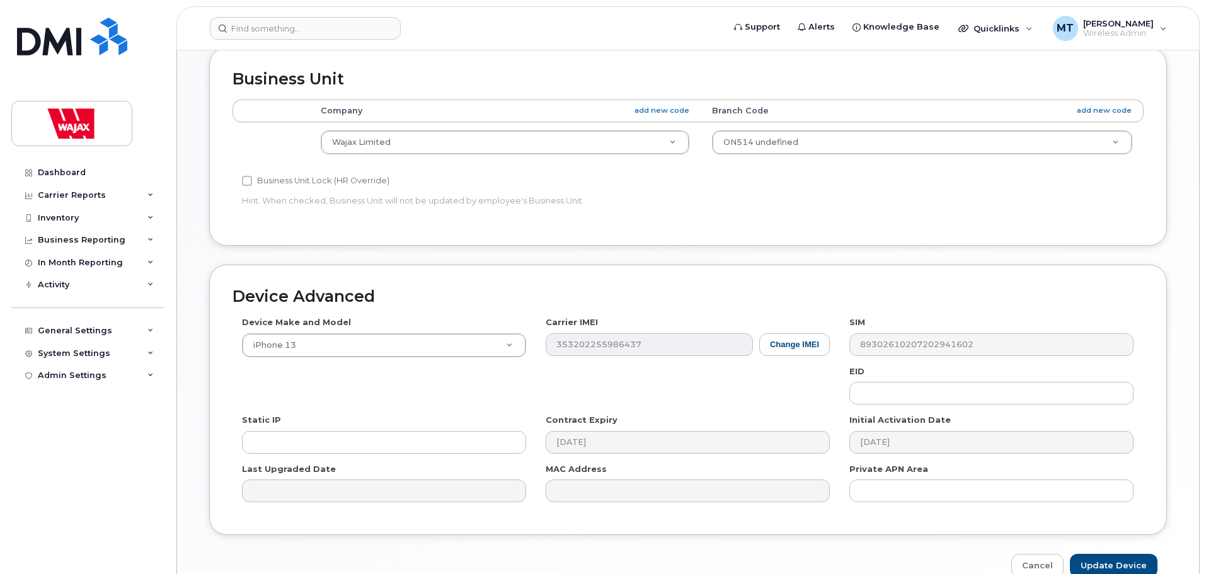
scroll to position [634, 0]
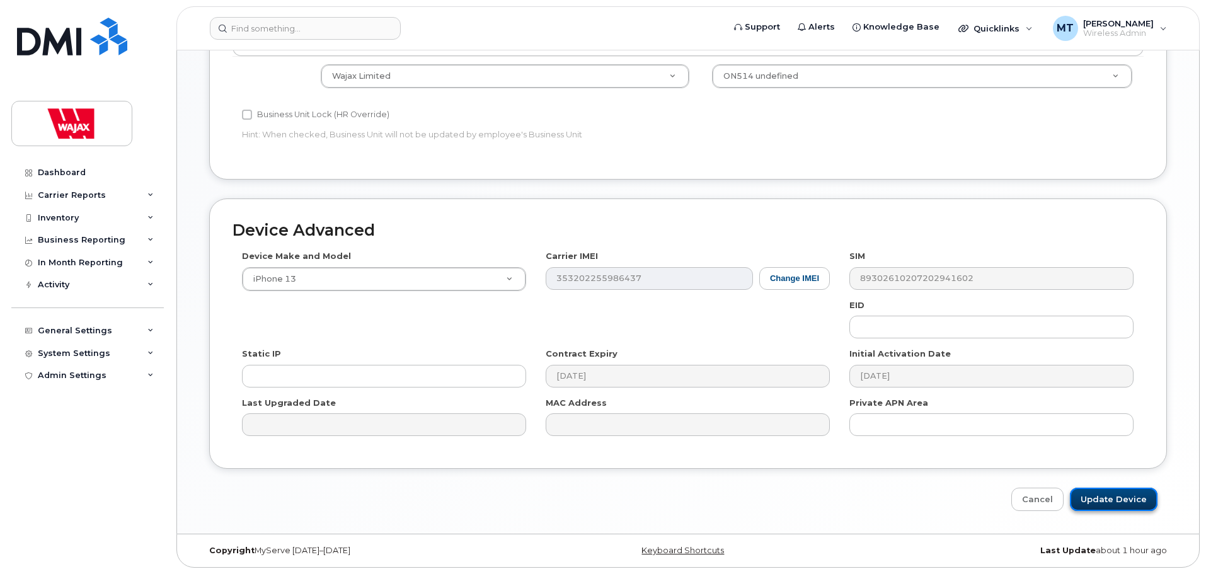
click at [1101, 489] on input "Update Device" at bounding box center [1114, 499] width 88 height 23
type input "Saving..."
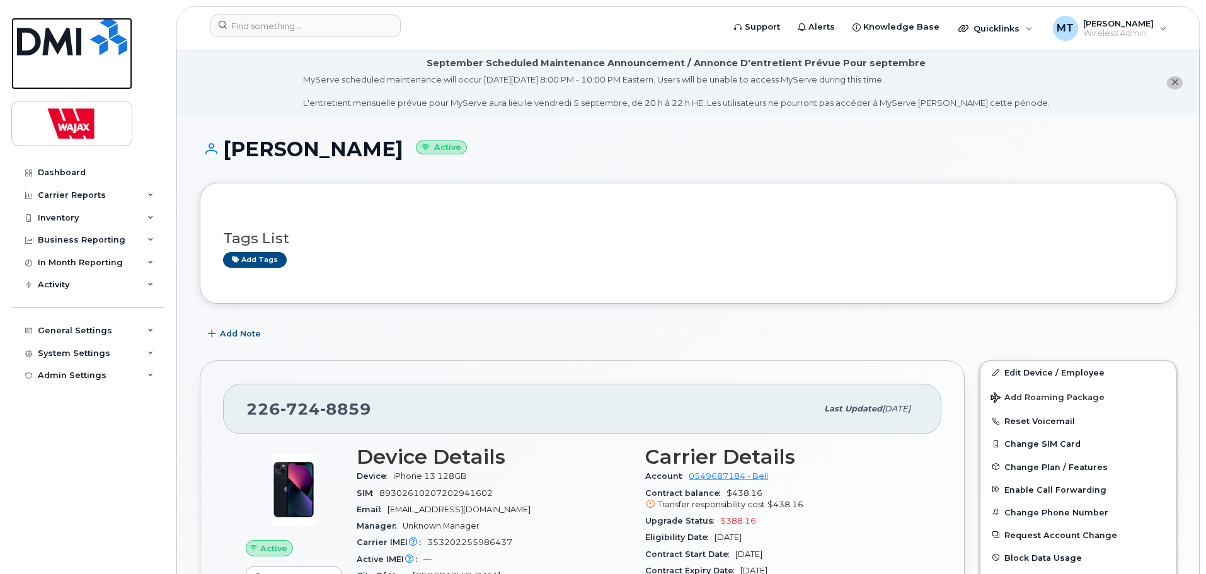
click at [84, 47] on img at bounding box center [72, 37] width 110 height 38
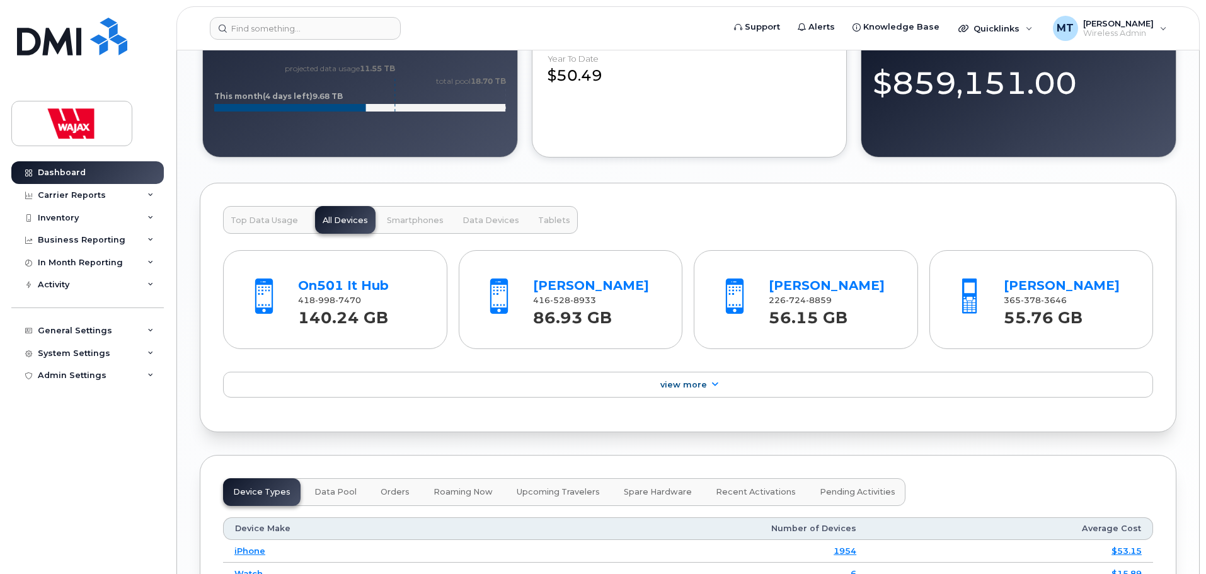
scroll to position [1234, 0]
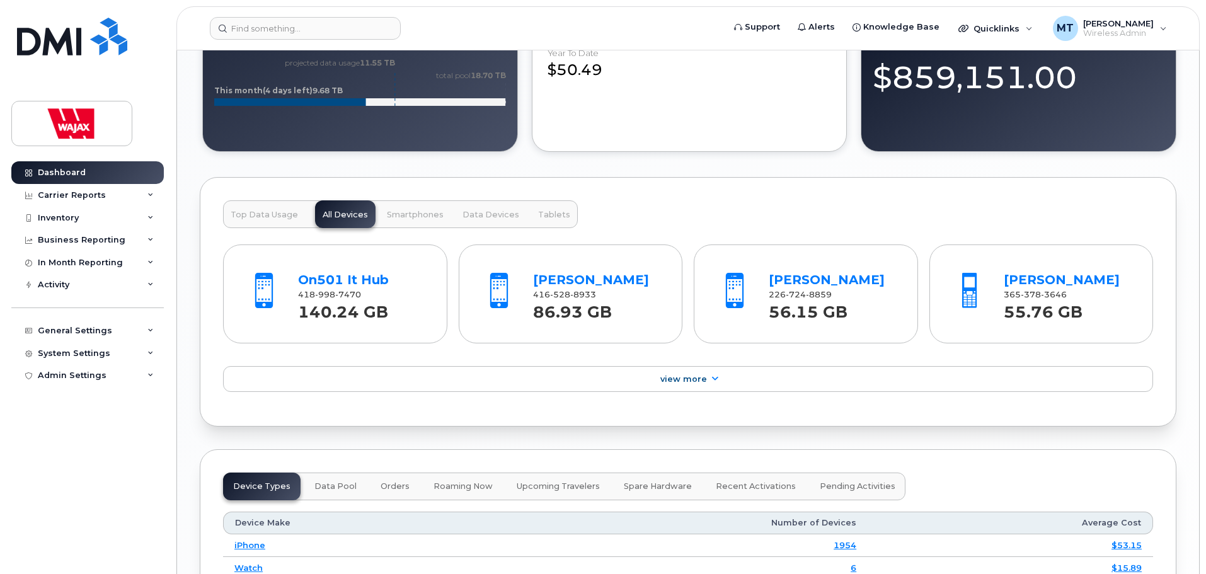
click at [1066, 290] on span "3646" at bounding box center [1054, 294] width 26 height 9
click at [1069, 283] on link "[PERSON_NAME]" at bounding box center [1062, 279] width 116 height 15
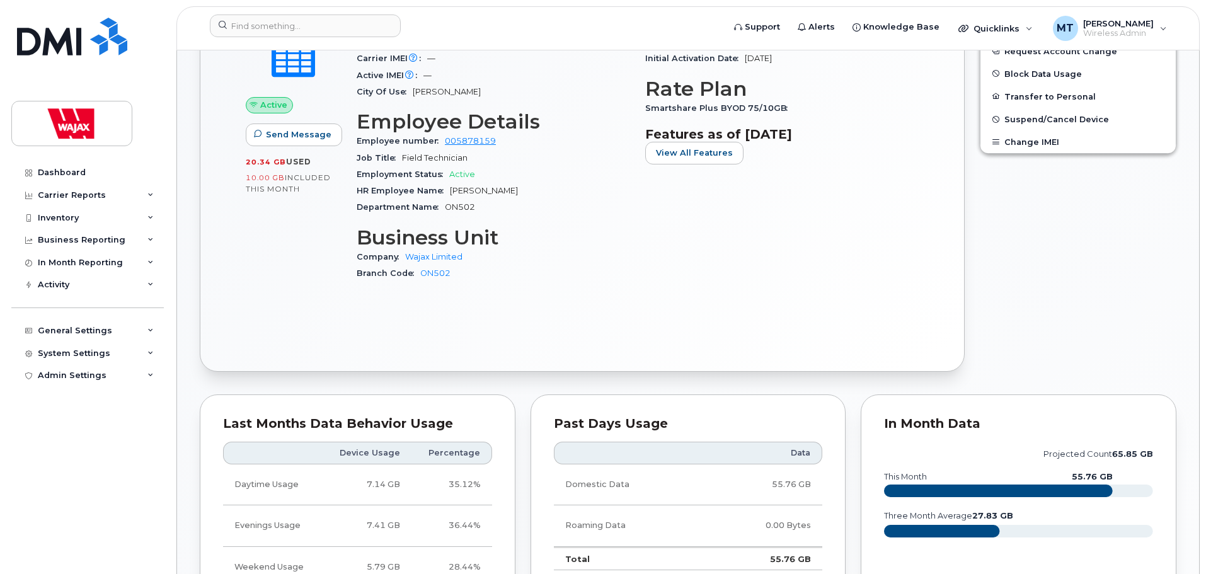
scroll to position [756, 0]
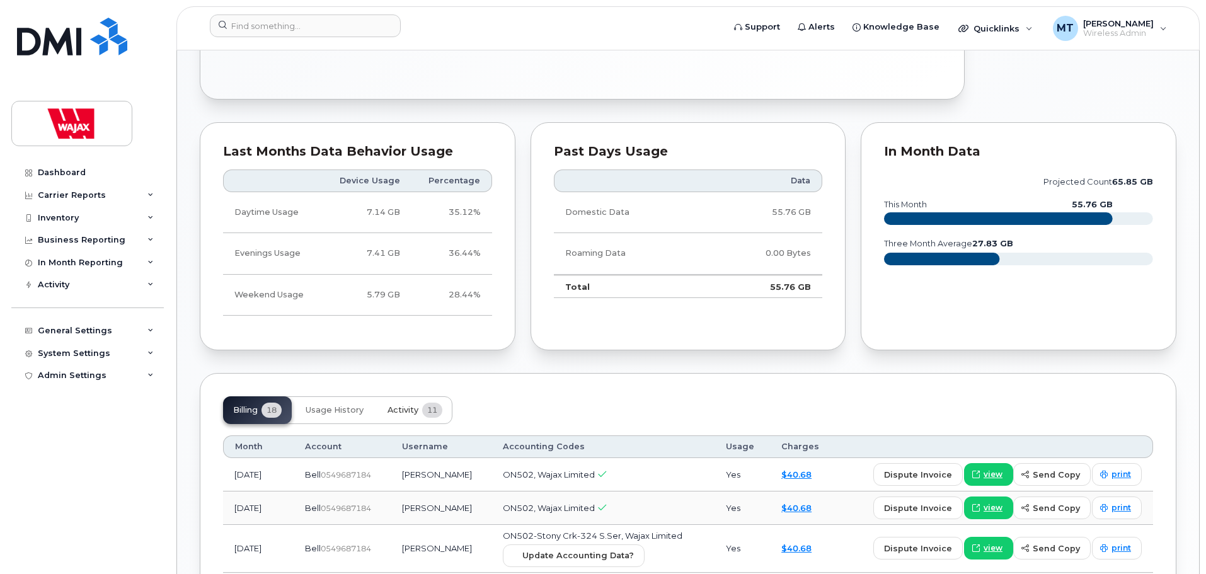
click at [405, 408] on span "Activity" at bounding box center [403, 410] width 31 height 10
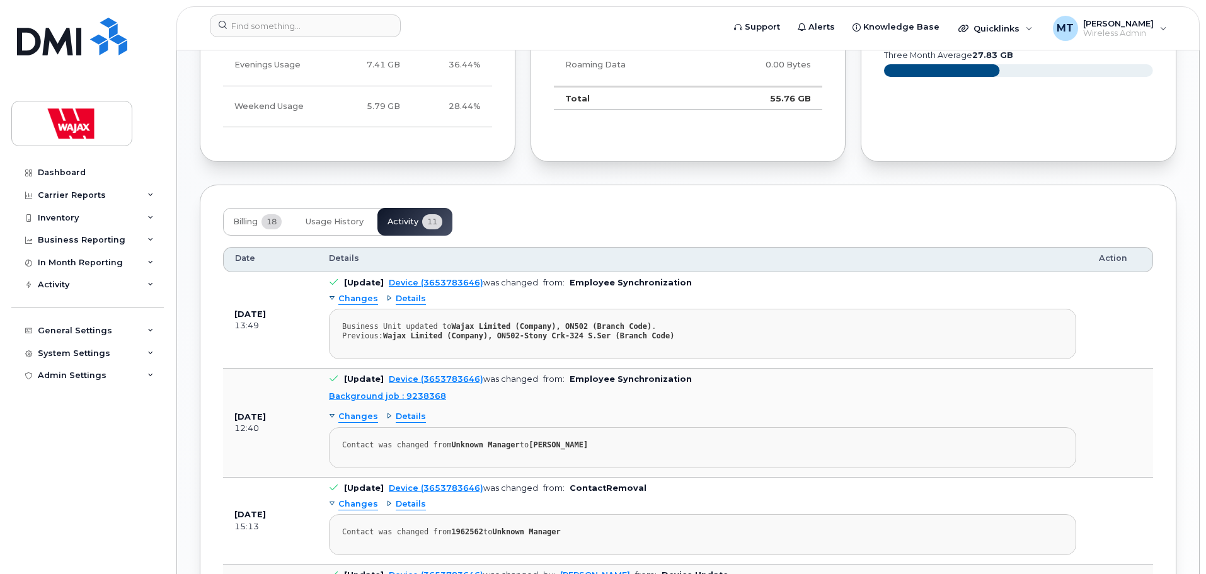
scroll to position [945, 0]
click at [362, 222] on span "Usage History" at bounding box center [335, 221] width 58 height 10
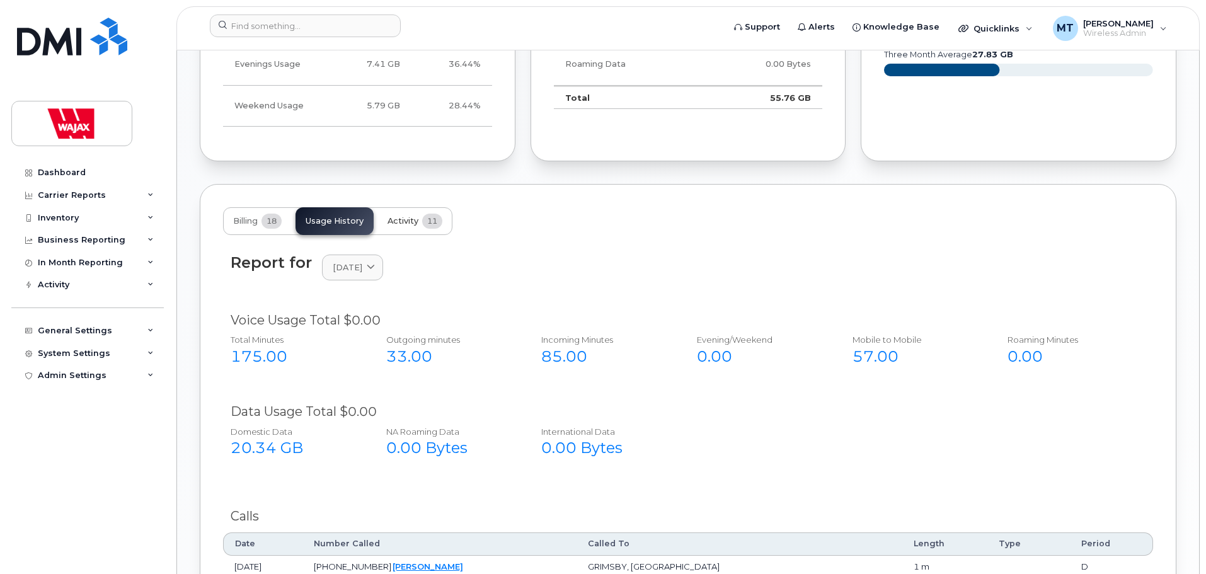
click at [425, 223] on span "11" at bounding box center [432, 221] width 20 height 15
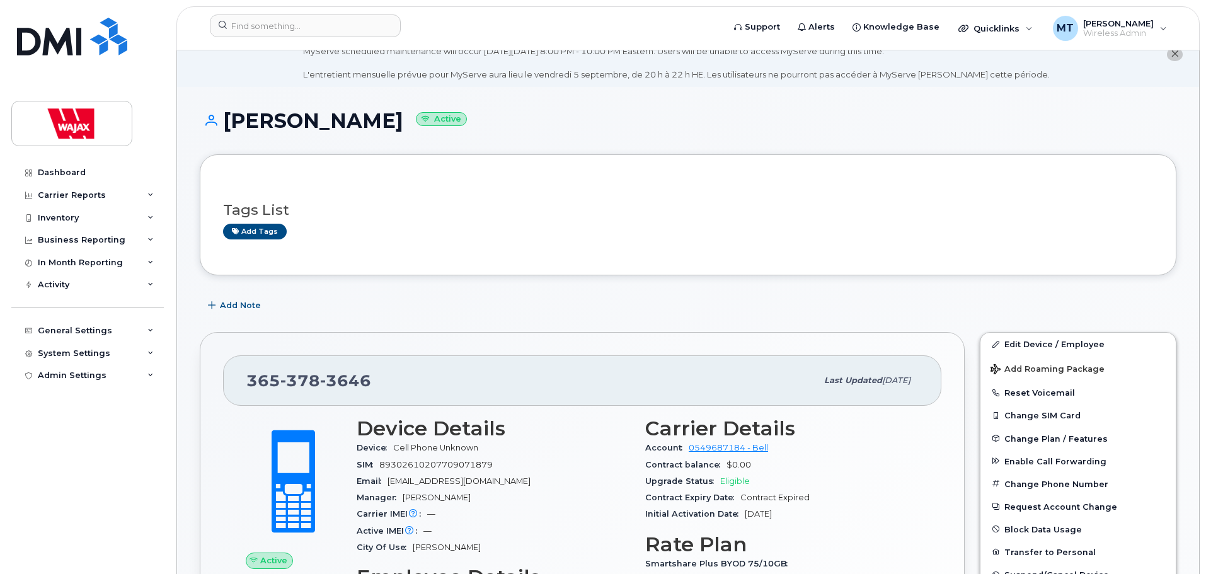
scroll to position [0, 0]
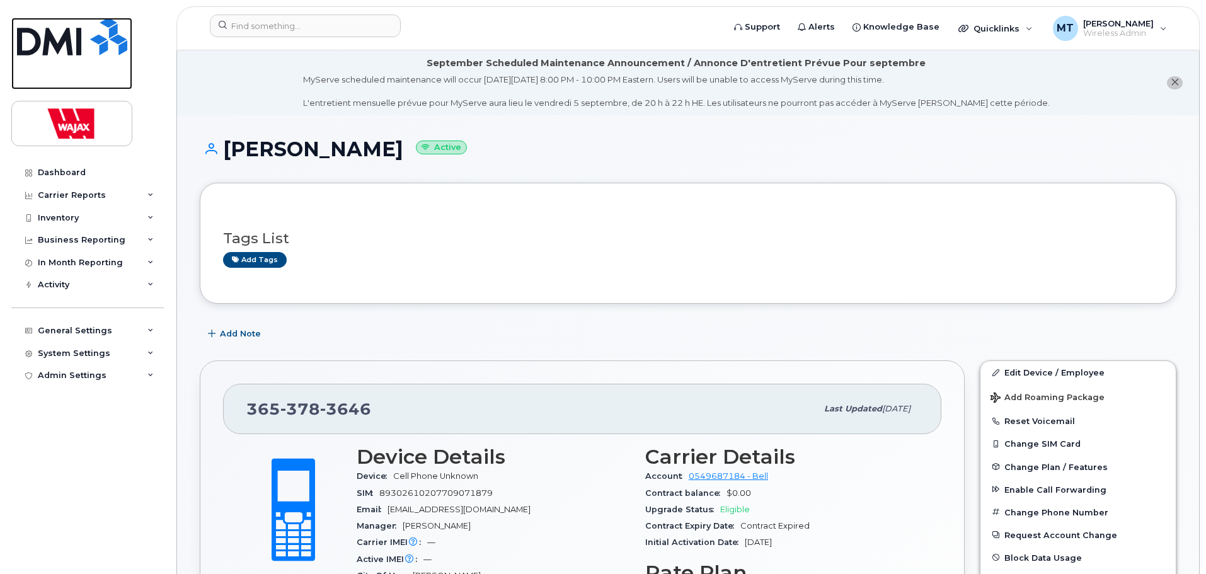
click at [52, 47] on img at bounding box center [72, 37] width 110 height 38
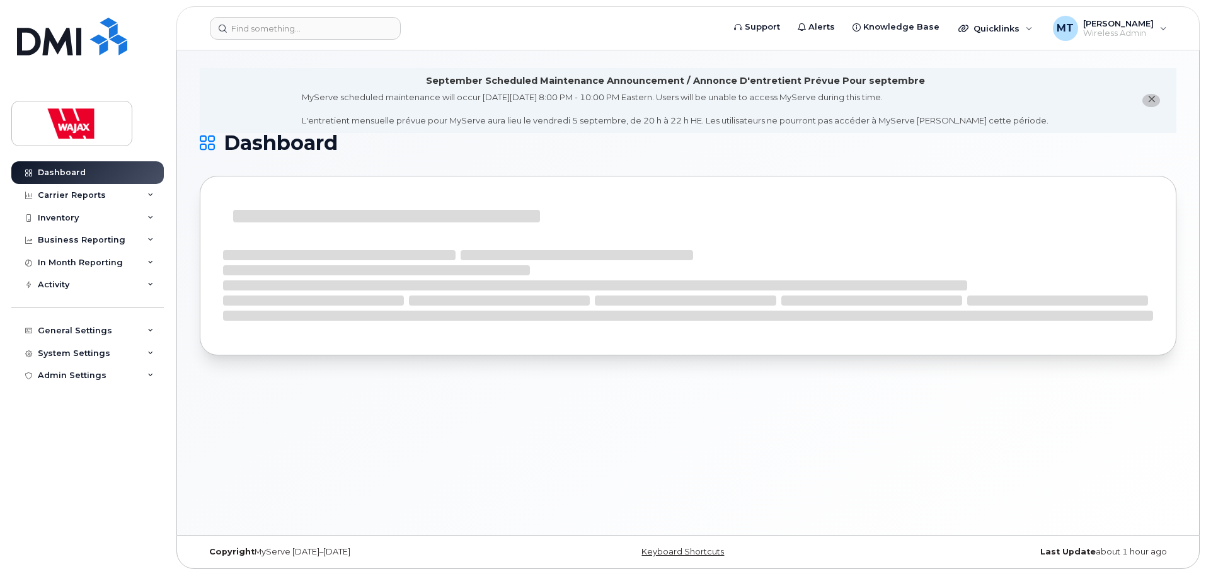
scroll to position [6, 0]
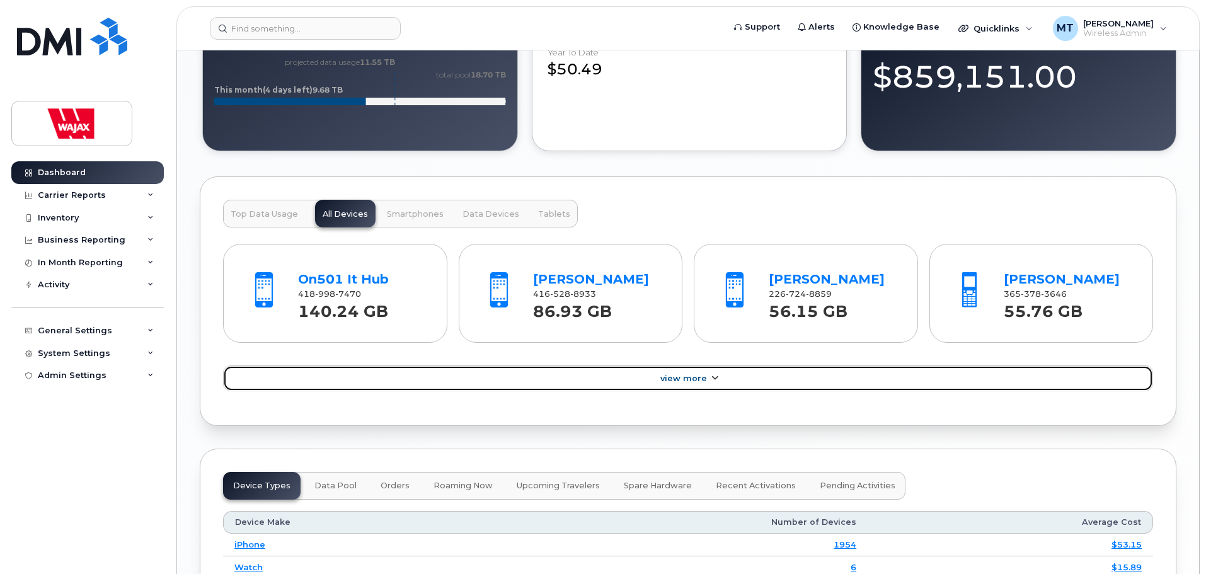
click at [696, 376] on span "View More" at bounding box center [683, 378] width 47 height 9
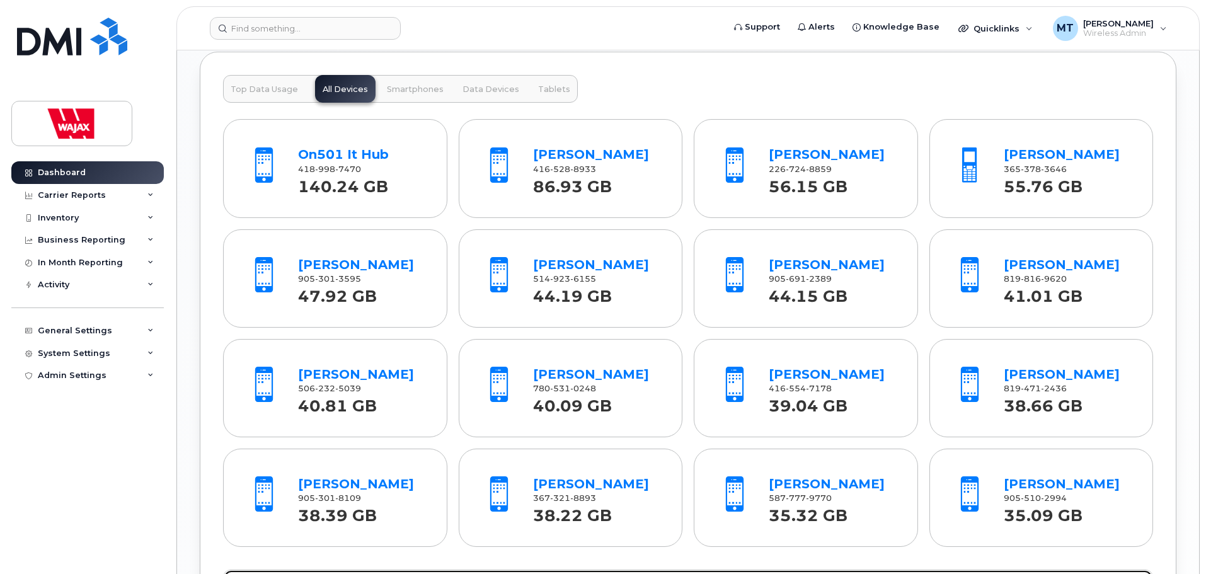
scroll to position [1361, 0]
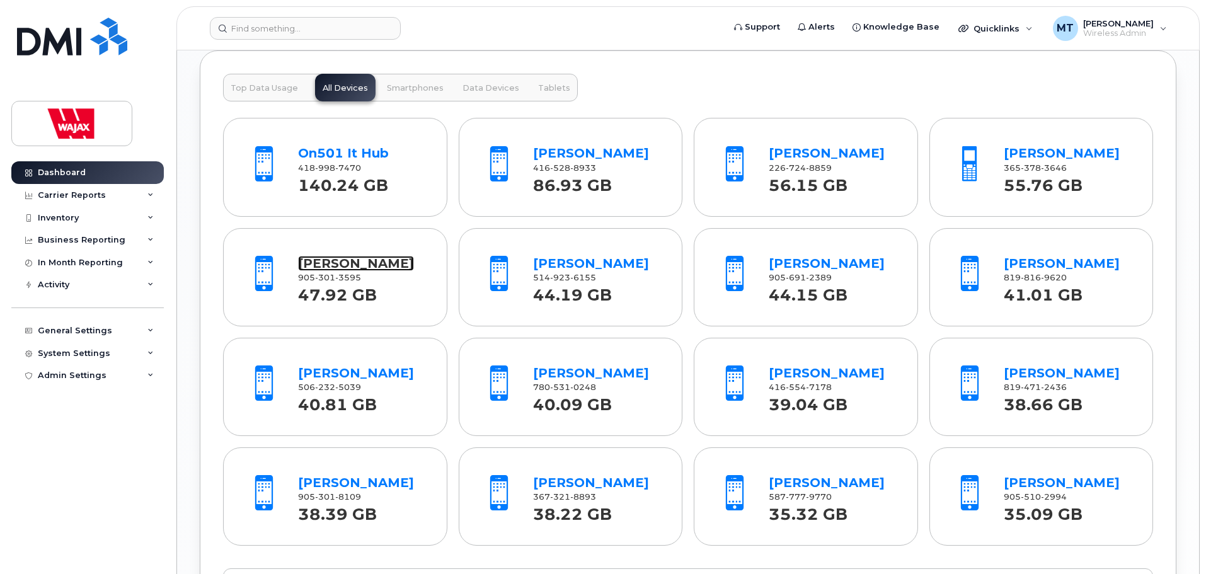
click at [386, 263] on link "Jason Charlton" at bounding box center [356, 263] width 116 height 15
click at [608, 260] on link "Andre Dube" at bounding box center [591, 263] width 116 height 15
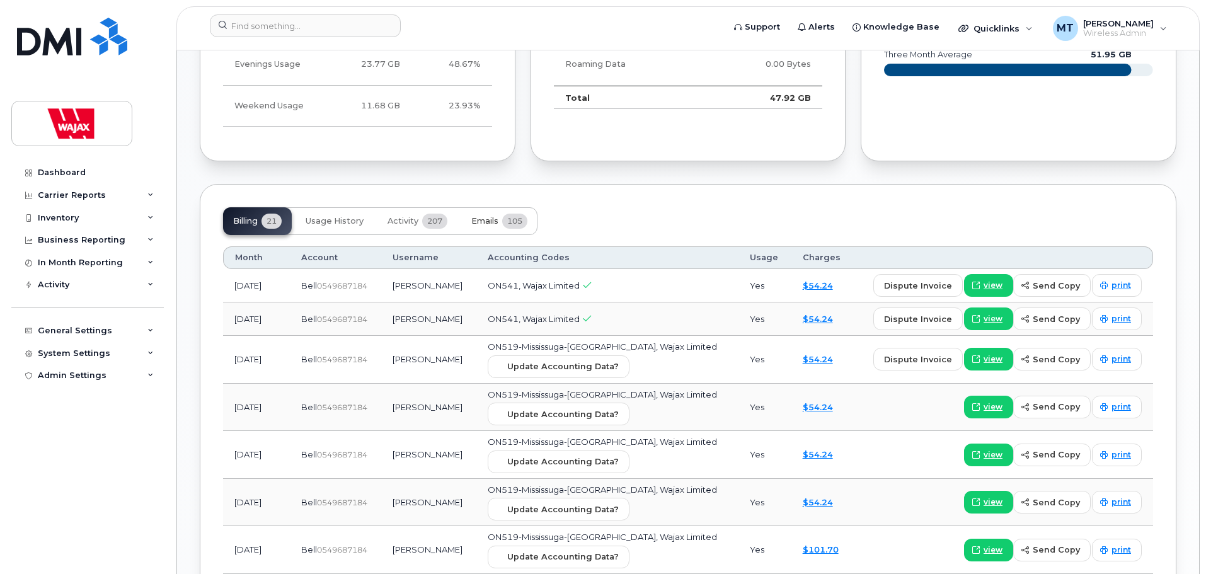
click at [507, 221] on span "105" at bounding box center [514, 221] width 25 height 15
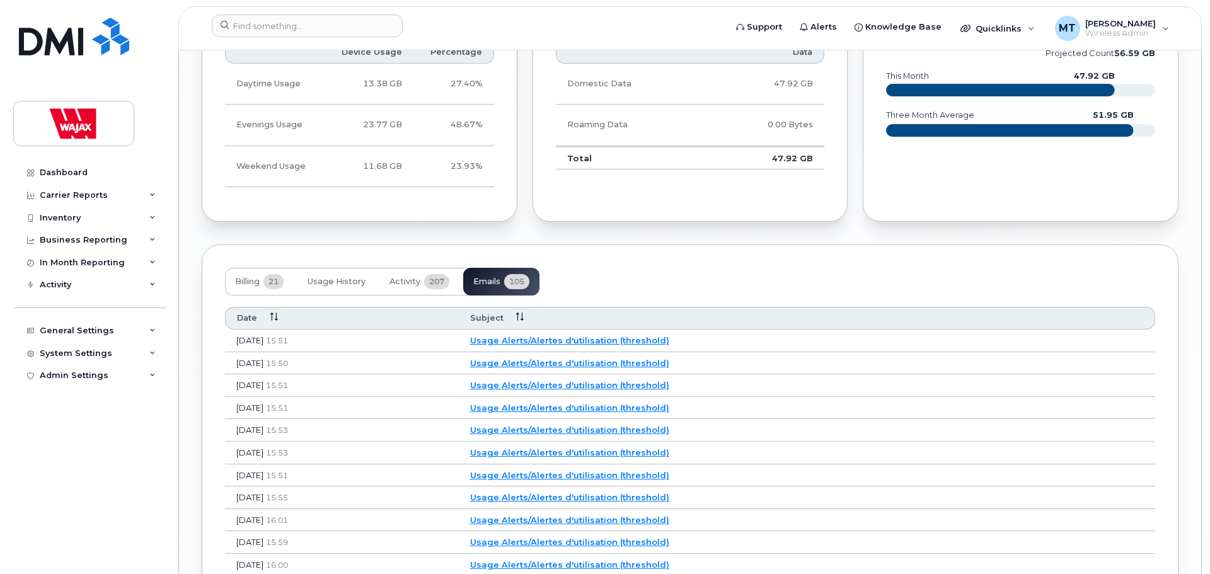
scroll to position [945, 0]
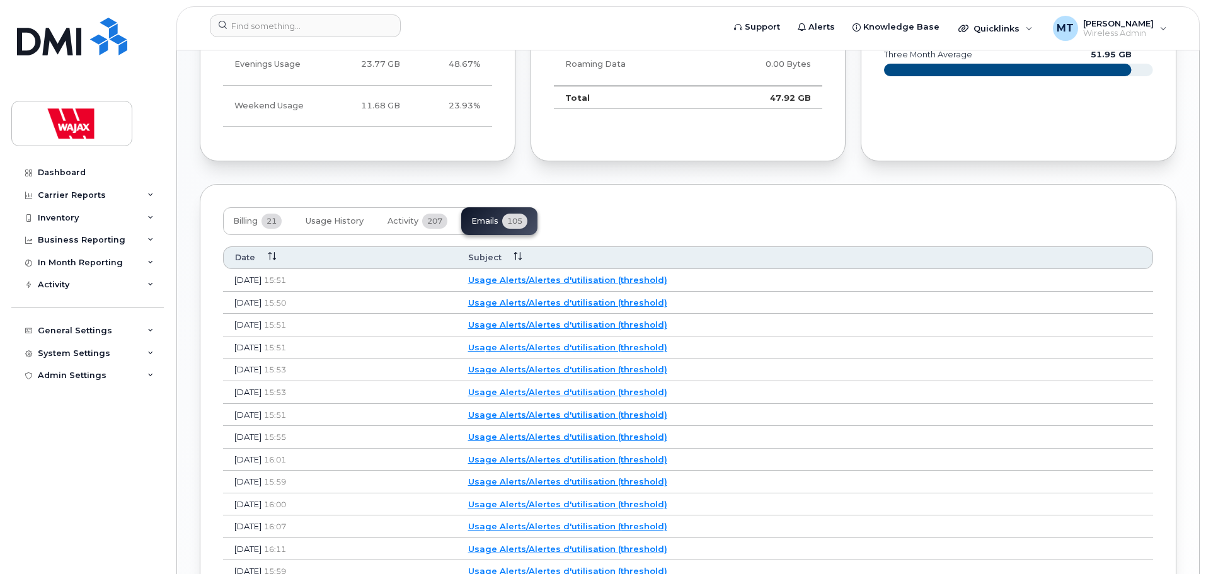
click at [589, 280] on link "Usage Alerts/Alertes d'utilisation (threshold)" at bounding box center [567, 280] width 199 height 10
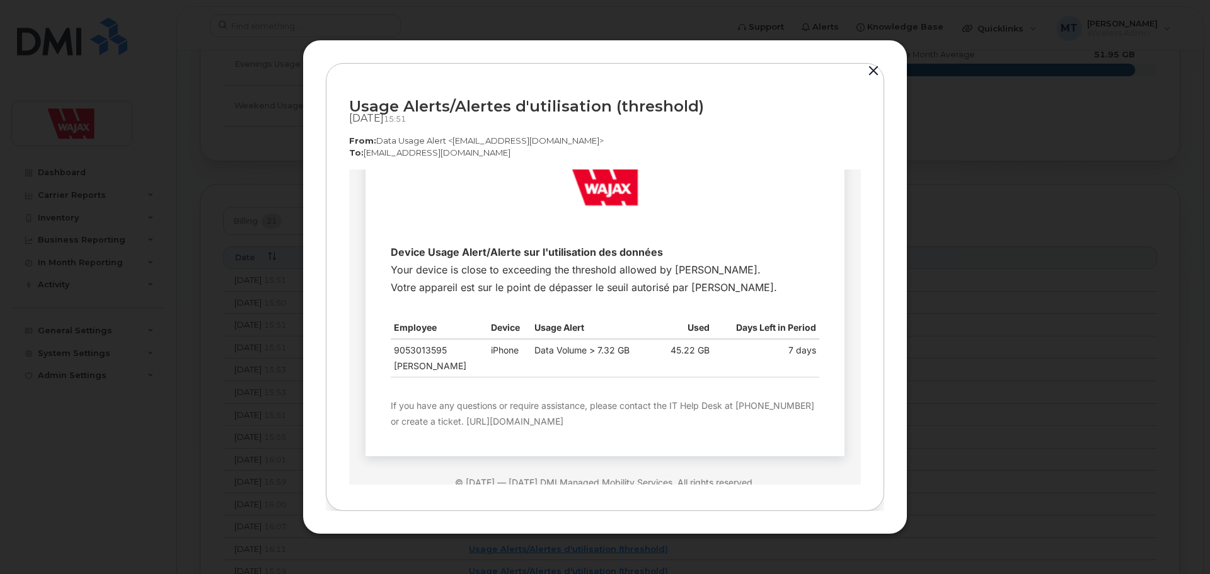
scroll to position [63, 0]
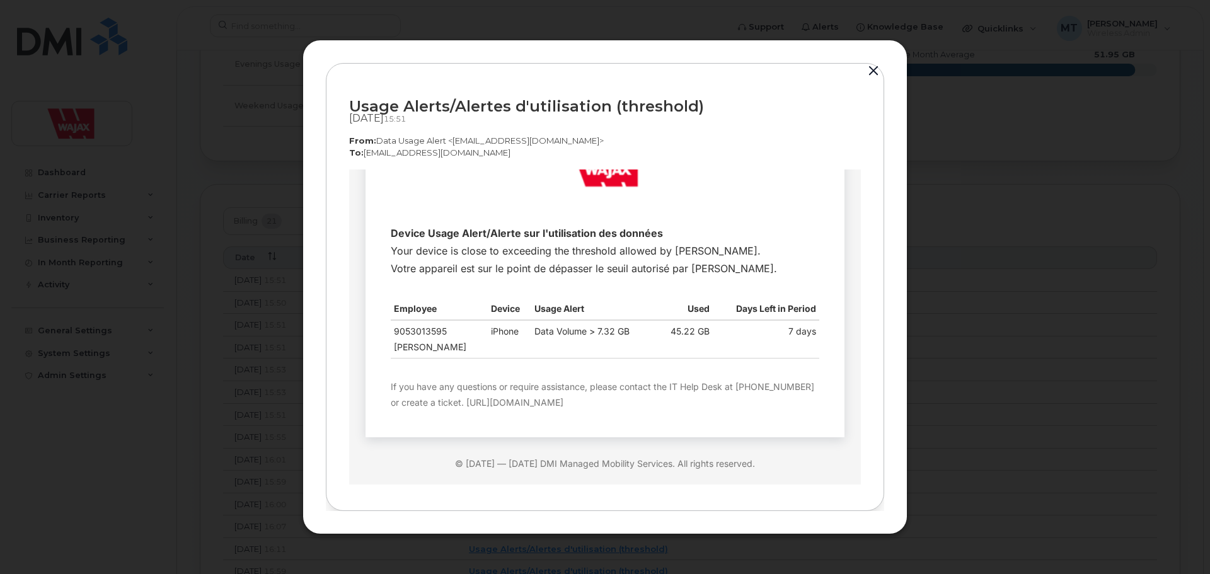
click at [956, 273] on div at bounding box center [605, 287] width 1210 height 574
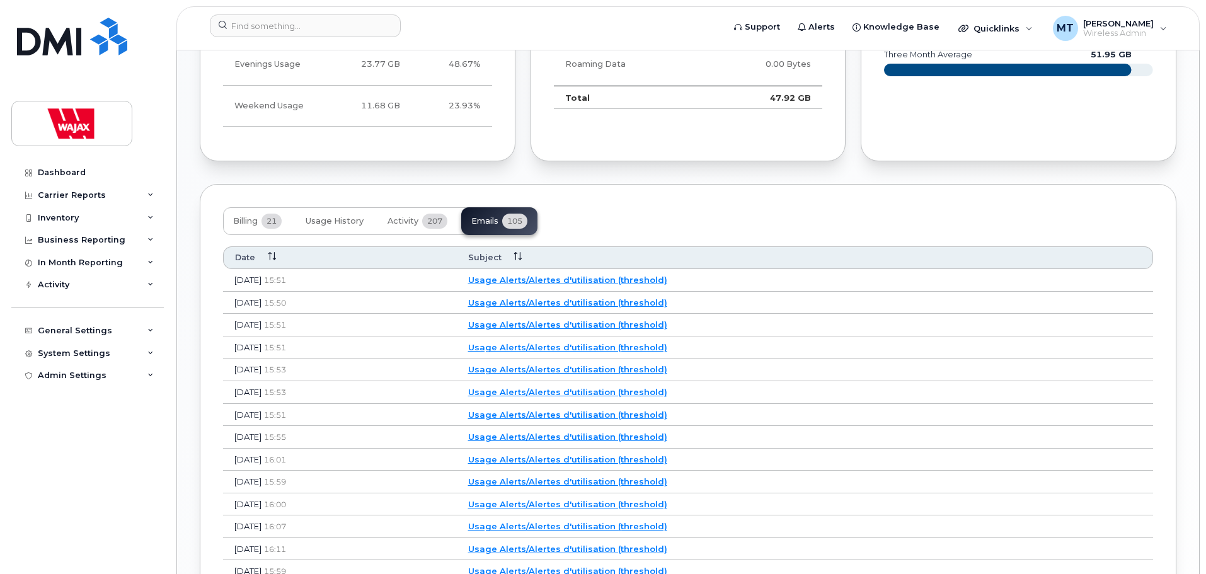
click at [578, 303] on link "Usage Alerts/Alertes d'utilisation (threshold)" at bounding box center [567, 302] width 199 height 10
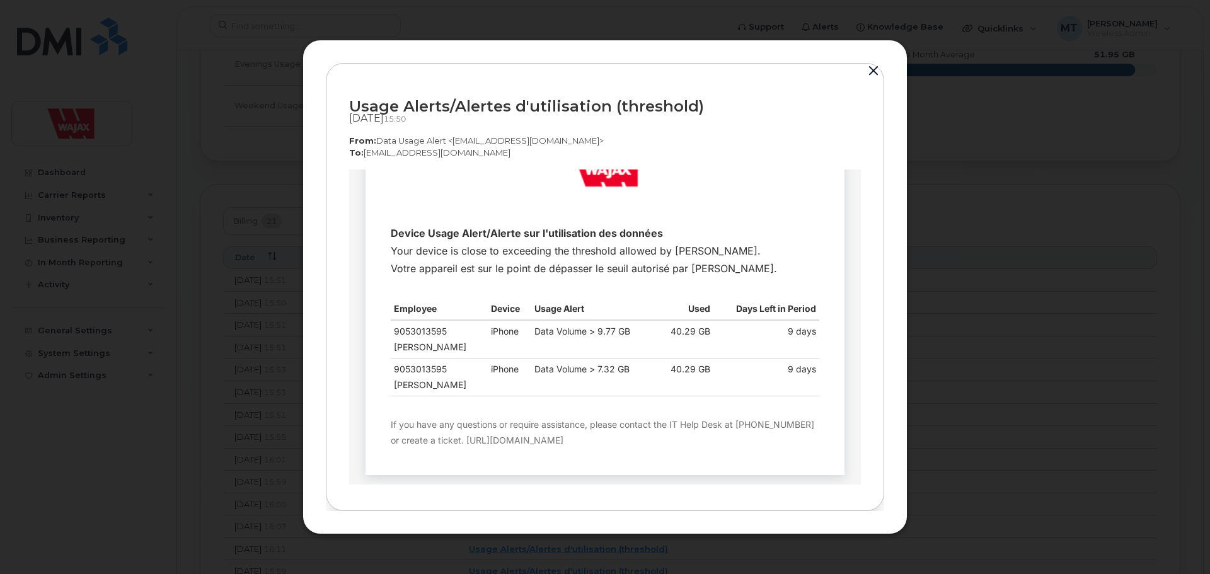
click at [964, 340] on div at bounding box center [605, 287] width 1210 height 574
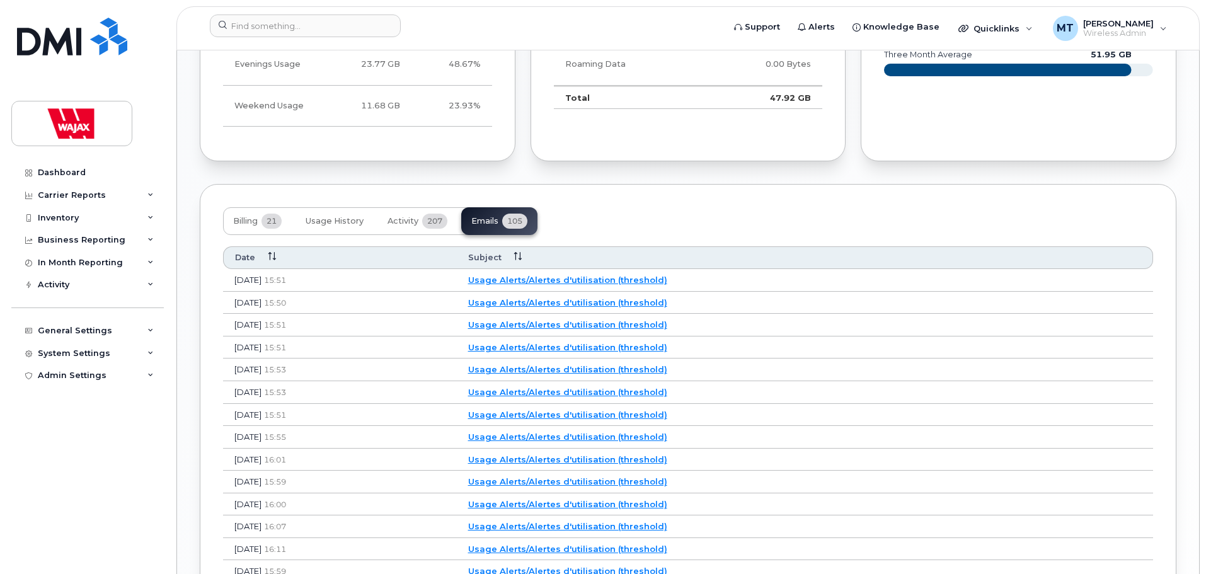
click at [618, 321] on link "Usage Alerts/Alertes d'utilisation (threshold)" at bounding box center [567, 324] width 199 height 10
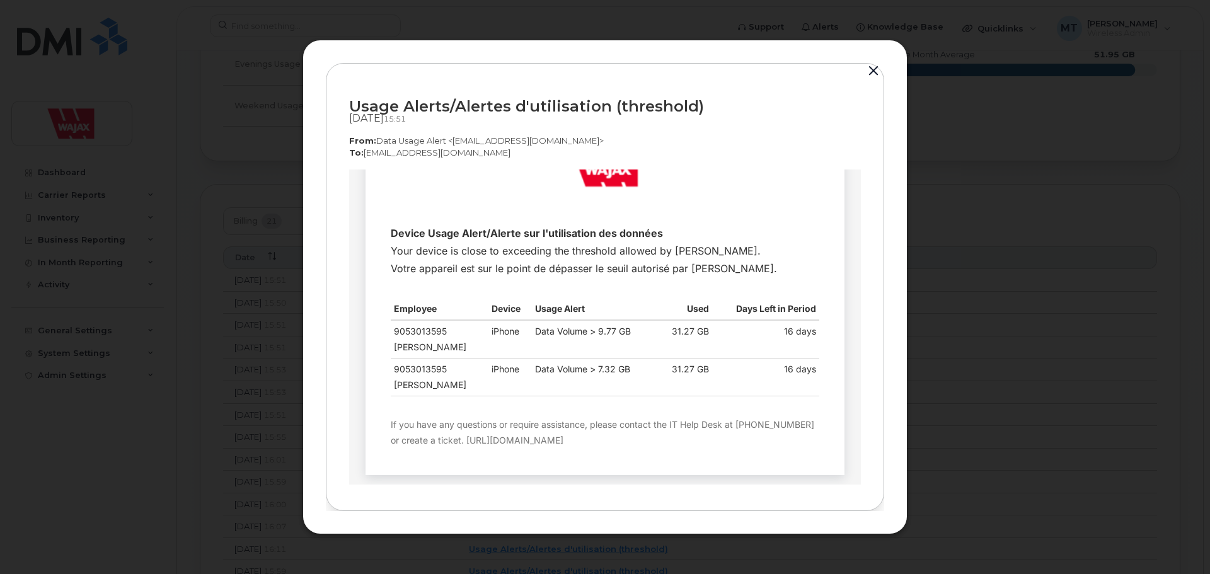
click at [967, 355] on div at bounding box center [605, 287] width 1210 height 574
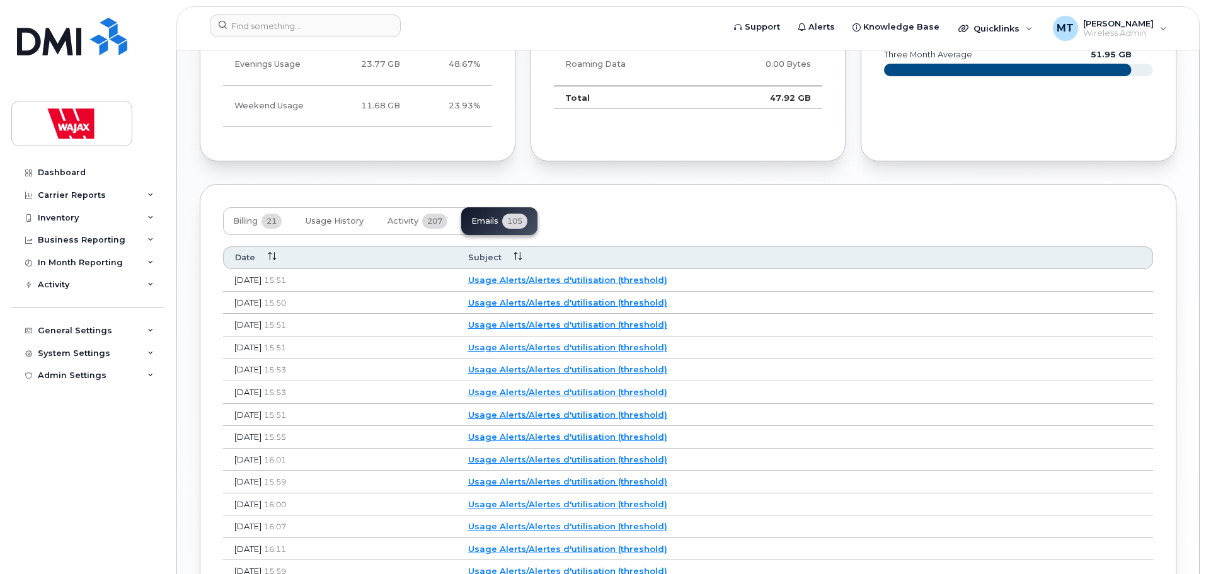
click at [617, 340] on td "Usage Alerts/Alertes d'utilisation (threshold)" at bounding box center [805, 348] width 696 height 23
click at [616, 342] on link "Usage Alerts/Alertes d'utilisation (threshold)" at bounding box center [567, 347] width 199 height 10
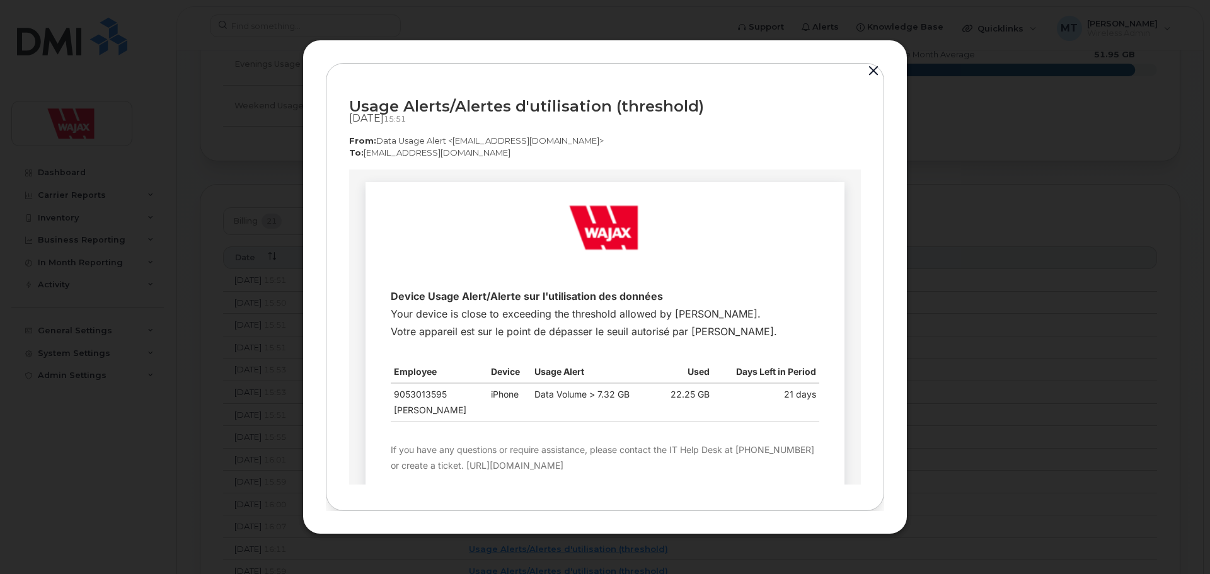
scroll to position [0, 0]
click at [960, 361] on div at bounding box center [605, 287] width 1210 height 574
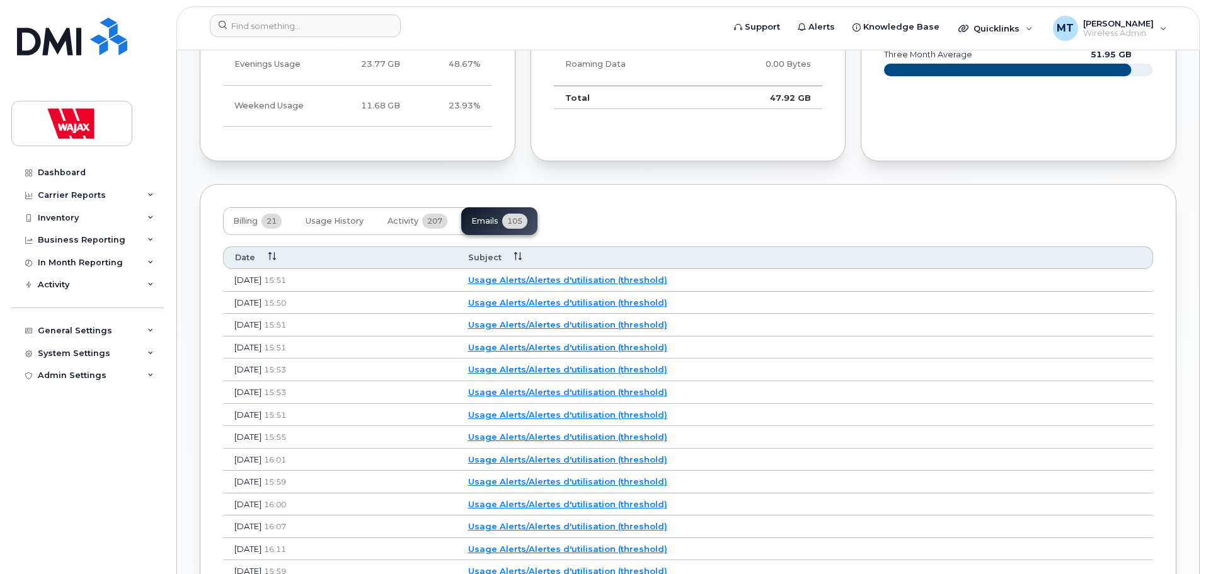
click at [595, 371] on link "Usage Alerts/Alertes d'utilisation (threshold)" at bounding box center [567, 369] width 199 height 10
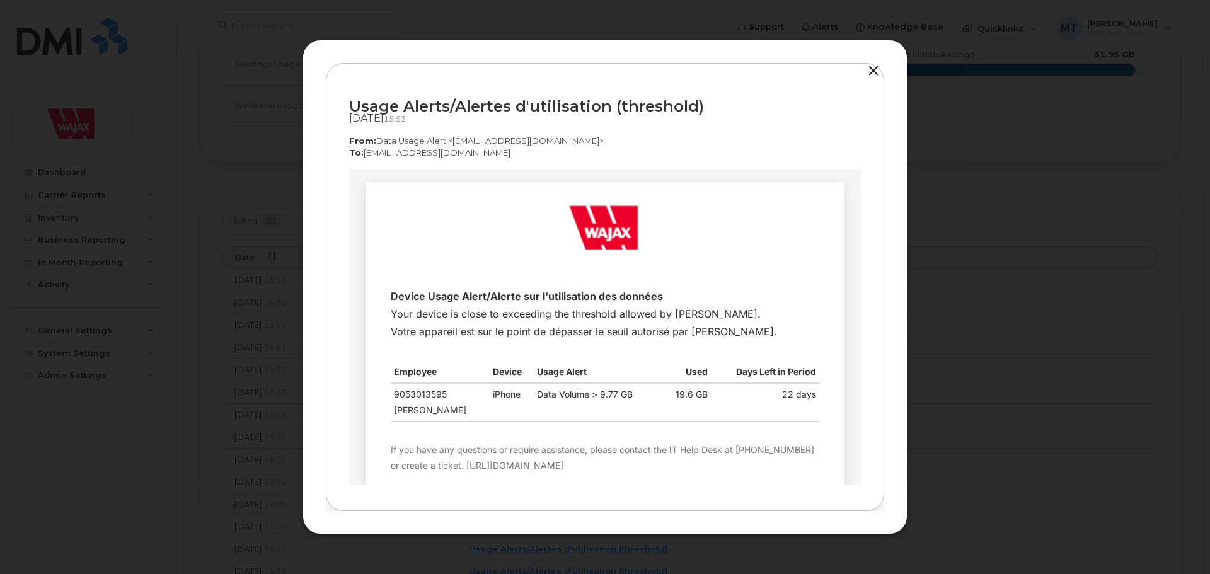
click at [938, 343] on div at bounding box center [605, 287] width 1210 height 574
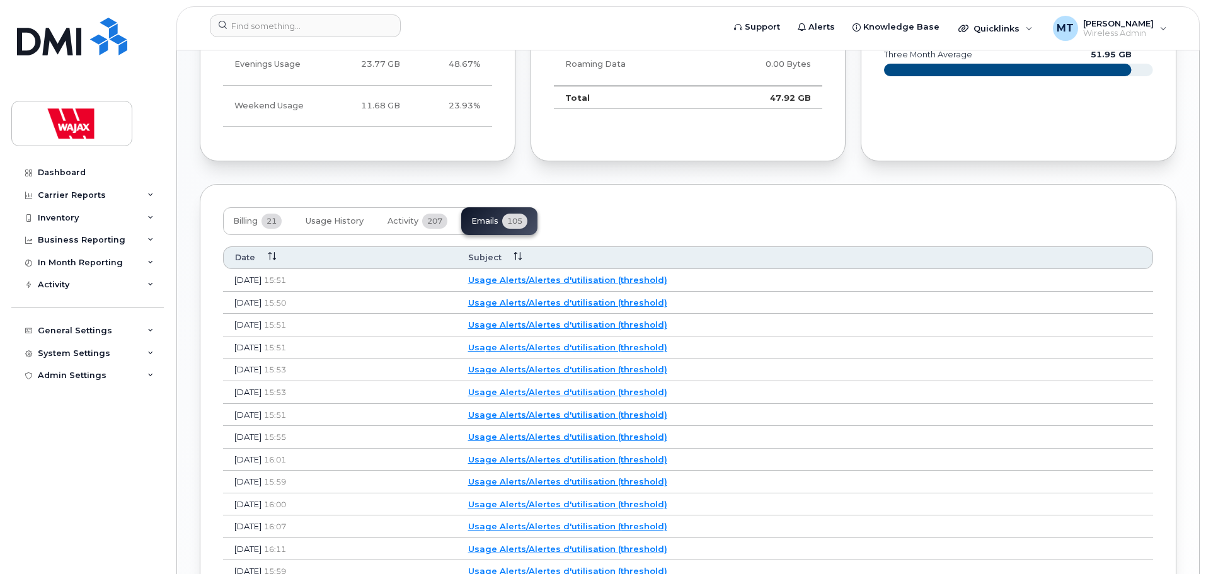
click at [592, 388] on link "Usage Alerts/Alertes d'utilisation (threshold)" at bounding box center [567, 392] width 199 height 10
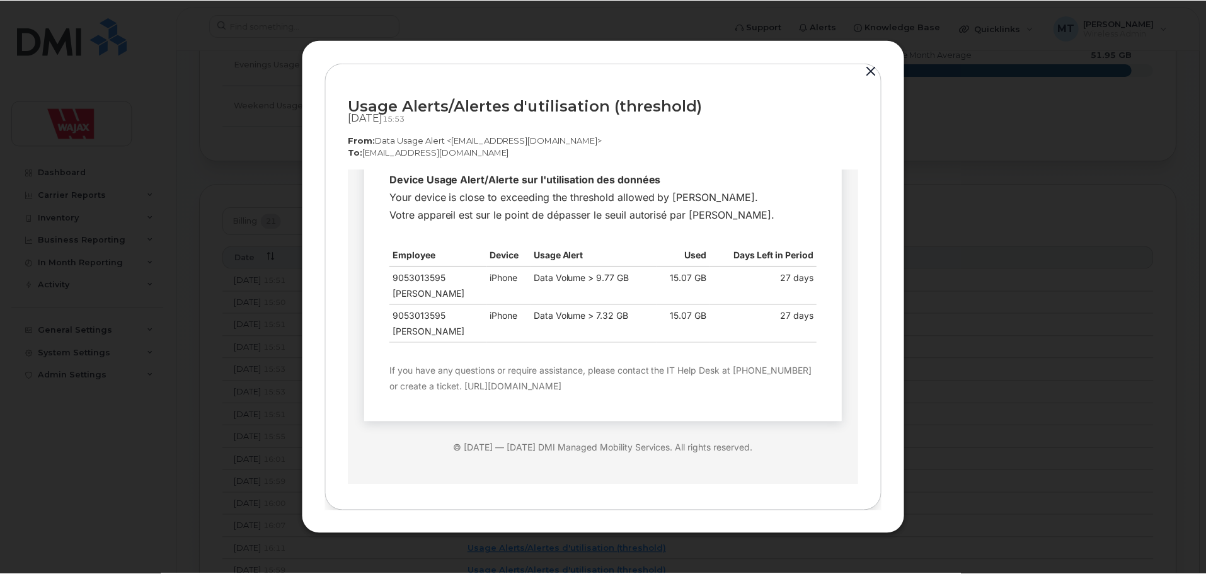
scroll to position [120, 0]
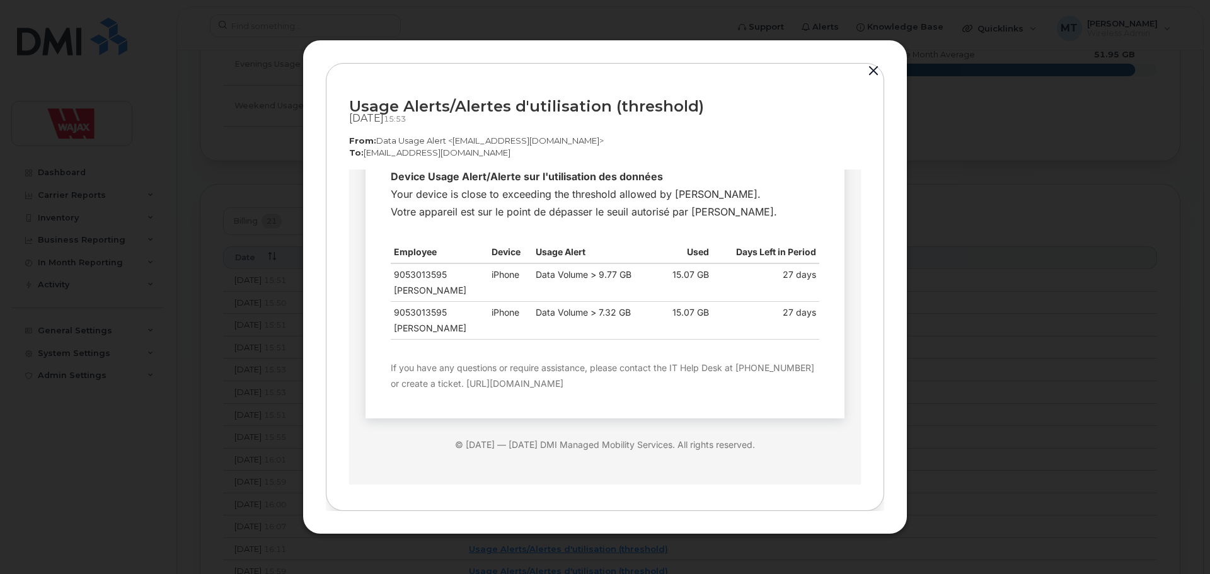
click at [1054, 308] on div at bounding box center [605, 287] width 1210 height 574
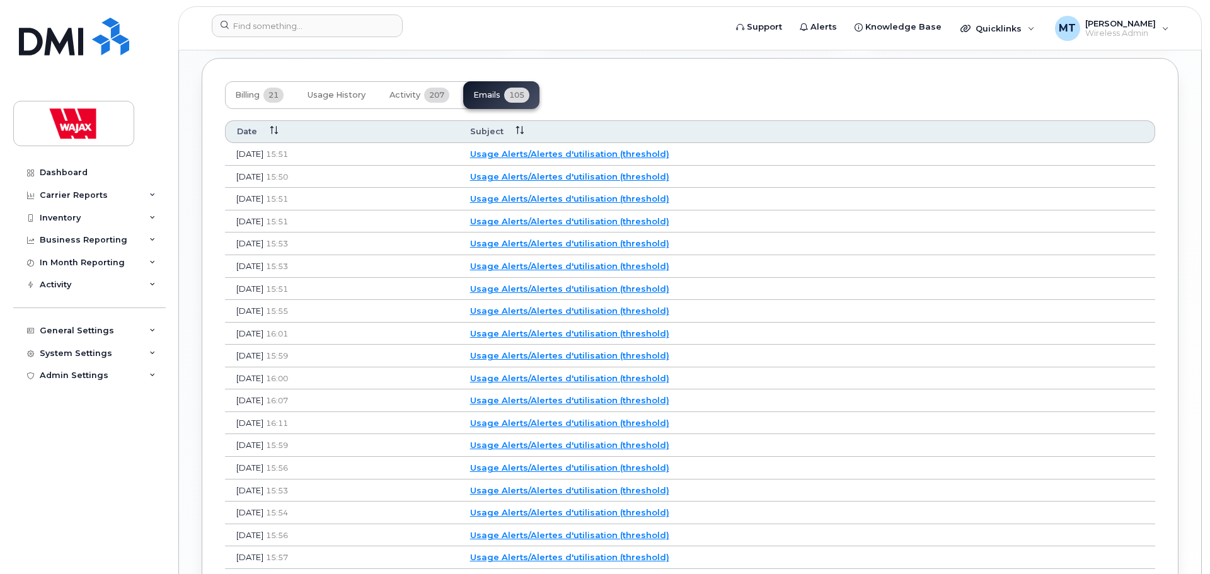
scroll to position [1134, 0]
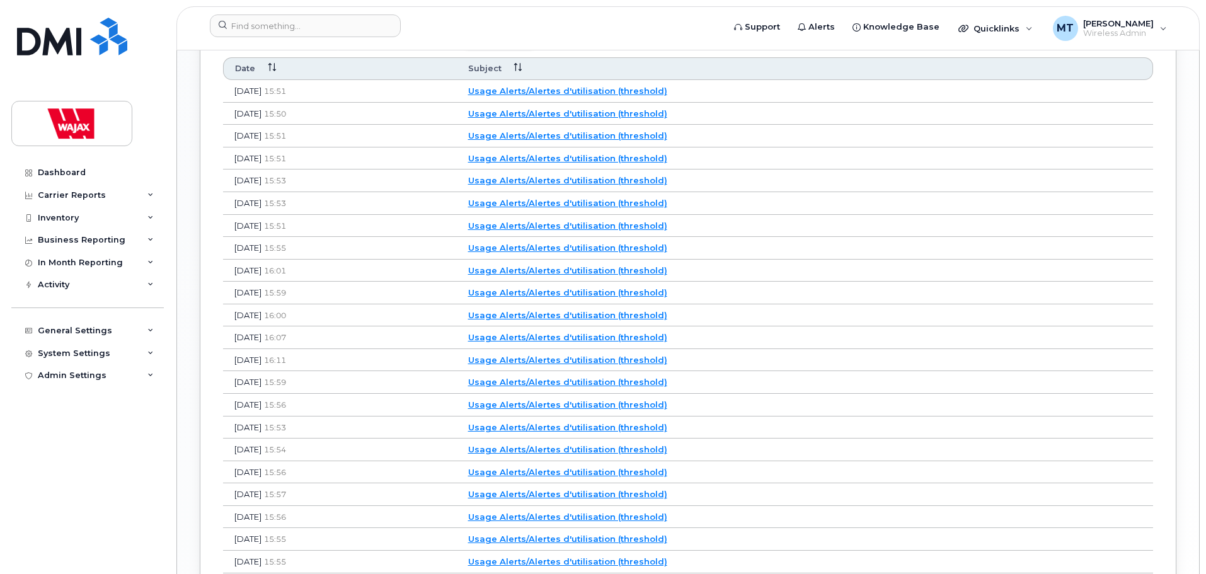
click at [563, 297] on link "Usage Alerts/Alertes d'utilisation (threshold)" at bounding box center [567, 292] width 199 height 10
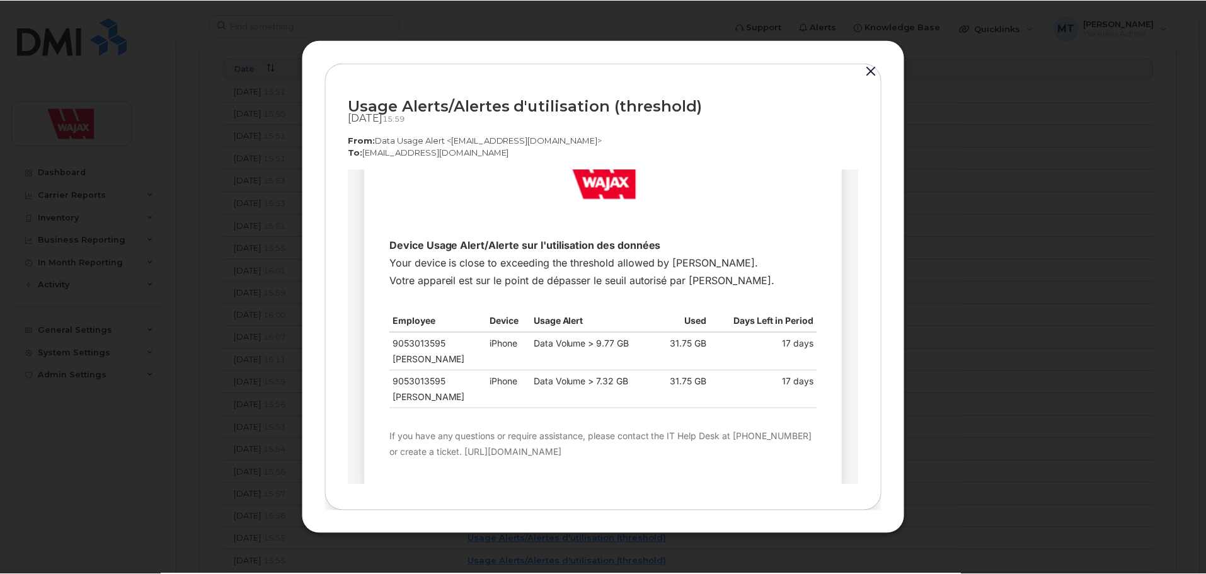
scroll to position [120, 0]
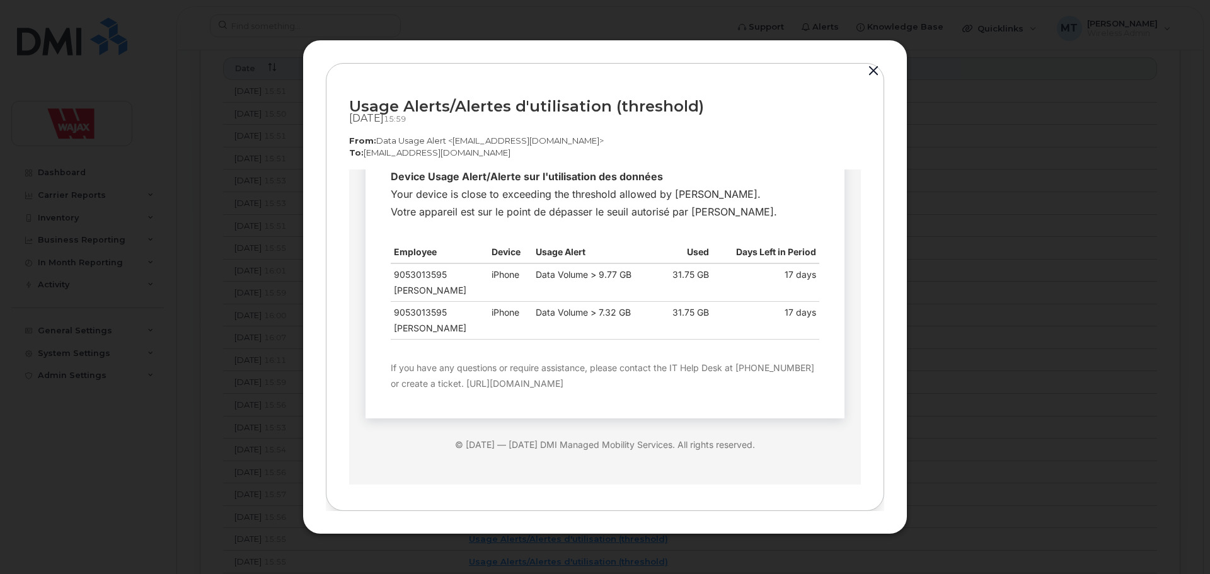
click at [293, 339] on div at bounding box center [605, 287] width 1210 height 574
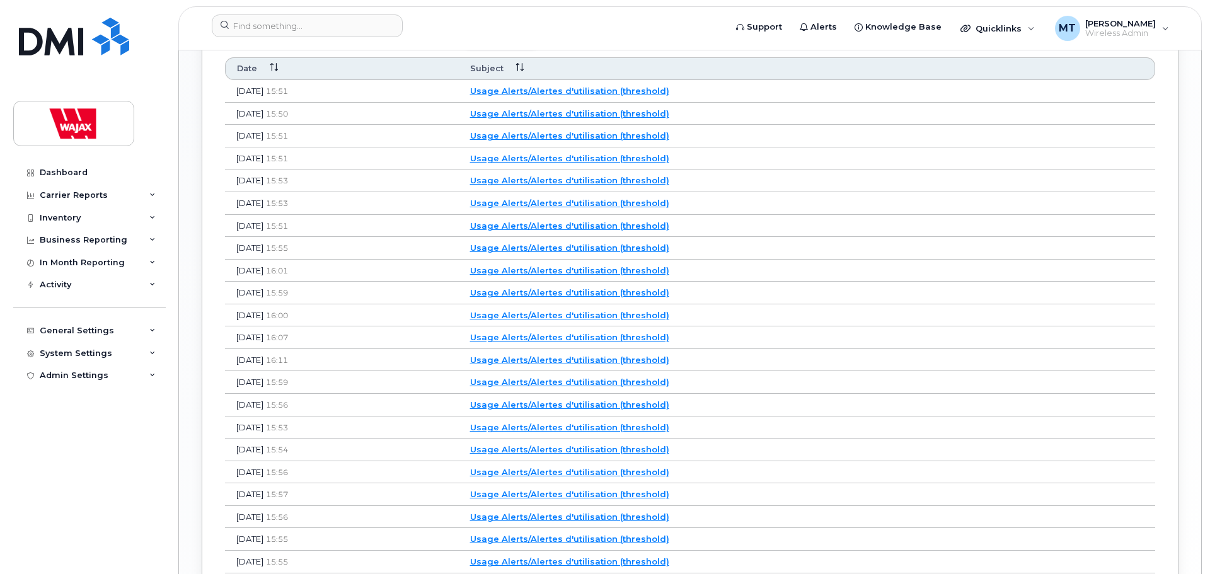
scroll to position [1197, 0]
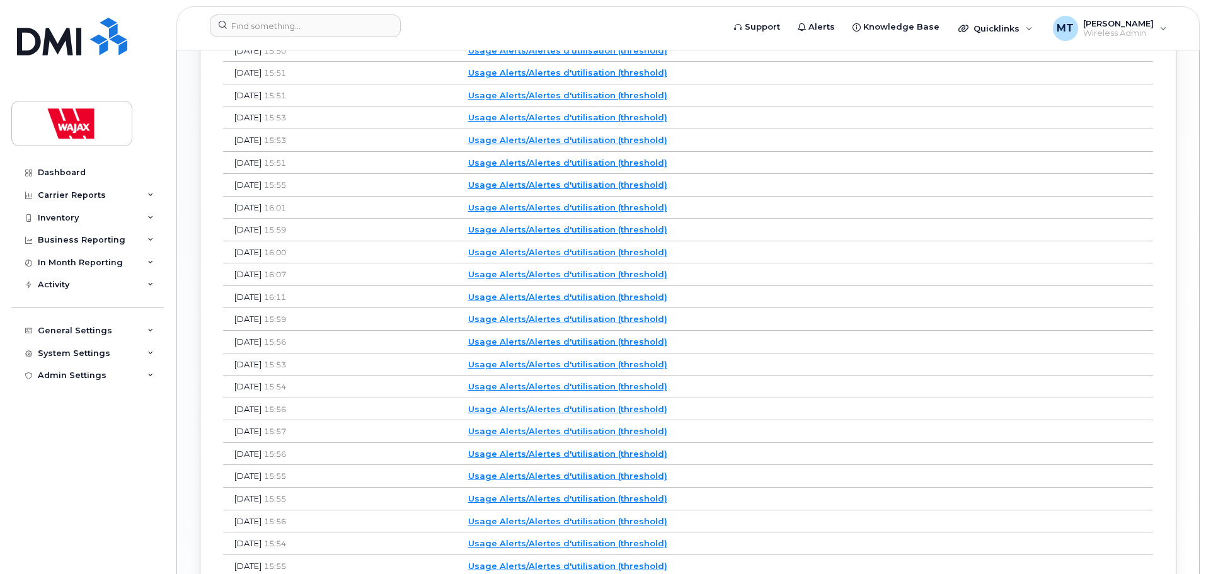
click at [567, 342] on link "Usage Alerts/Alertes d'utilisation (threshold)" at bounding box center [567, 342] width 199 height 10
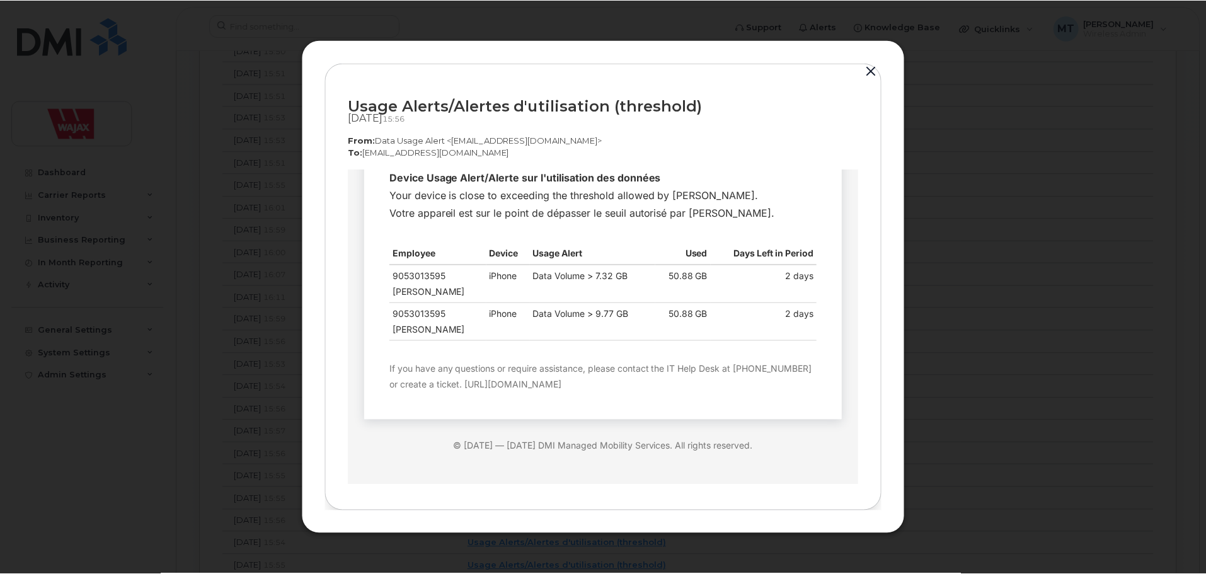
scroll to position [120, 0]
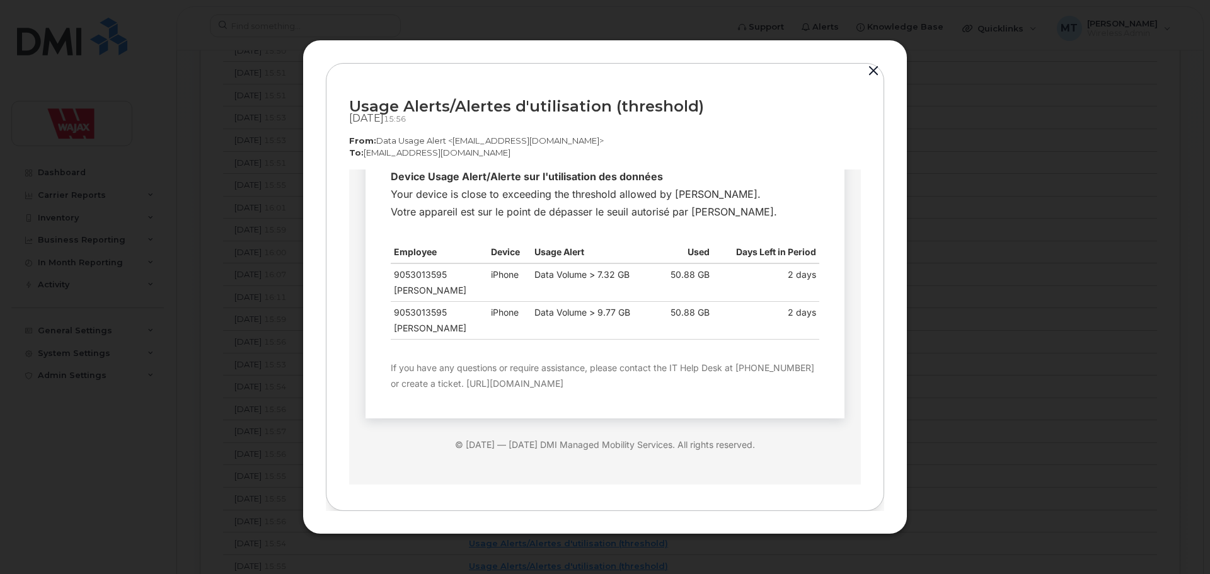
click at [197, 443] on div at bounding box center [605, 287] width 1210 height 574
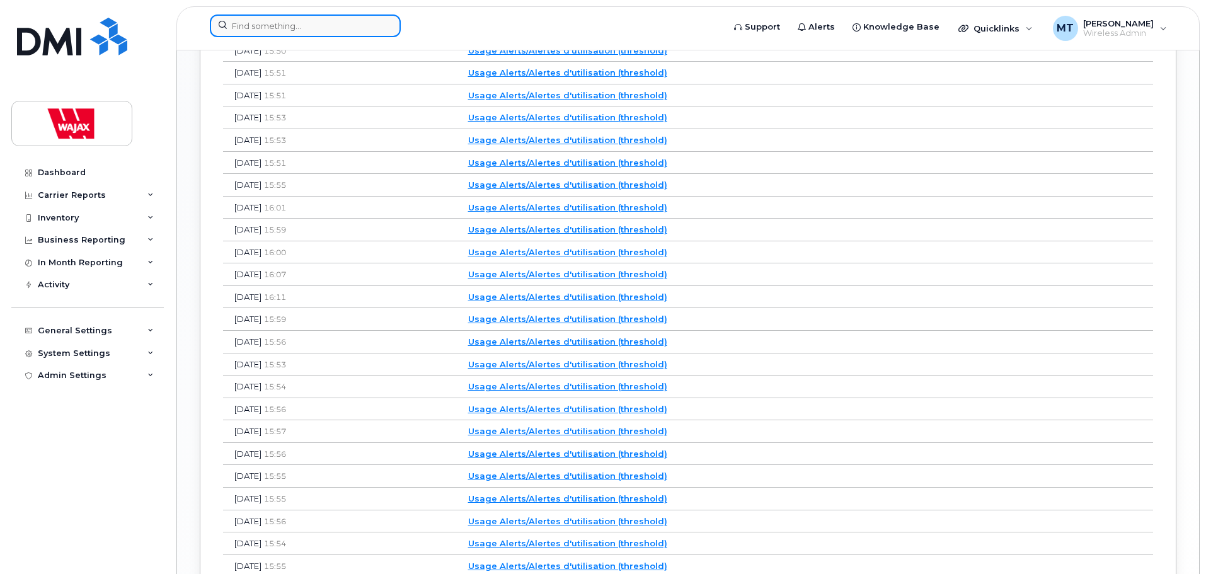
click at [335, 25] on input at bounding box center [305, 25] width 191 height 23
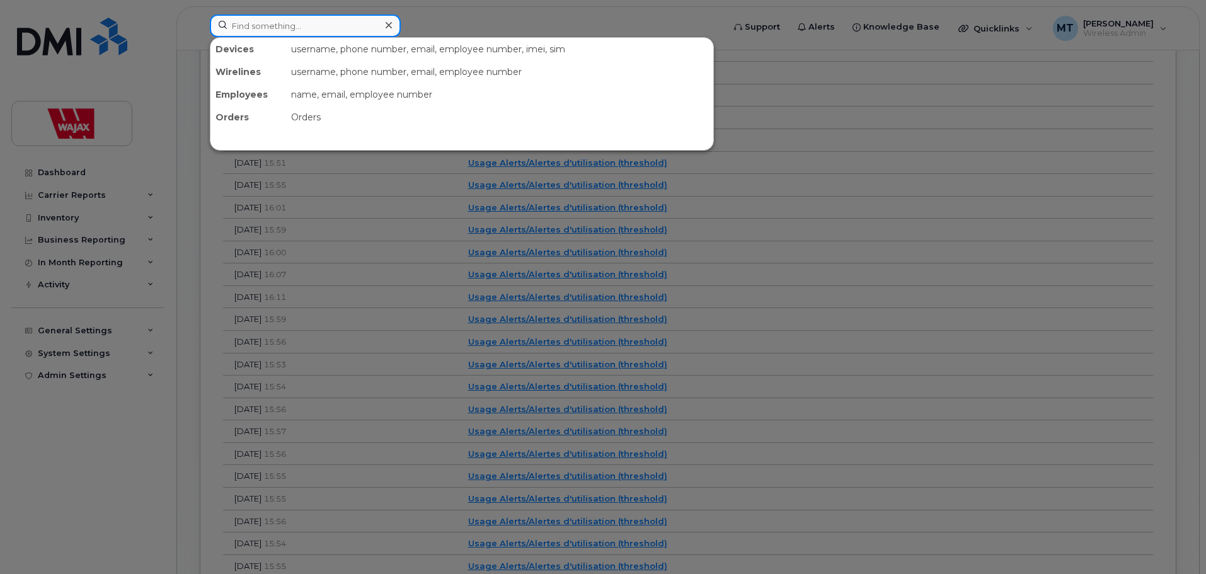
paste input "Brandon Gassi"
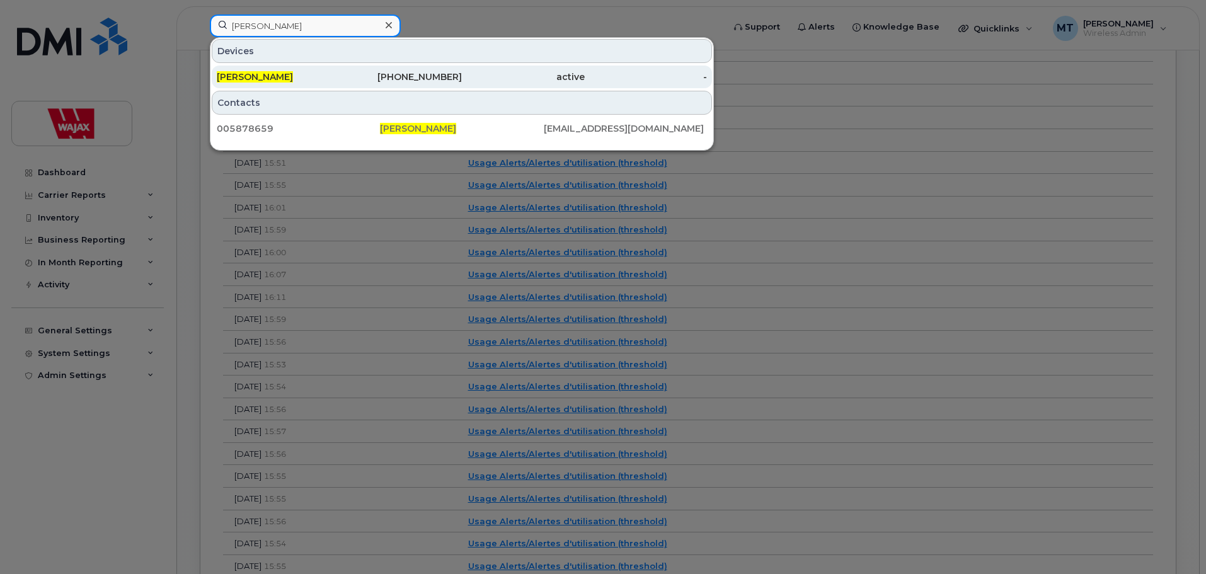
type input "Brandon Gassi"
click at [306, 73] on div "Brandon Gassi" at bounding box center [278, 77] width 123 height 13
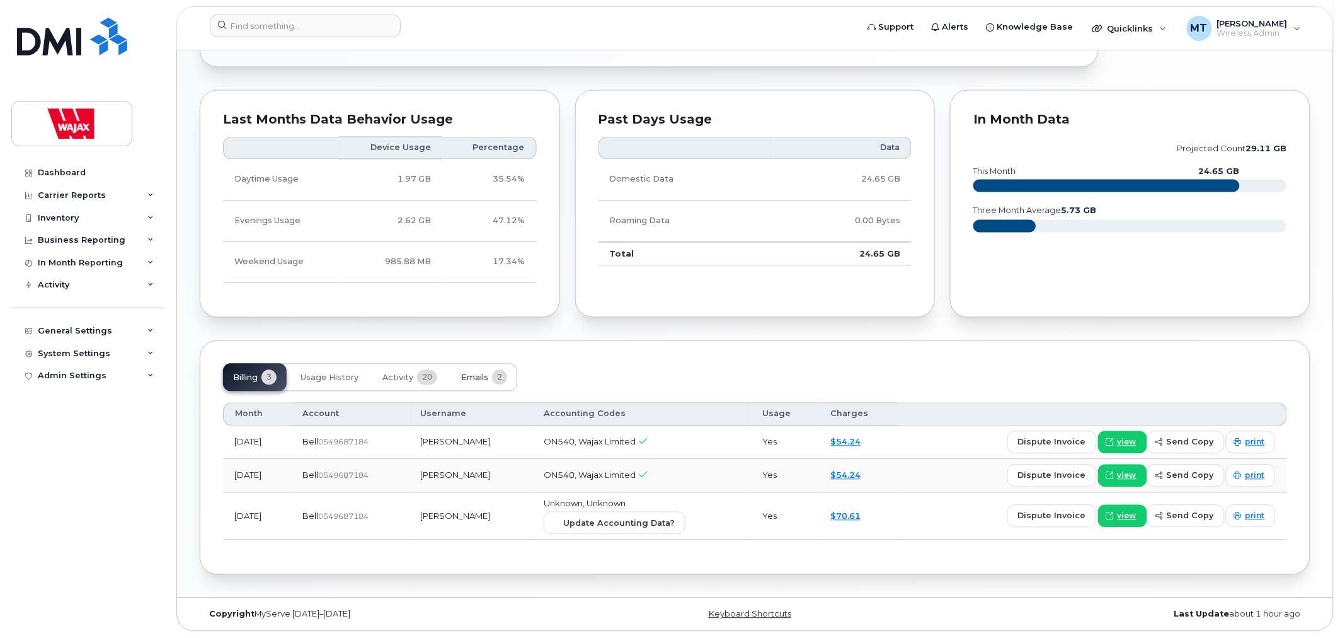
click at [473, 378] on span "Emails" at bounding box center [474, 378] width 27 height 10
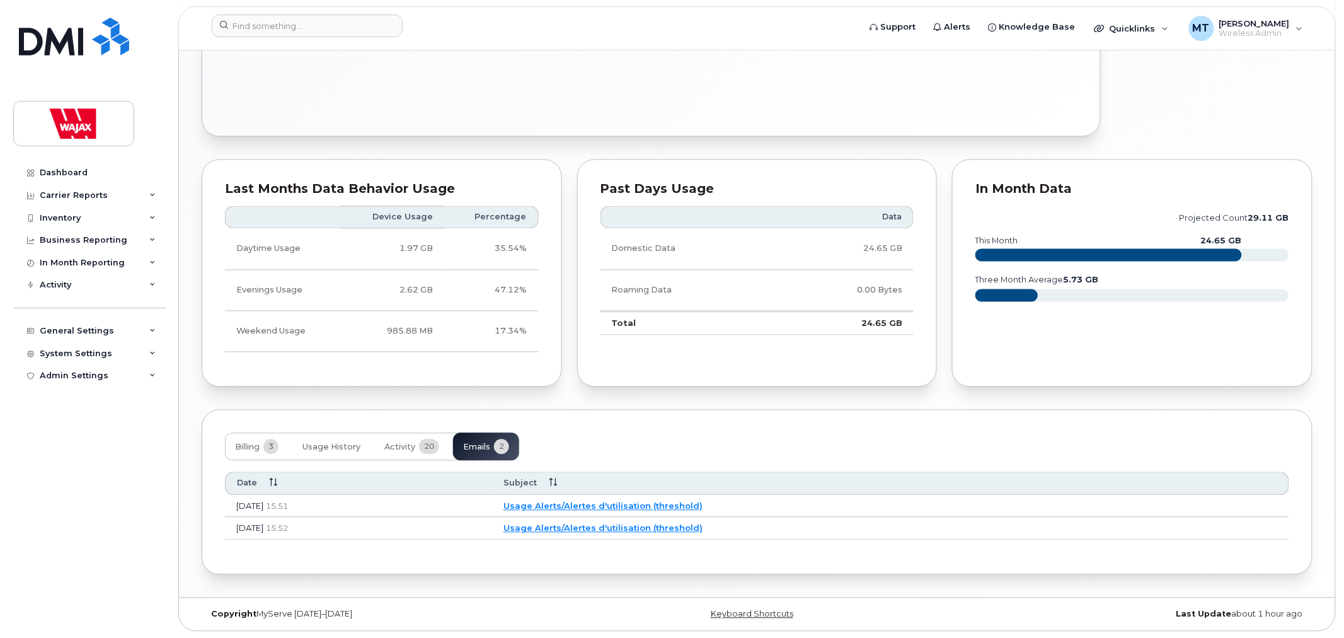
scroll to position [655, 0]
click at [638, 525] on link "Usage Alerts/Alertes d'utilisation (threshold)" at bounding box center [601, 528] width 199 height 10
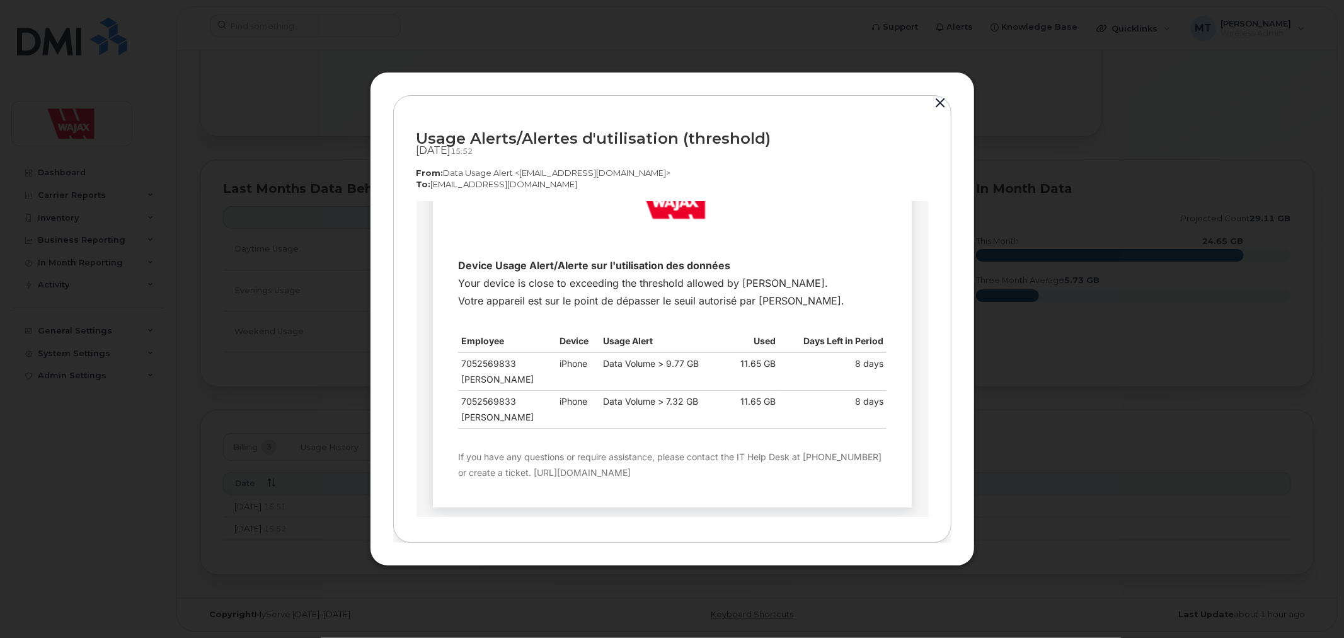
scroll to position [118, 0]
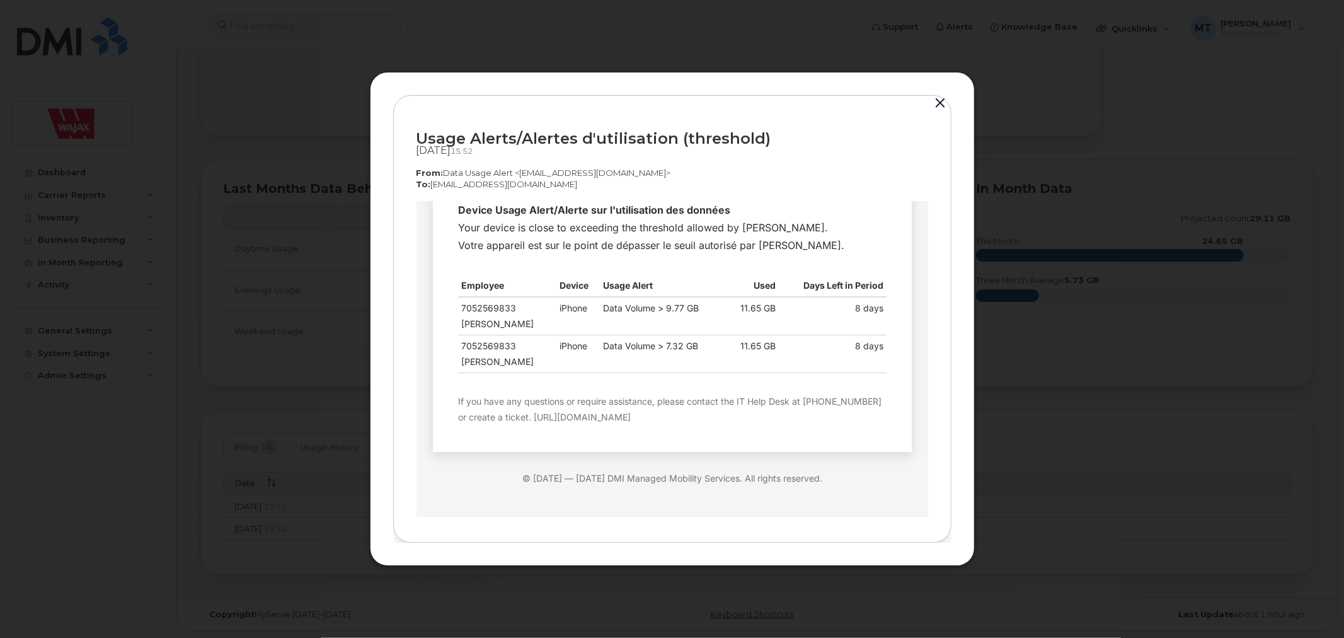
click at [996, 429] on div at bounding box center [672, 319] width 1344 height 638
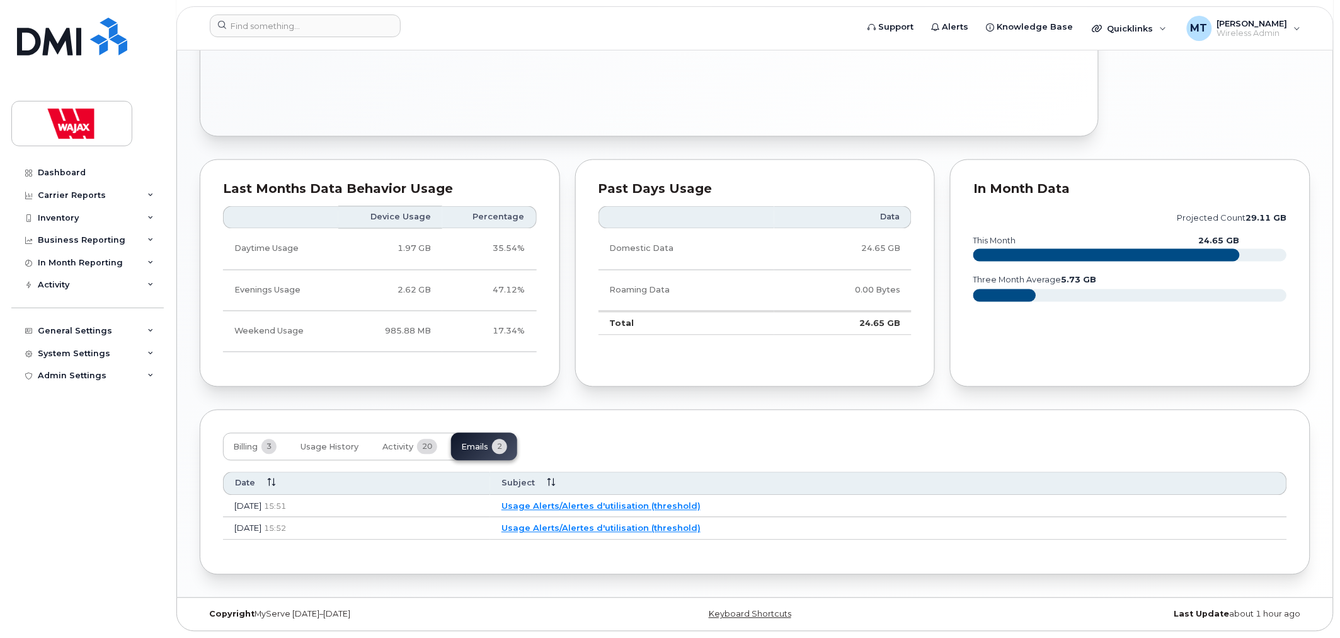
click at [643, 503] on link "Usage Alerts/Alertes d'utilisation (threshold)" at bounding box center [601, 506] width 199 height 10
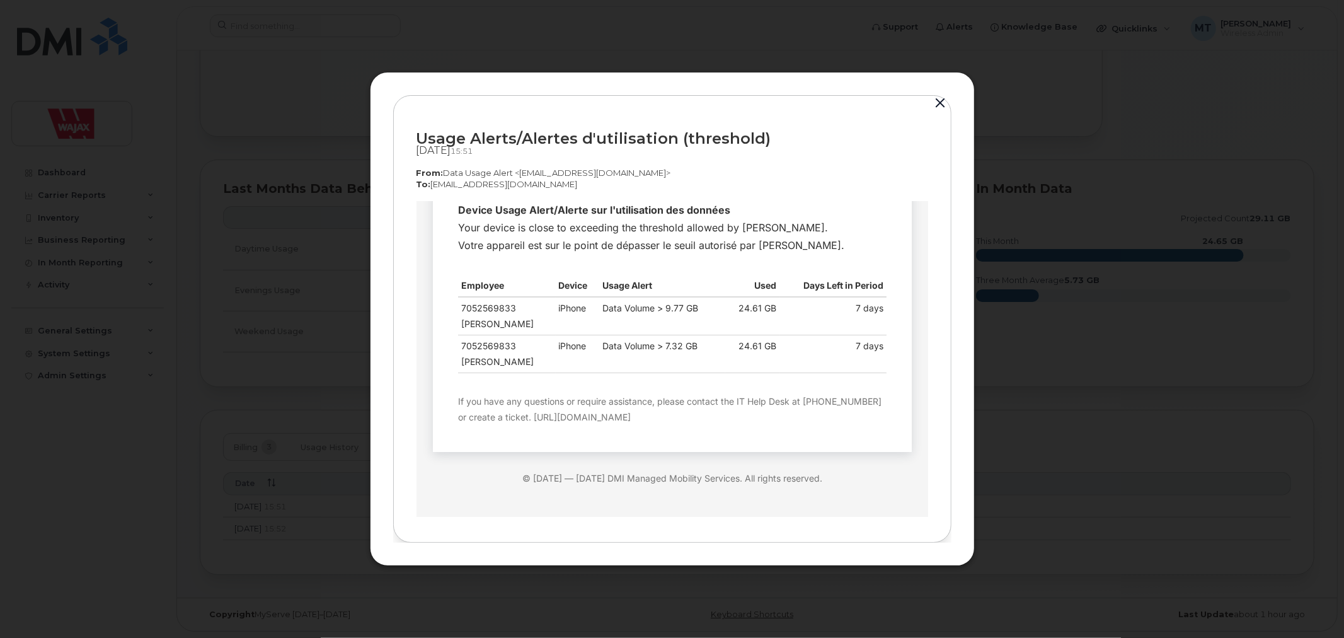
click at [1003, 461] on div at bounding box center [672, 319] width 1344 height 638
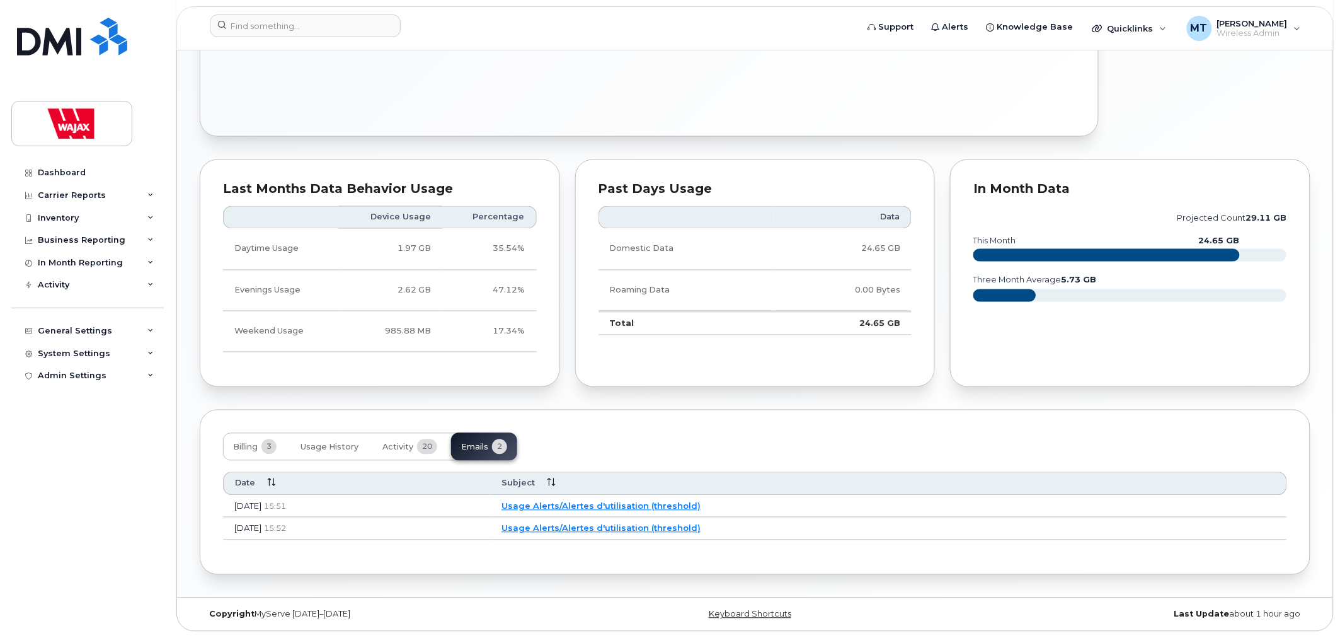
click at [689, 529] on link "Usage Alerts/Alertes d'utilisation (threshold)" at bounding box center [601, 528] width 199 height 10
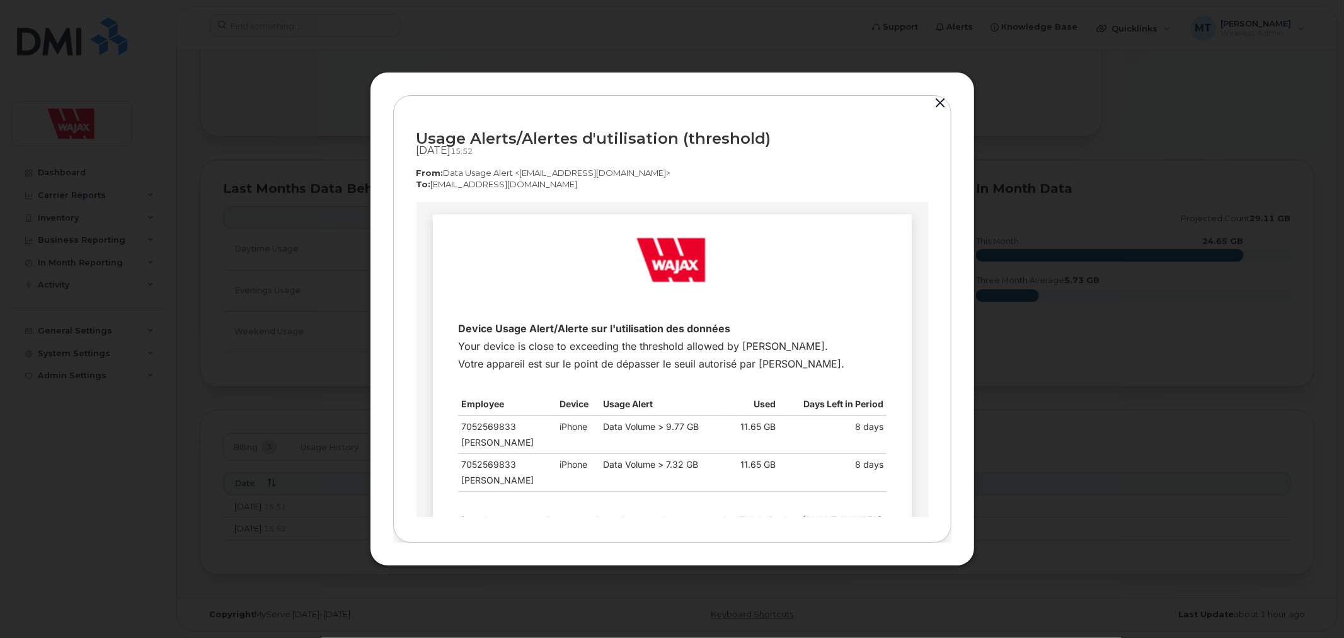
scroll to position [0, 0]
click at [988, 461] on div at bounding box center [672, 319] width 1344 height 638
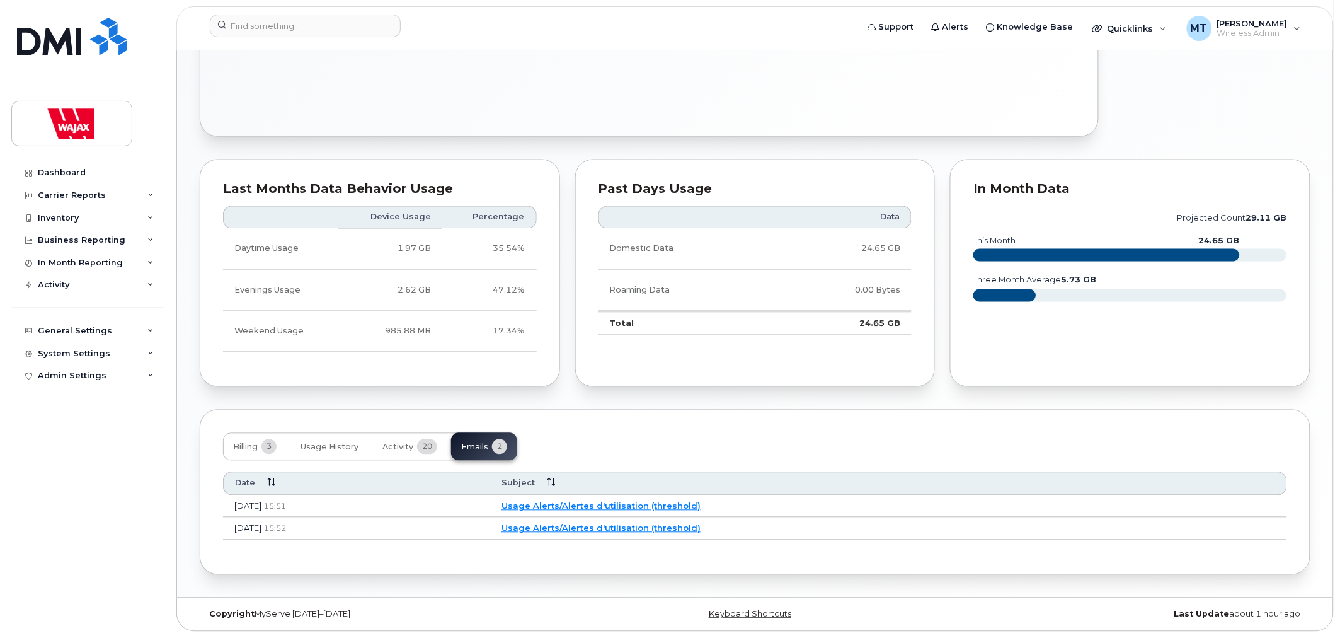
click at [666, 507] on link "Usage Alerts/Alertes d'utilisation (threshold)" at bounding box center [601, 506] width 199 height 10
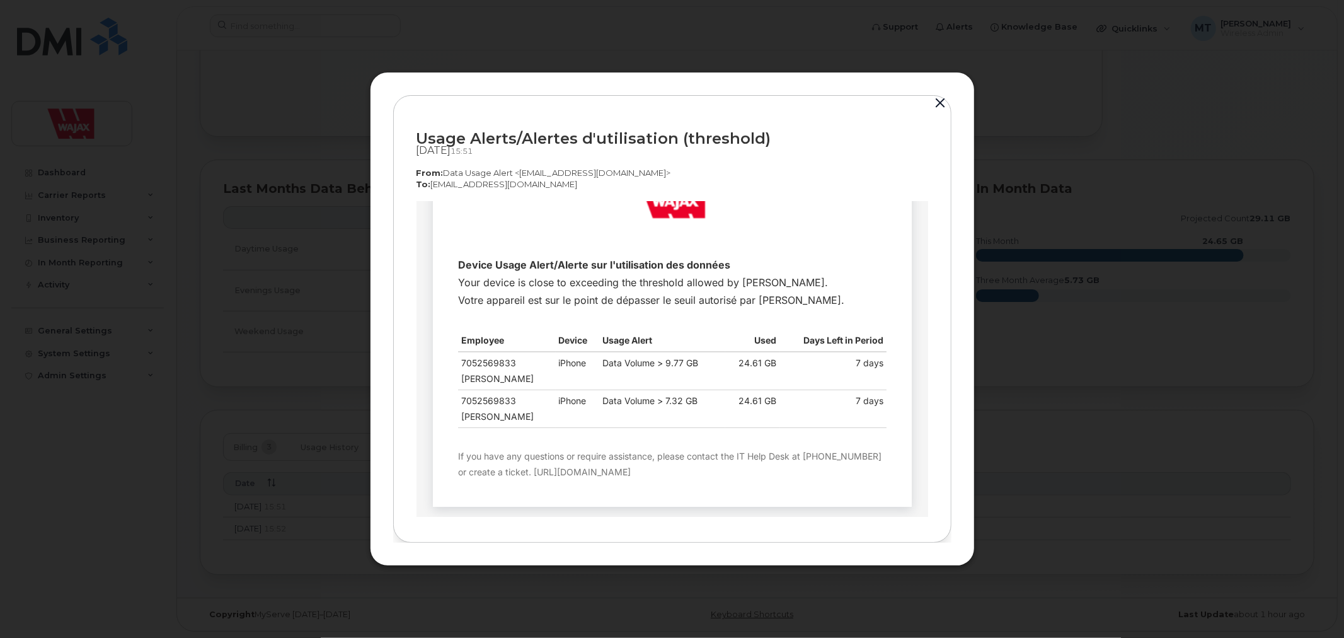
scroll to position [118, 0]
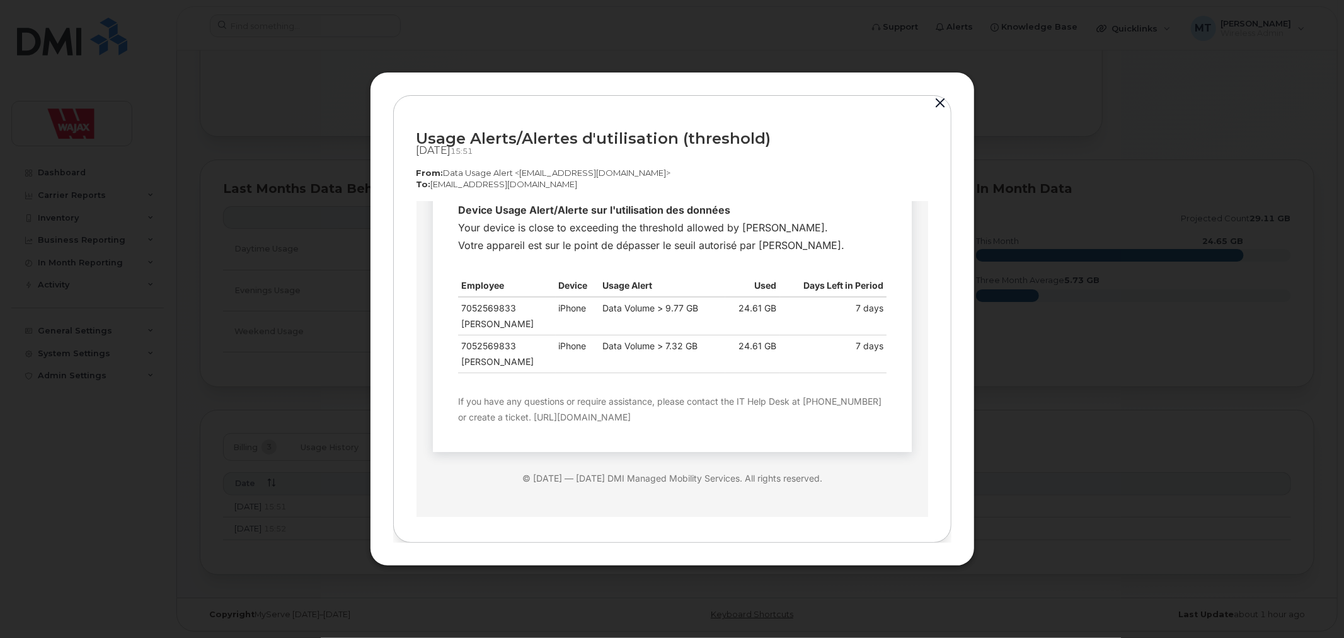
click at [1047, 508] on div at bounding box center [672, 319] width 1344 height 638
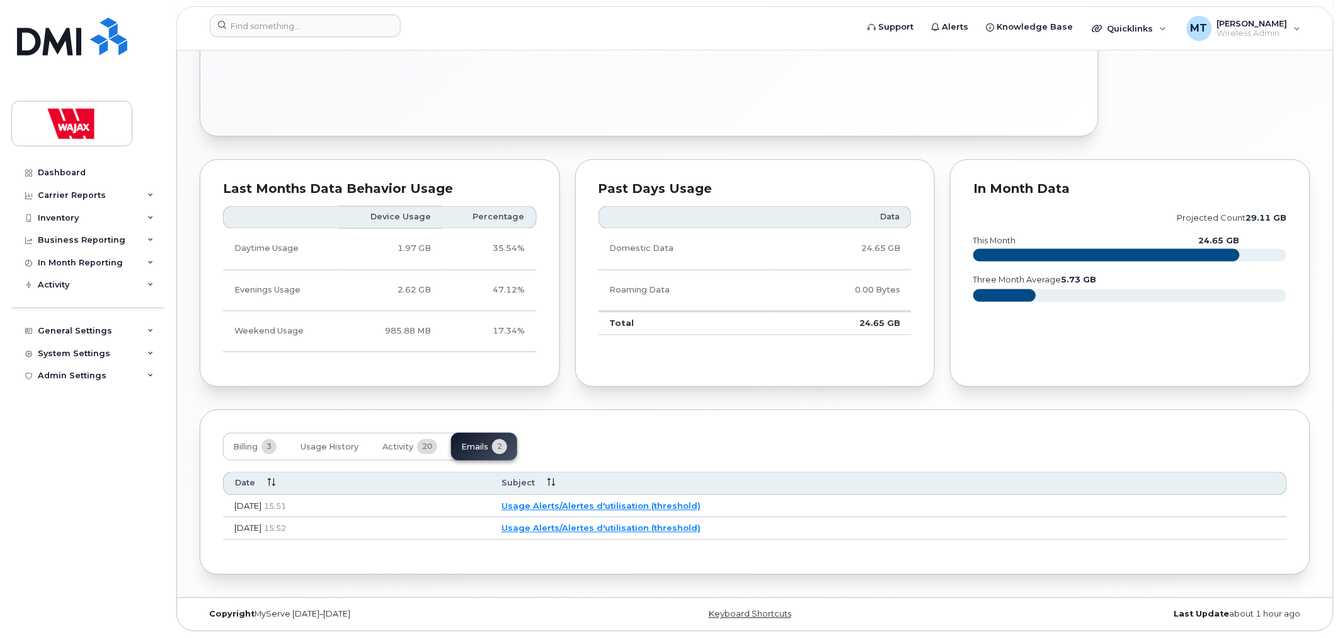
click at [698, 528] on link "Usage Alerts/Alertes d'utilisation (threshold)" at bounding box center [601, 528] width 199 height 10
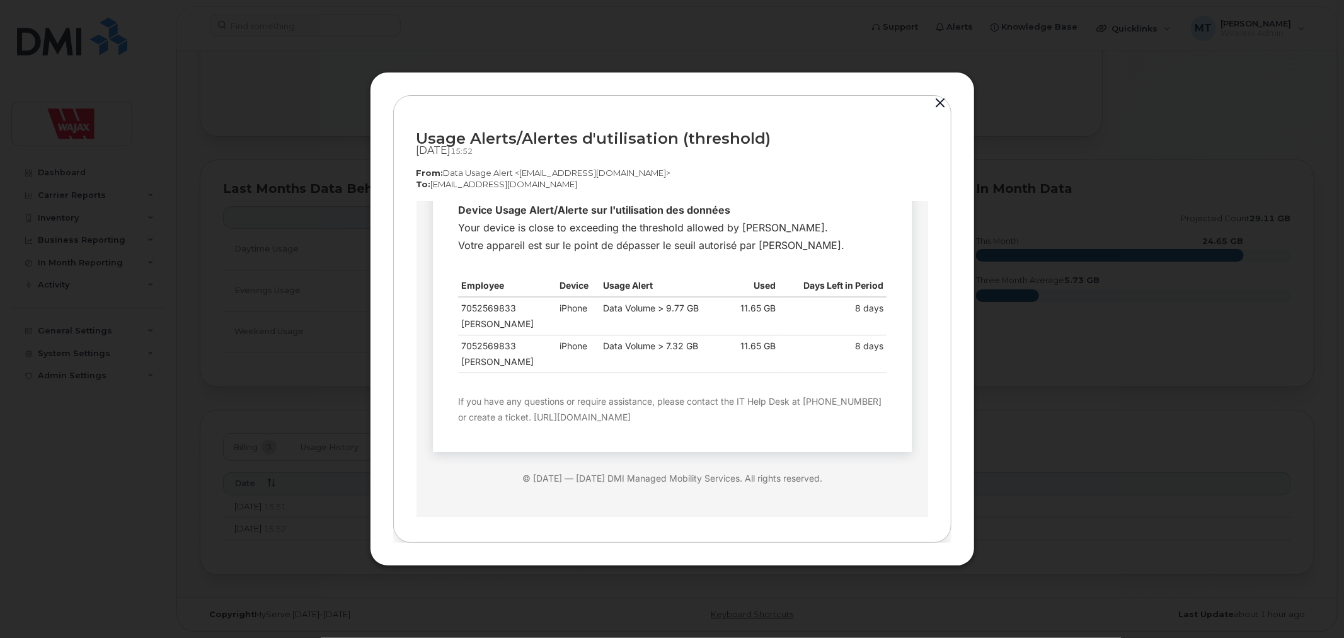
click at [1069, 530] on div at bounding box center [672, 319] width 1344 height 638
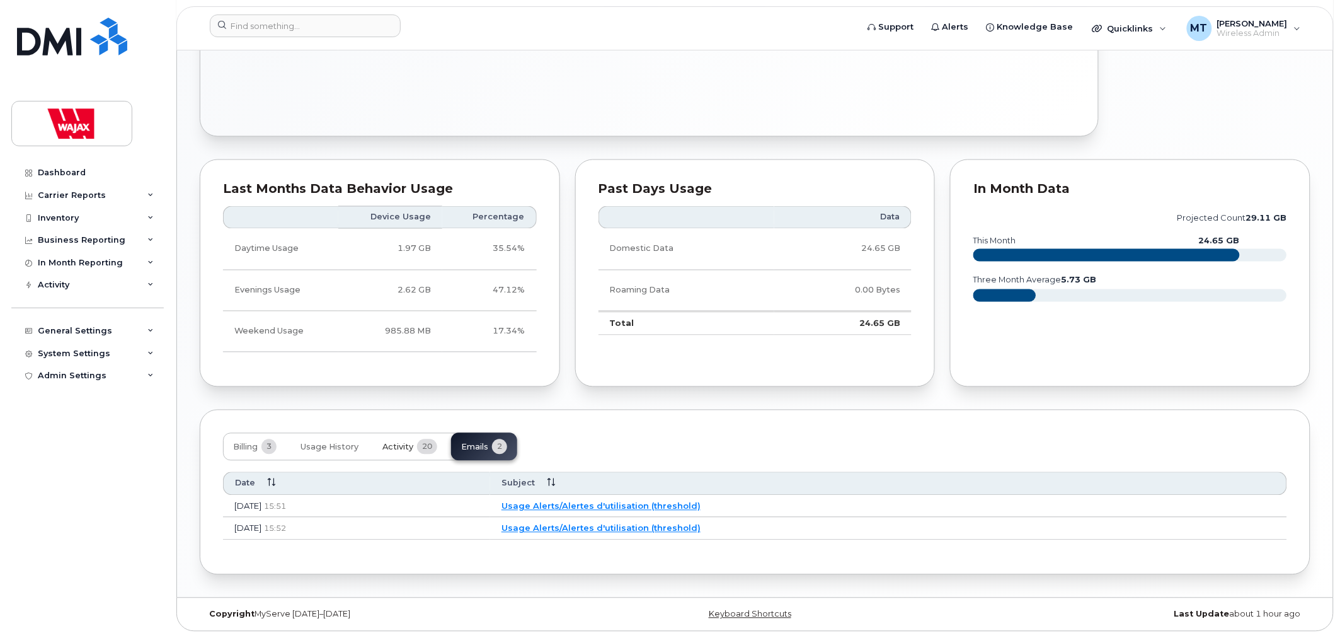
click at [414, 445] on button "Activity 20" at bounding box center [409, 447] width 75 height 28
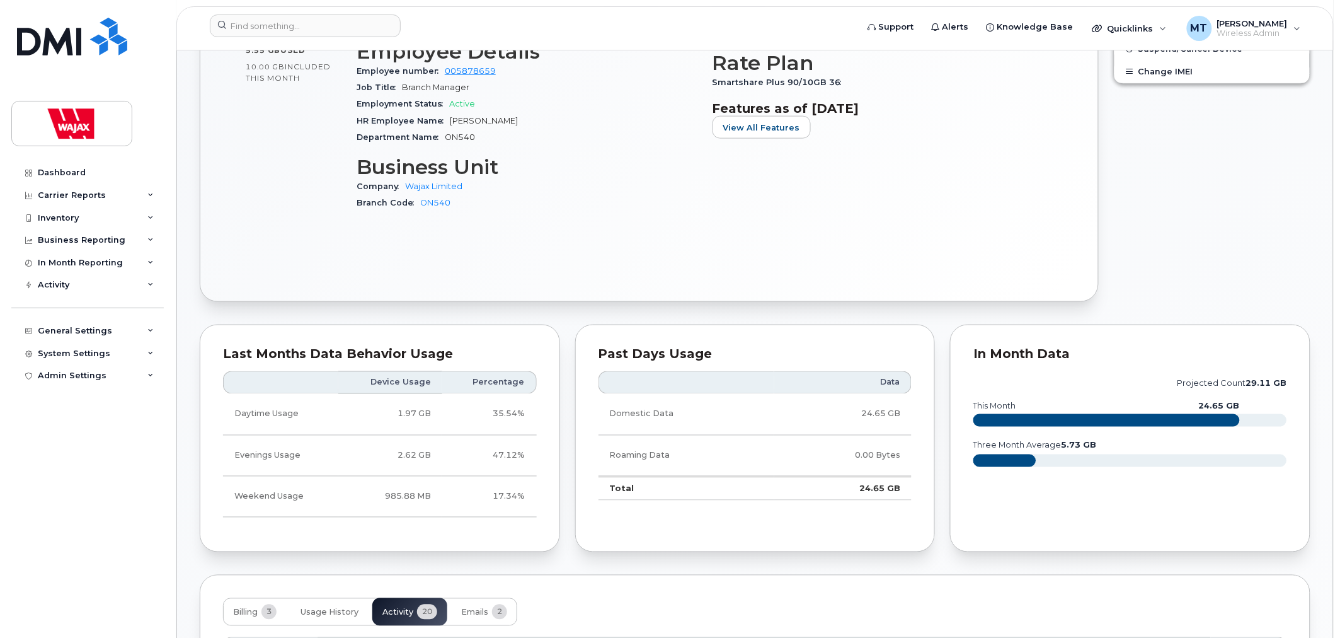
scroll to position [910, 0]
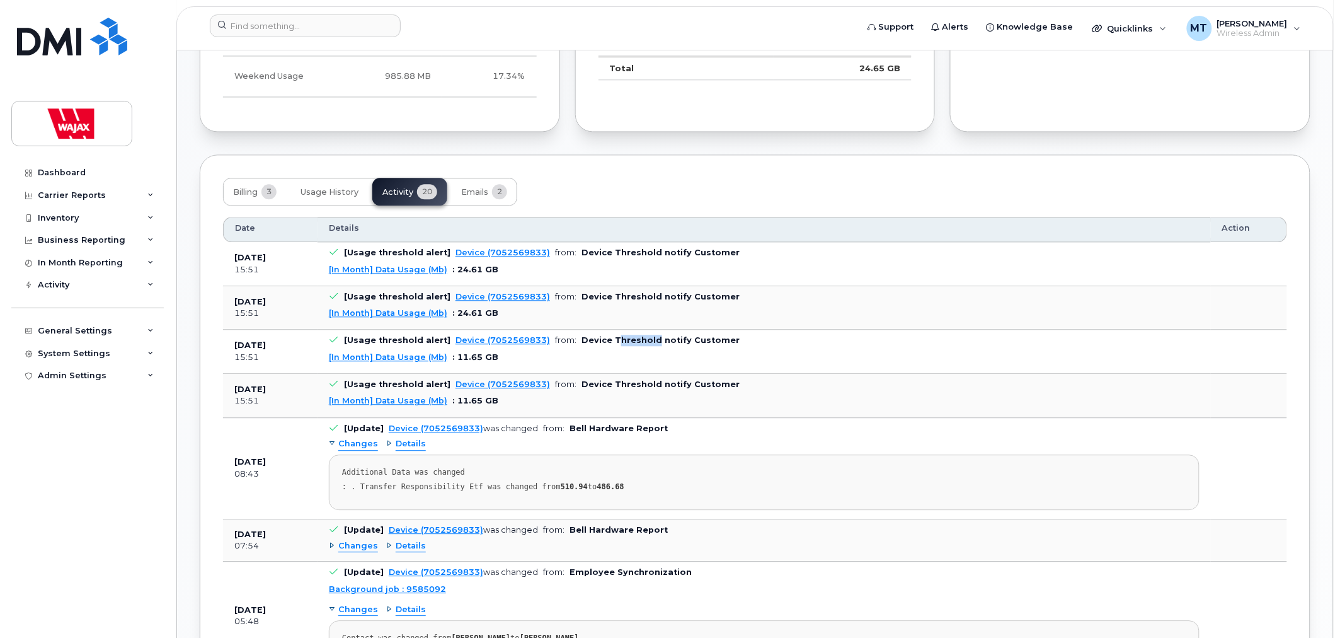
drag, startPoint x: 606, startPoint y: 342, endPoint x: 649, endPoint y: 340, distance: 43.5
click at [645, 340] on b "Device Threshold notify Customer" at bounding box center [661, 339] width 158 height 9
click at [667, 341] on b "Device Threshold notify Customer" at bounding box center [661, 339] width 158 height 9
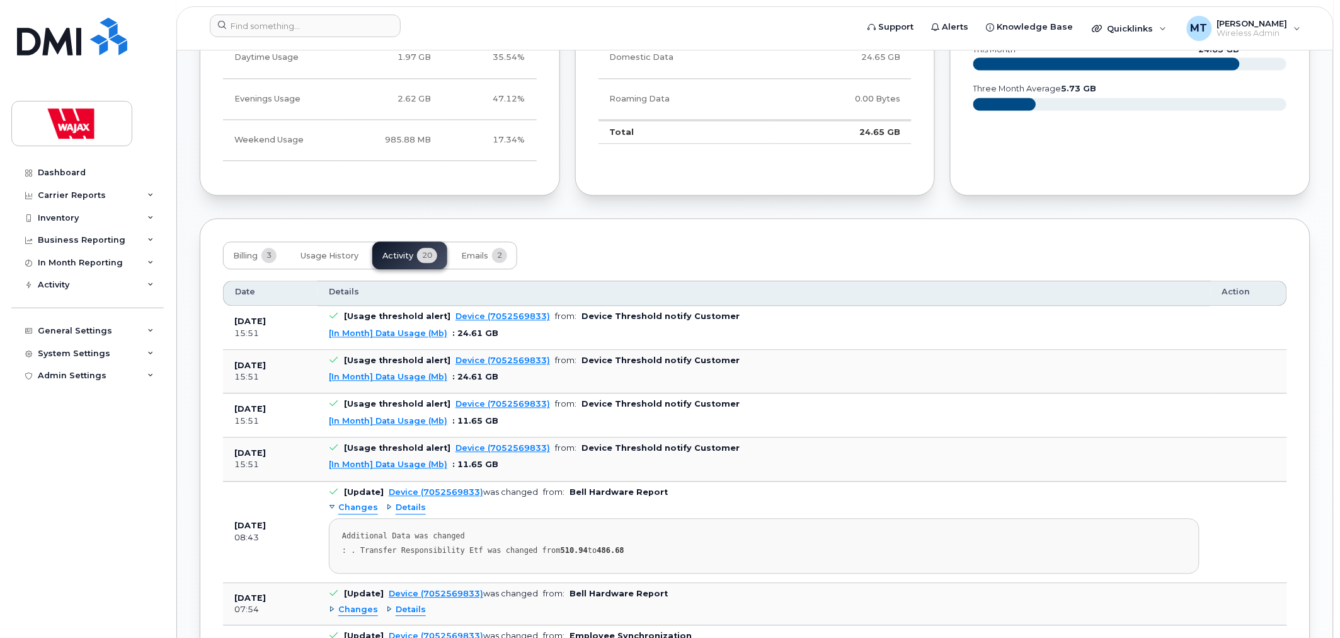
scroll to position [840, 0]
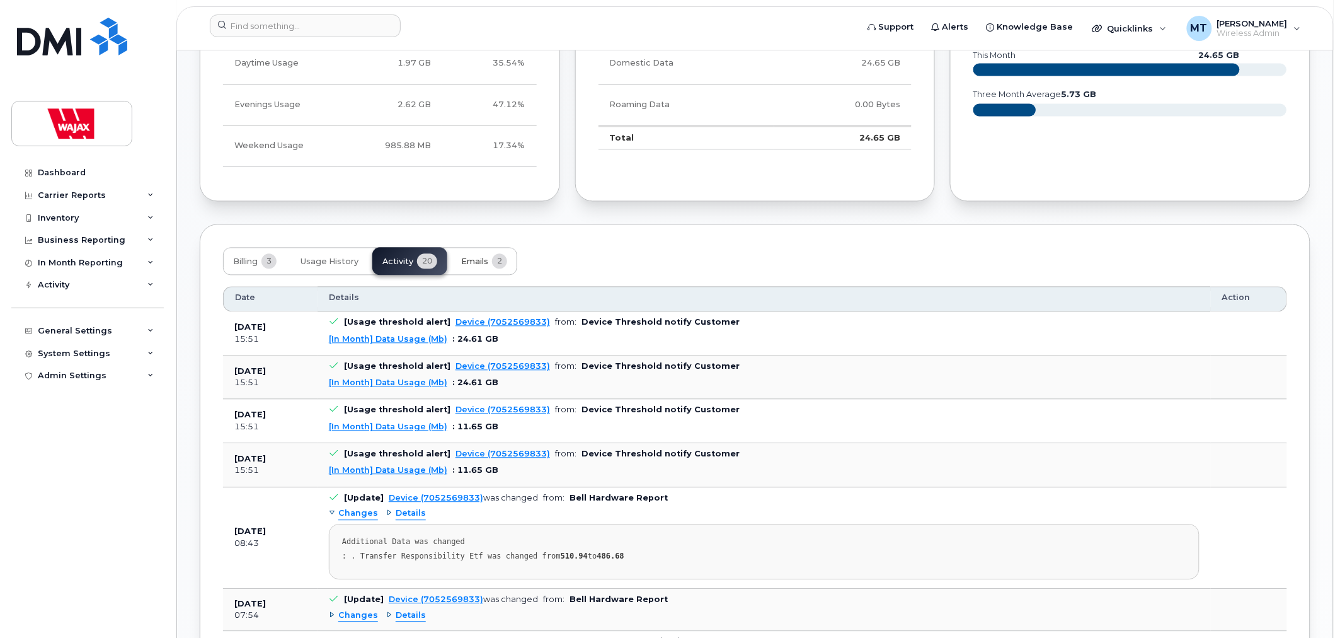
click at [481, 262] on span "Emails" at bounding box center [474, 262] width 27 height 10
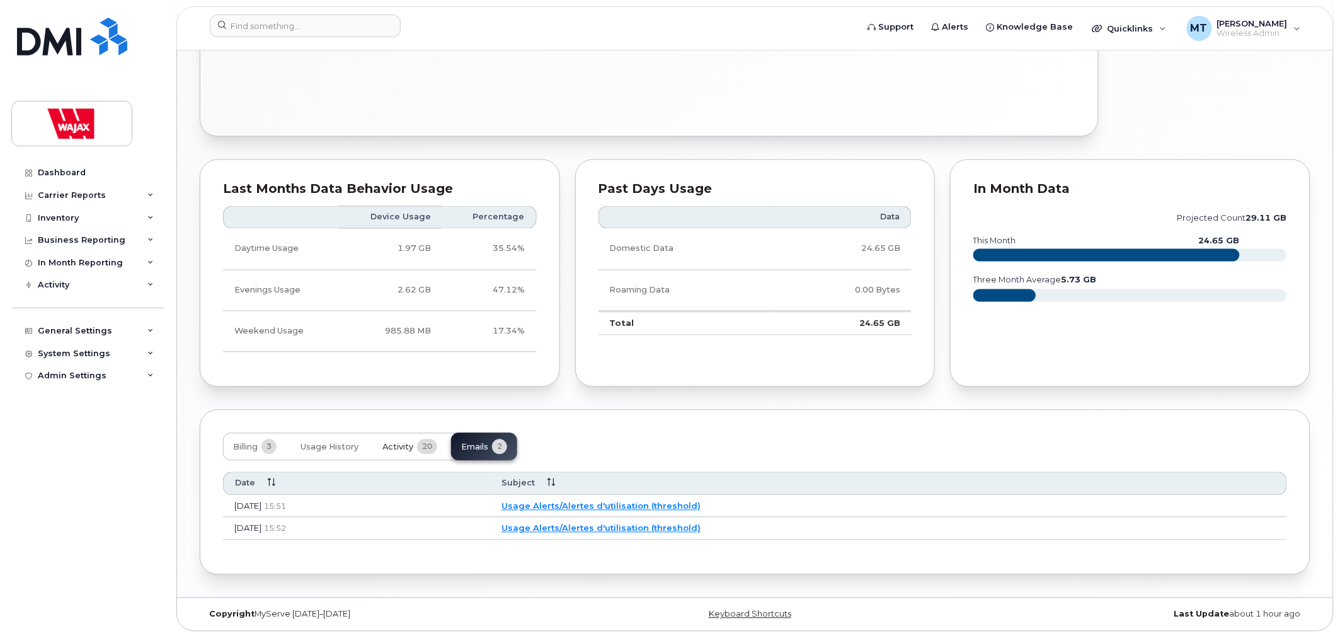
click at [429, 444] on span "20" at bounding box center [427, 446] width 20 height 15
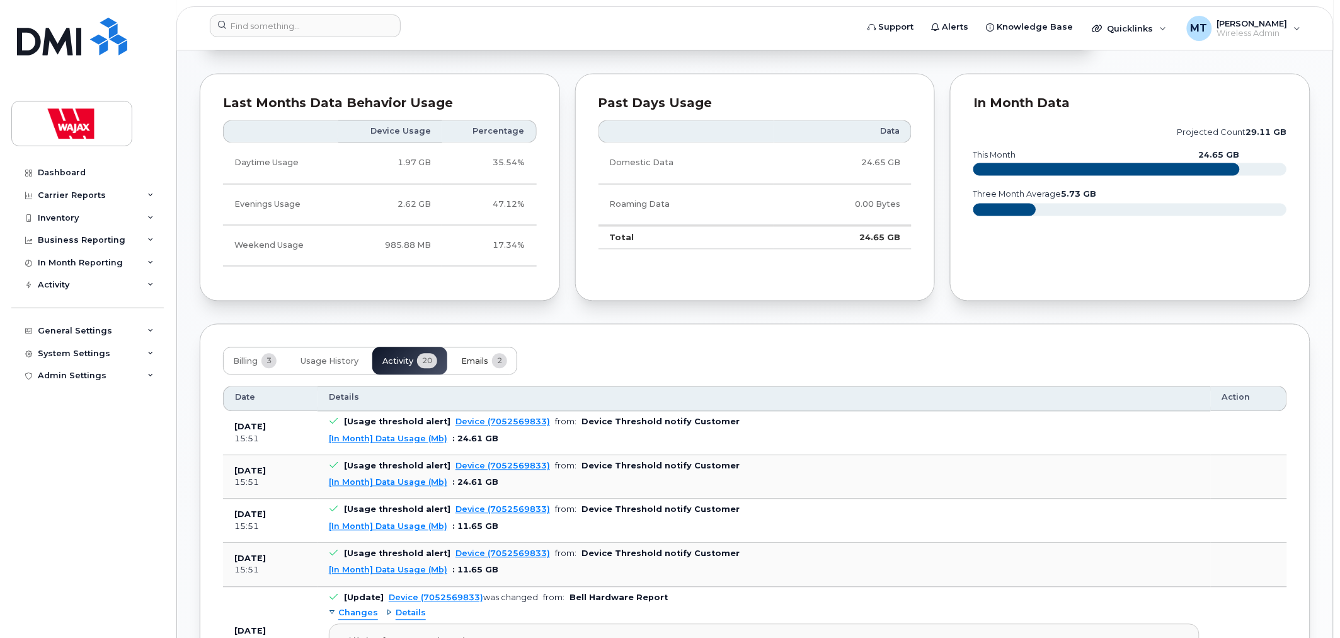
scroll to position [795, 0]
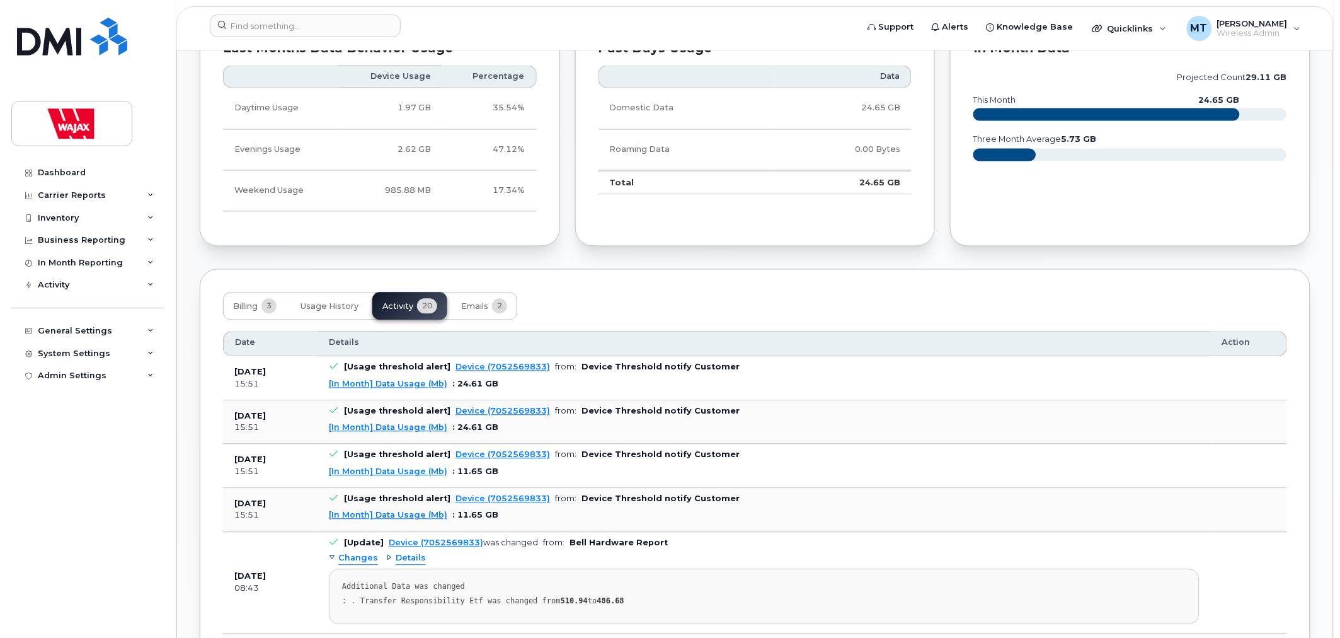
click at [134, 480] on div "Dashboard Carrier Reports Monthly Billing Data Daily Data Pooling Data Behavior…" at bounding box center [89, 390] width 156 height 458
click at [131, 354] on div "System Settings" at bounding box center [87, 353] width 153 height 23
click at [144, 575] on div "Admin Settings" at bounding box center [87, 568] width 153 height 23
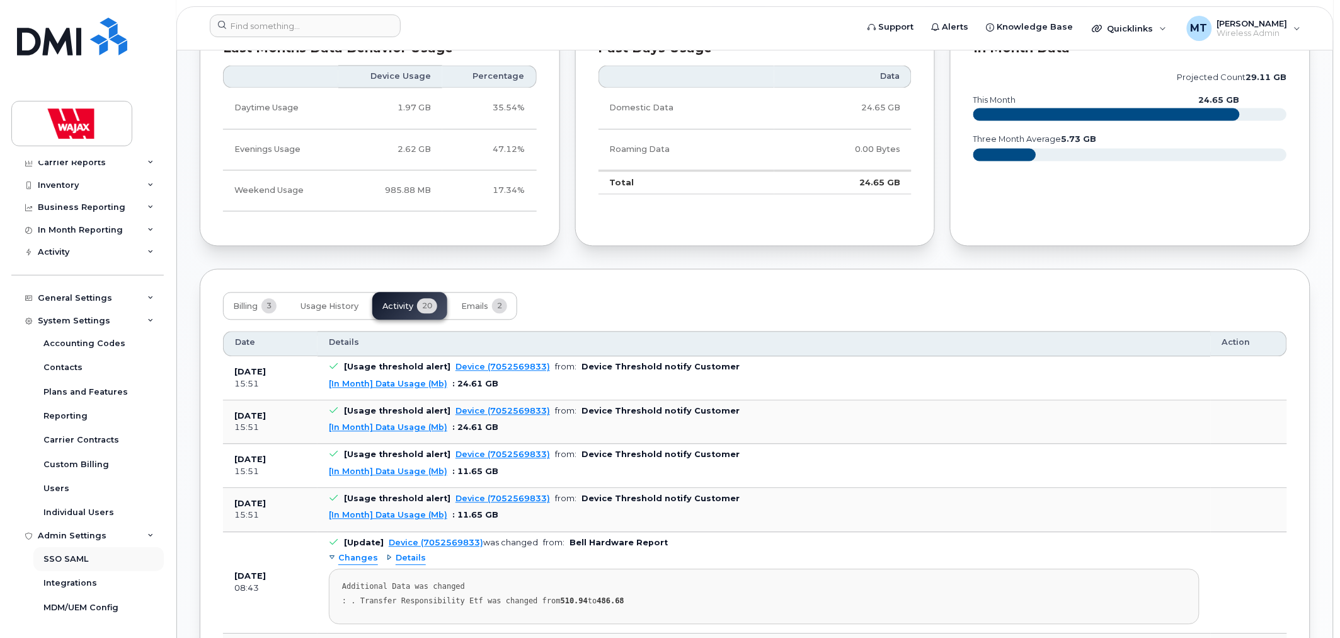
scroll to position [0, 0]
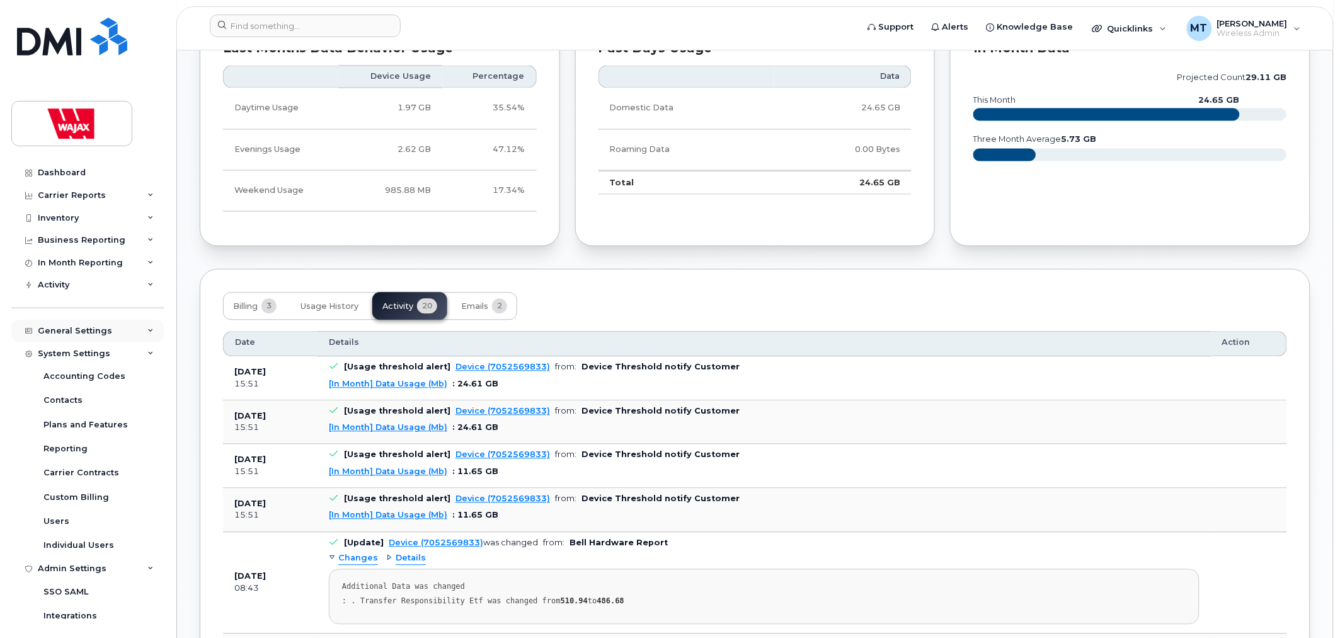
click at [124, 340] on div "General Settings" at bounding box center [87, 330] width 153 height 23
click at [98, 468] on link "Usage Alerts" at bounding box center [98, 475] width 130 height 24
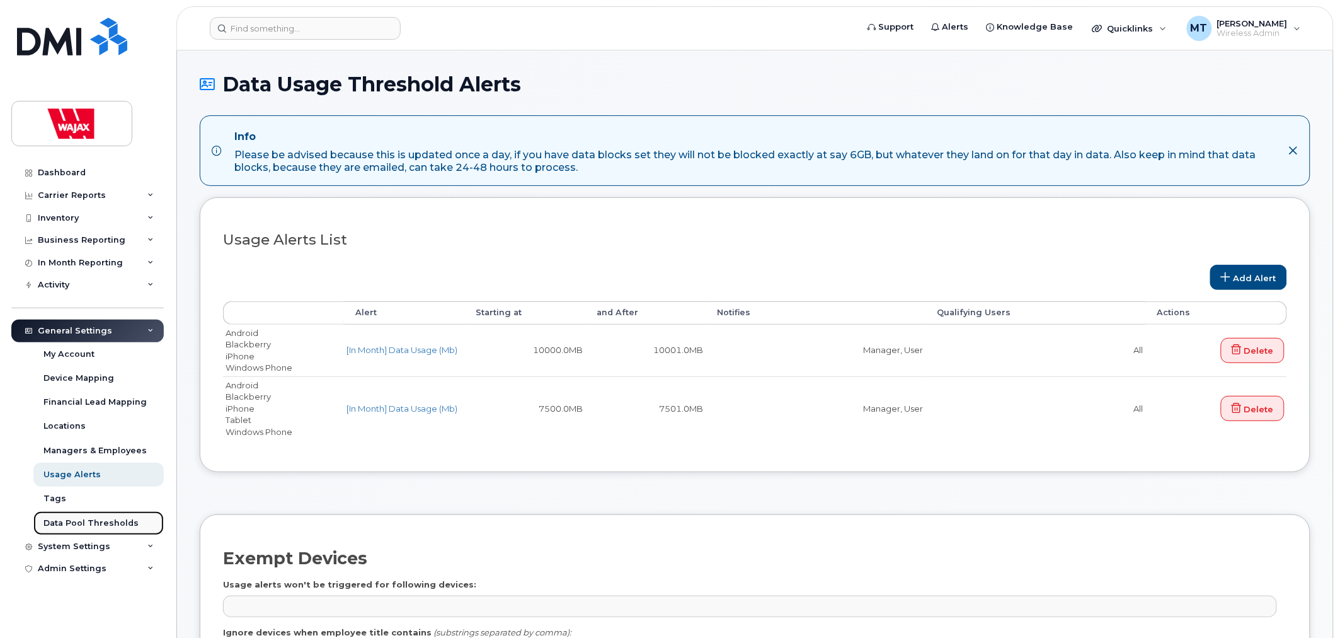
click at [96, 520] on div "Data Pool Thresholds" at bounding box center [90, 522] width 95 height 11
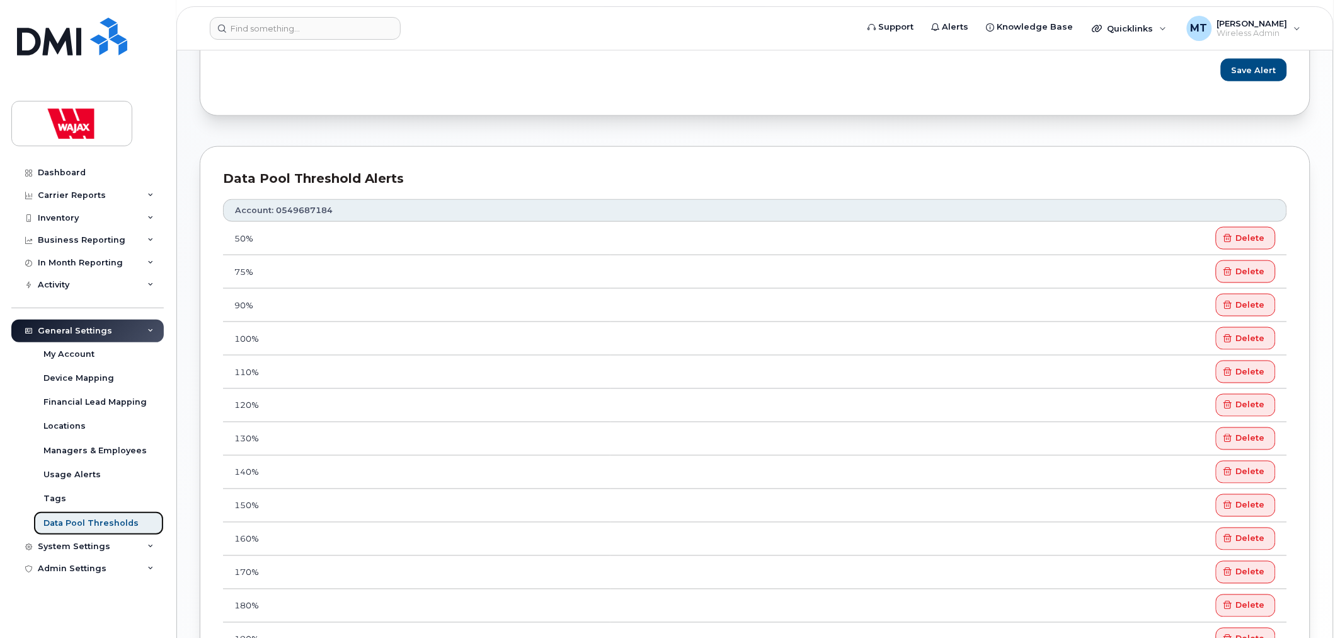
scroll to position [490, 0]
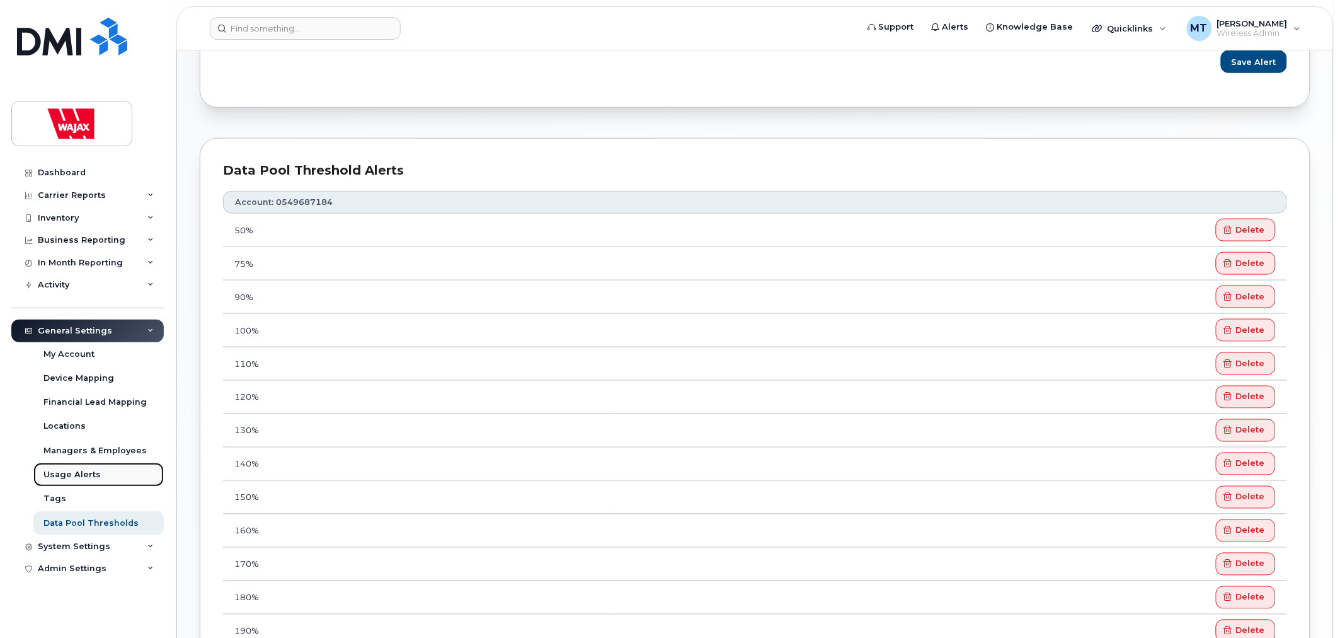
click at [115, 473] on link "Usage Alerts" at bounding box center [98, 475] width 130 height 24
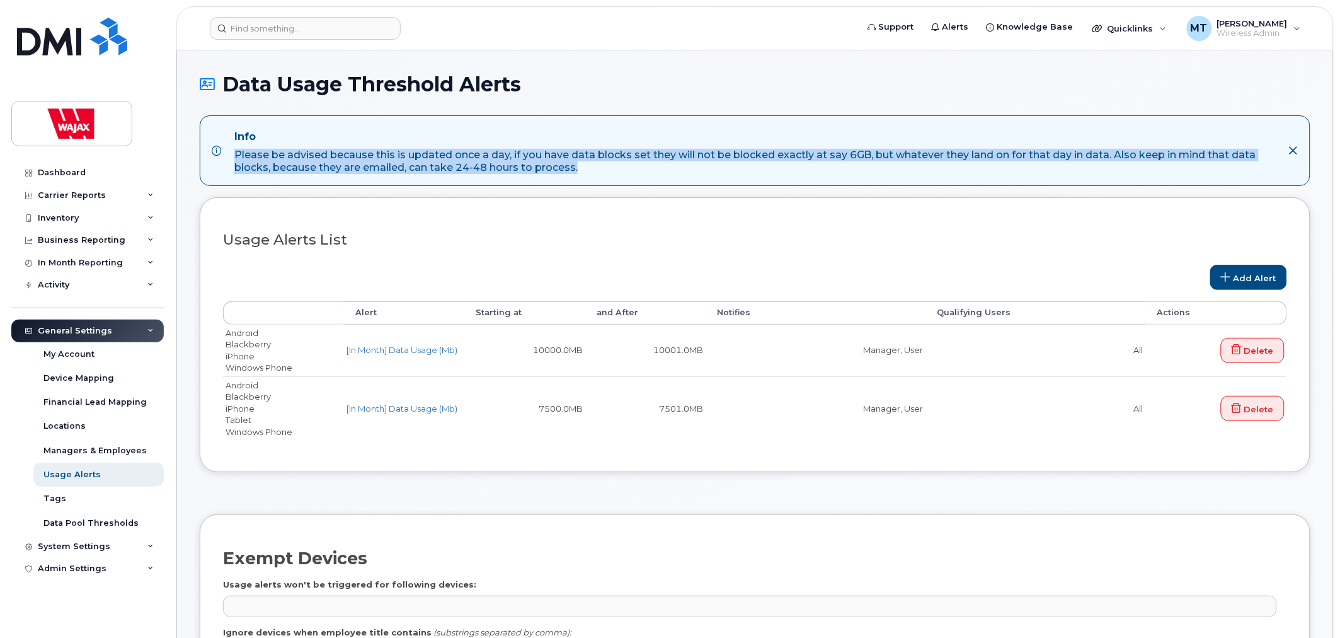
drag, startPoint x: 236, startPoint y: 154, endPoint x: 1163, endPoint y: 161, distance: 927.6
click at [1163, 161] on div "Please be advised because this is updated once a day, if you have data blocks s…" at bounding box center [756, 161] width 1044 height 25
click at [1158, 173] on div "Please be advised because this is updated once a day, if you have data blocks s…" at bounding box center [756, 161] width 1044 height 25
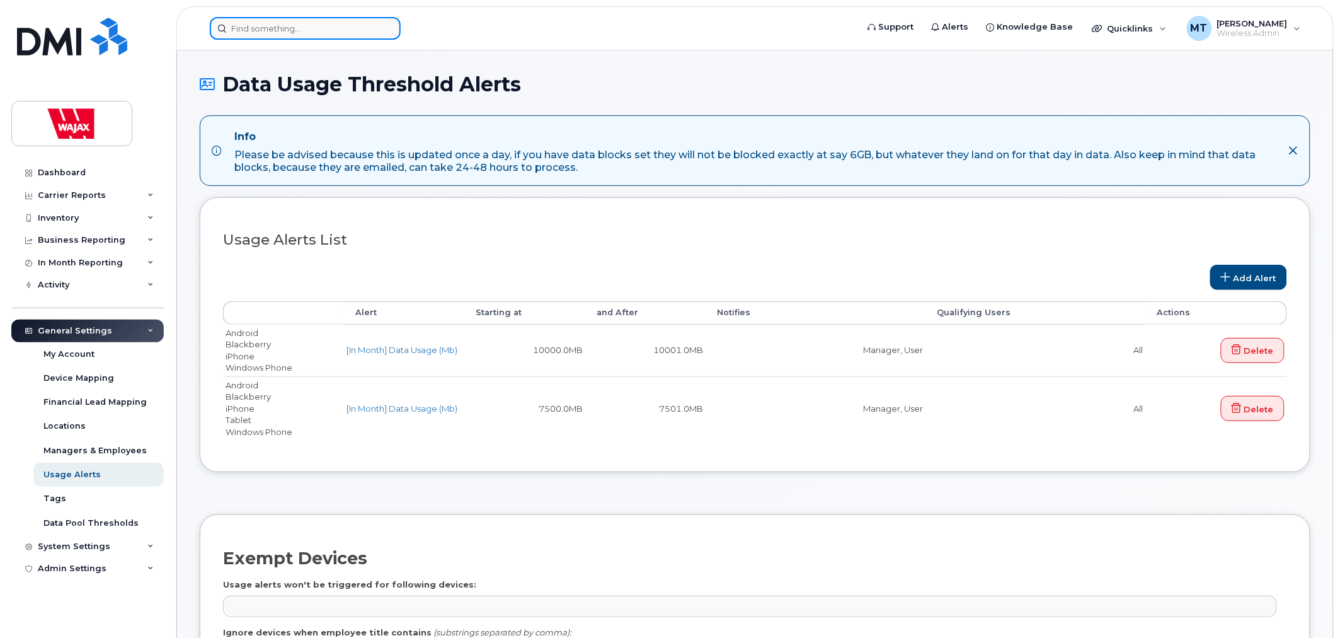
click at [273, 34] on input at bounding box center [305, 28] width 191 height 23
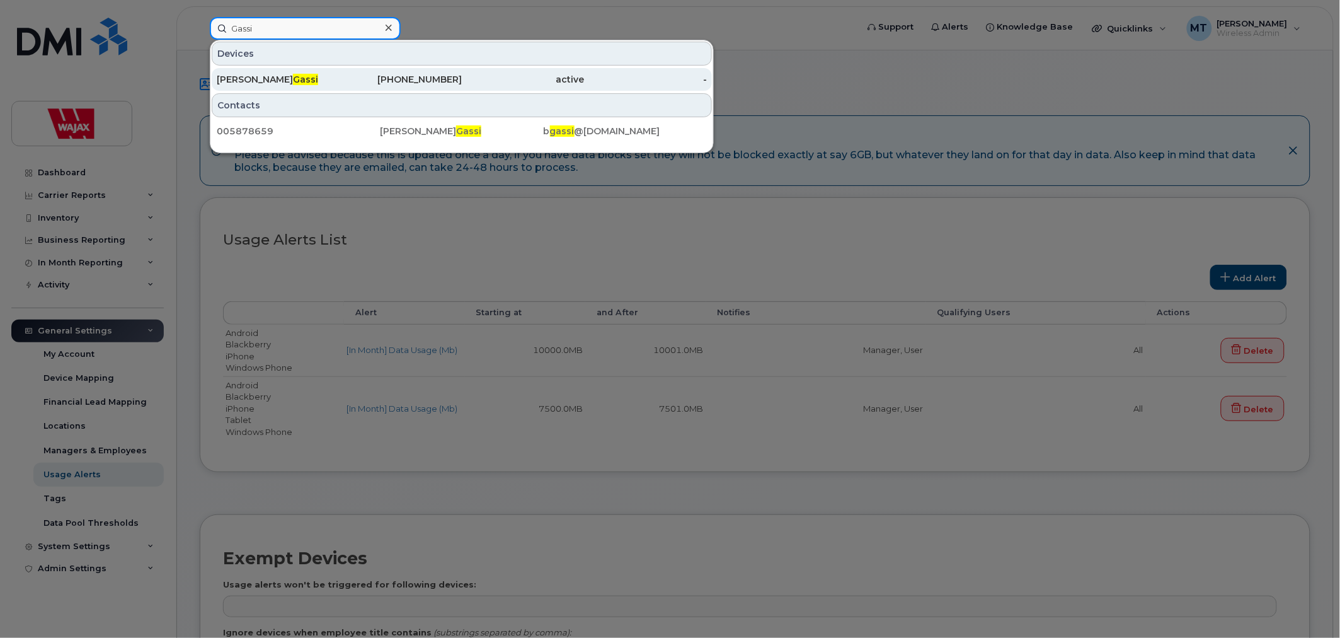
type input "Gassi"
click at [256, 78] on div "Brandon Gassi" at bounding box center [278, 79] width 123 height 13
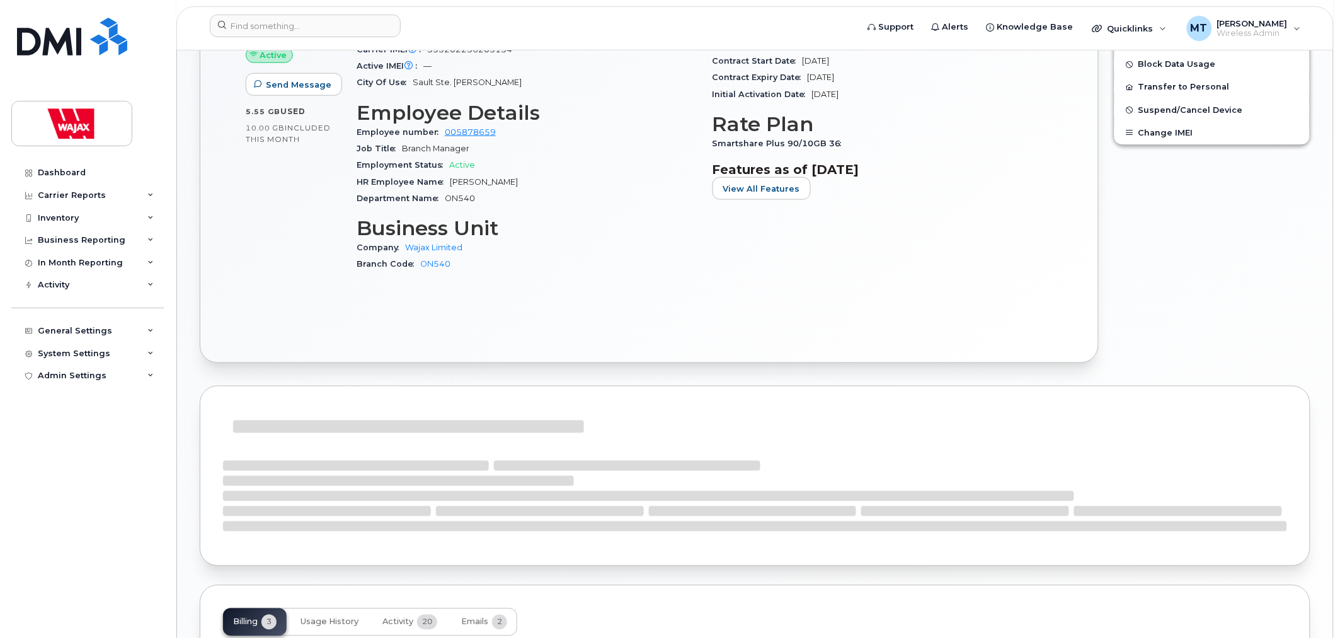
scroll to position [490, 0]
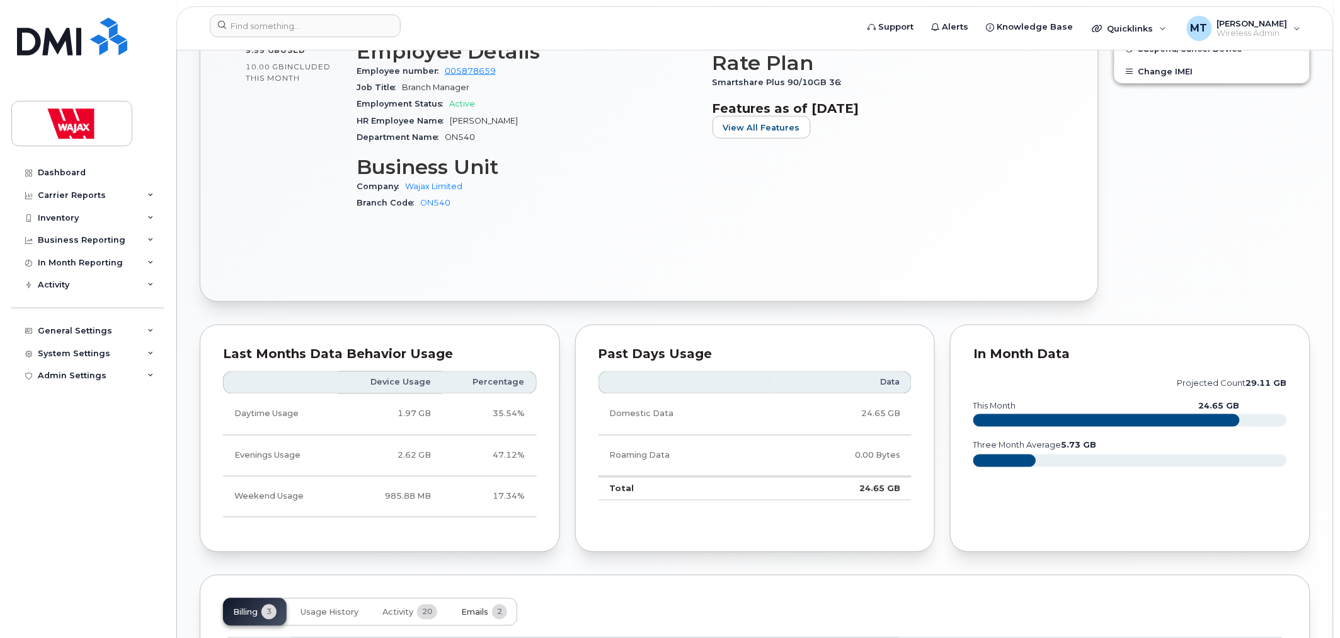
click at [458, 607] on button "Emails 2" at bounding box center [484, 612] width 66 height 28
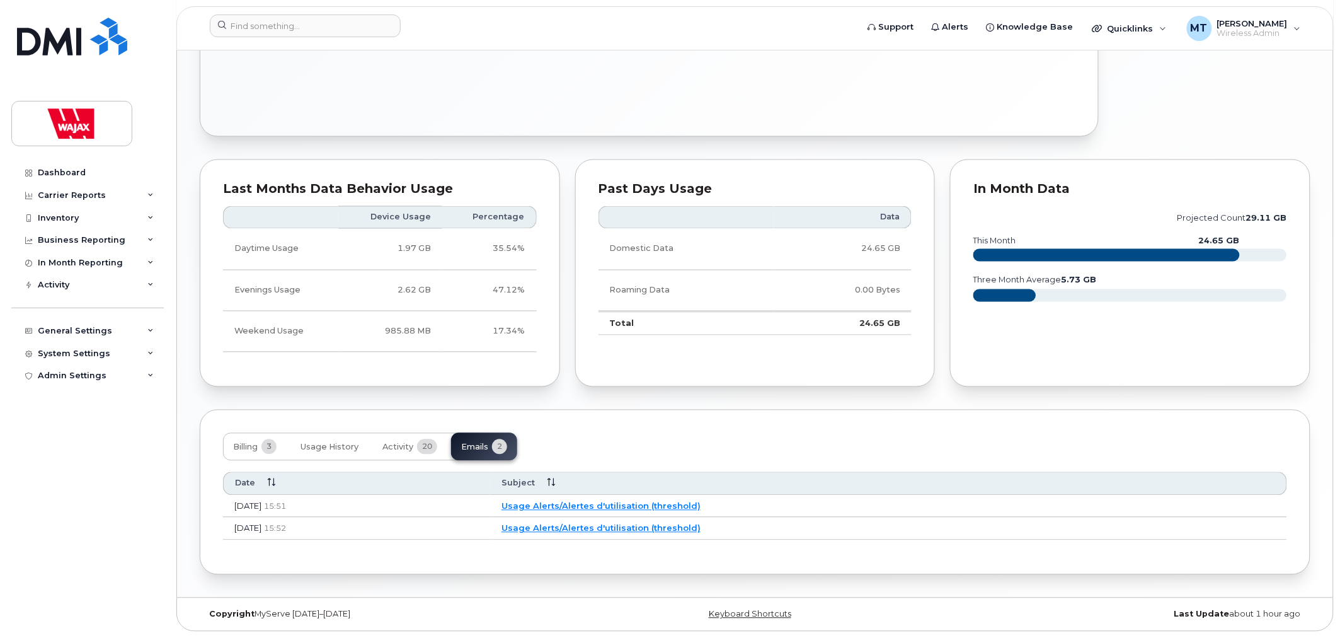
click at [649, 508] on link "Usage Alerts/Alertes d'utilisation (threshold)" at bounding box center [601, 506] width 199 height 10
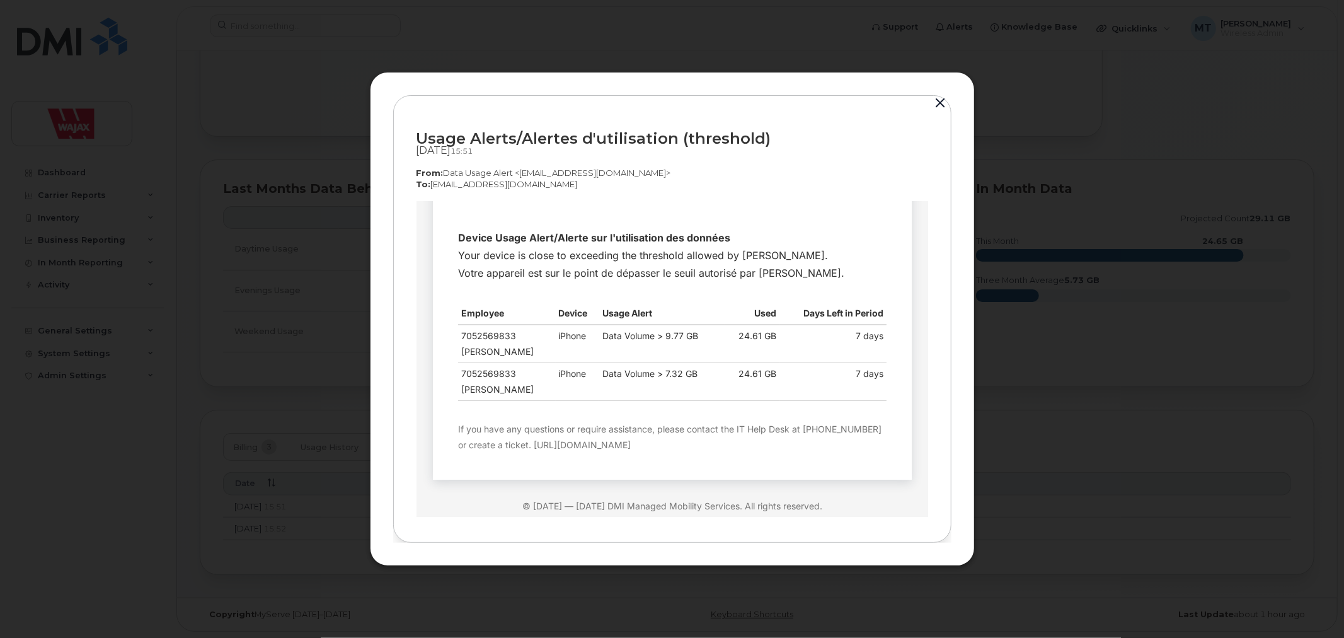
scroll to position [49, 0]
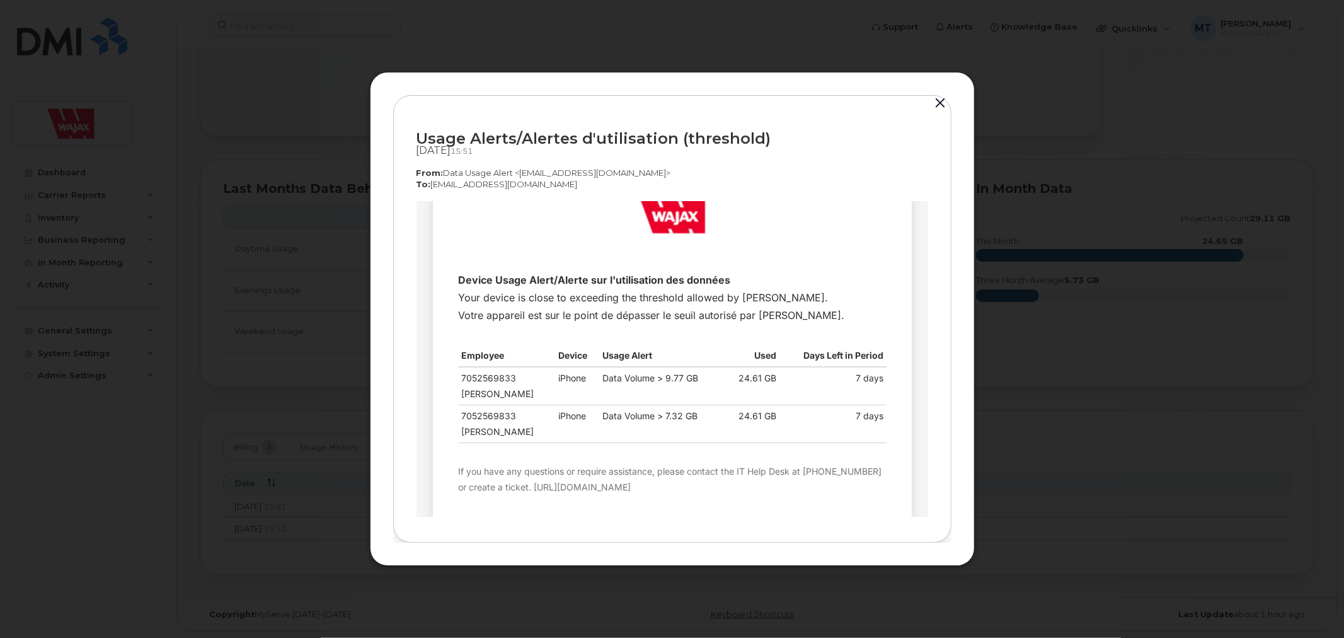
click at [1066, 316] on div at bounding box center [672, 319] width 1344 height 638
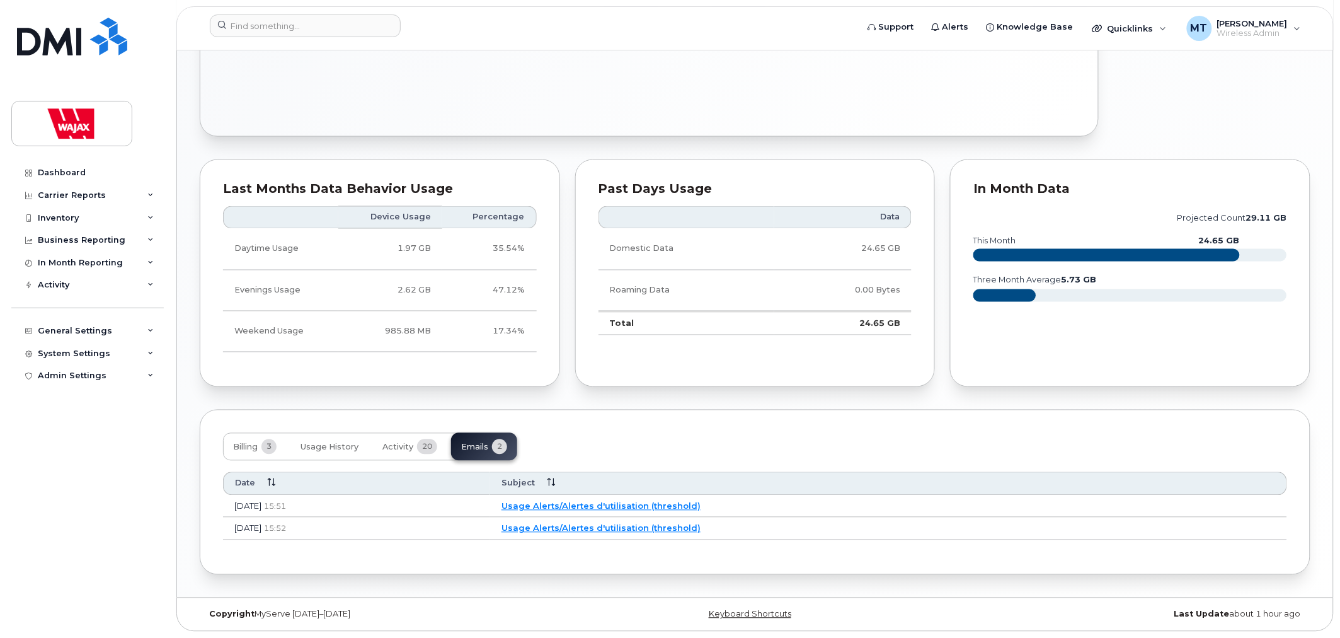
click at [597, 526] on link "Usage Alerts/Alertes d'utilisation (threshold)" at bounding box center [601, 528] width 199 height 10
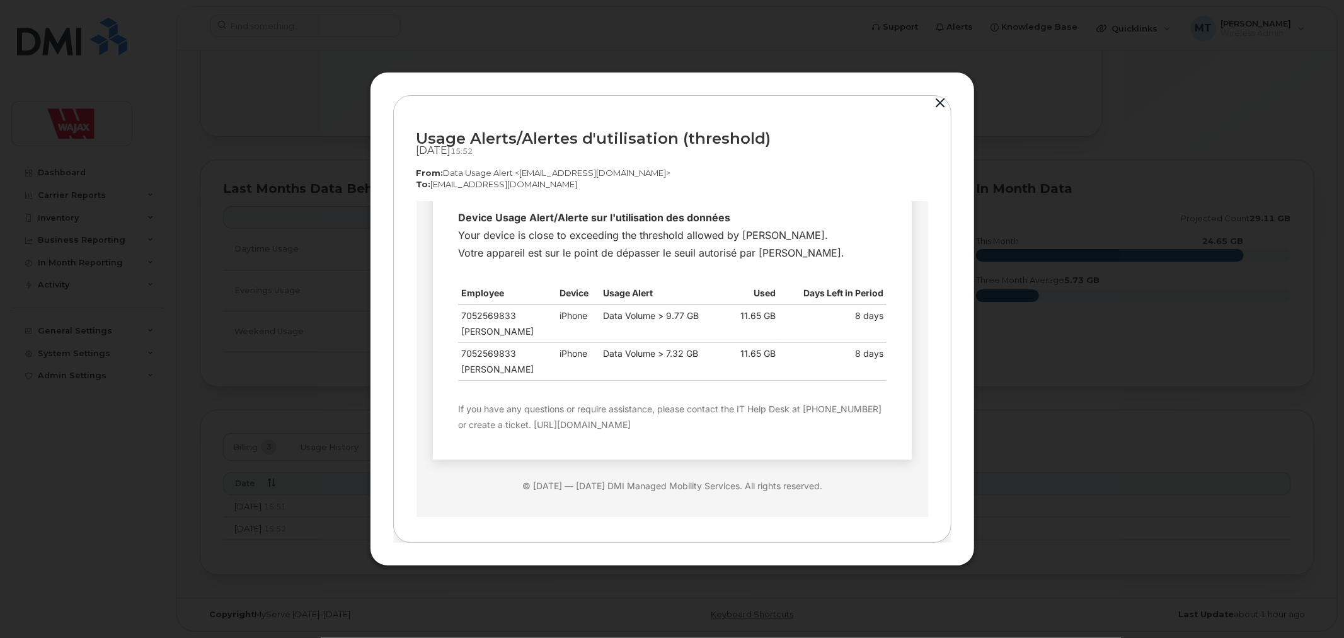
scroll to position [118, 0]
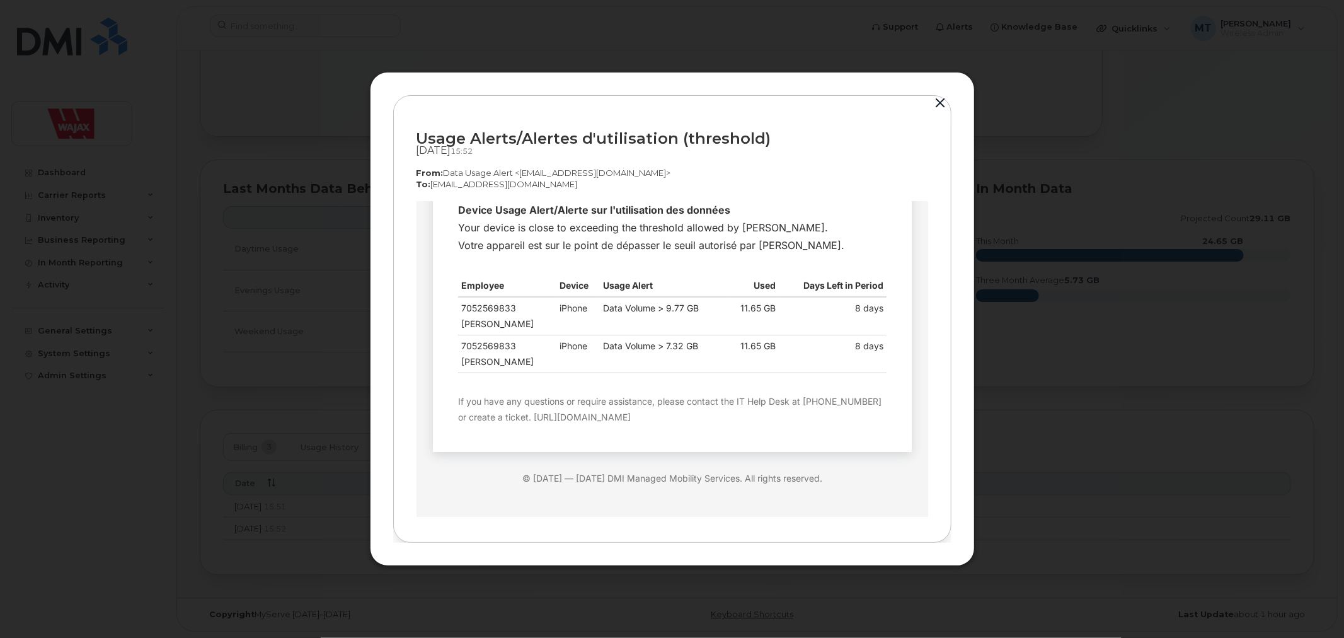
click at [282, 331] on div at bounding box center [672, 319] width 1344 height 638
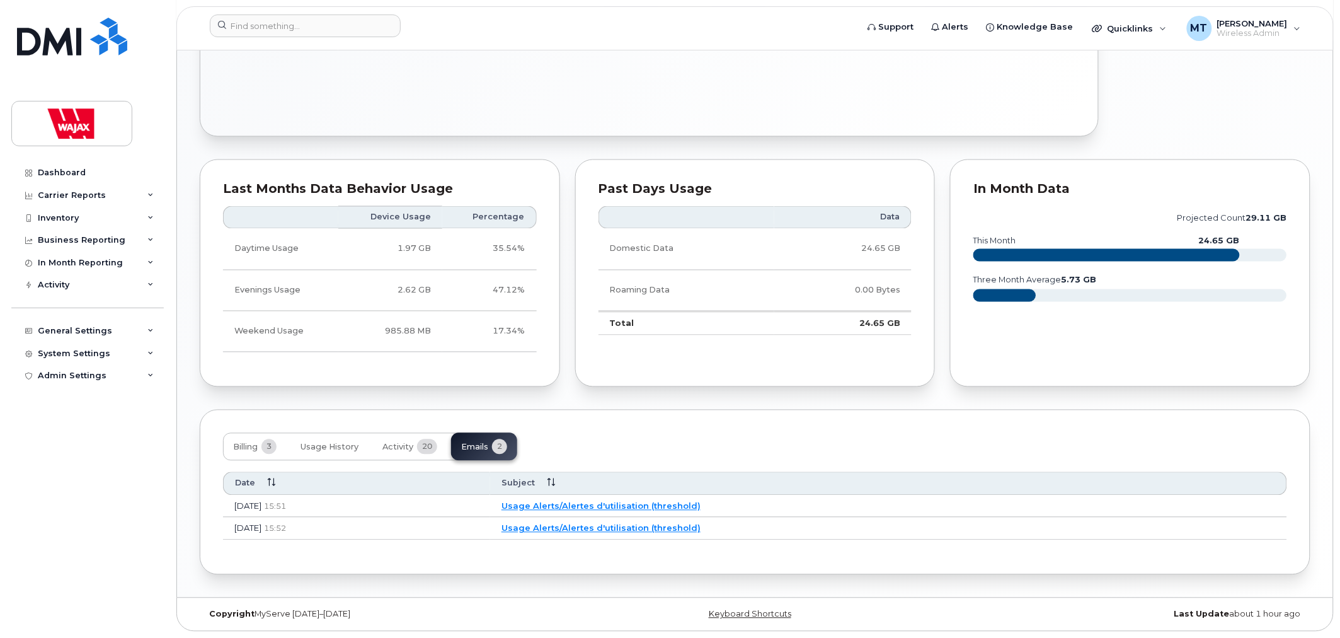
click at [619, 498] on td "Usage Alerts/Alertes d'utilisation (threshold)" at bounding box center [888, 506] width 797 height 23
click at [619, 500] on td "Usage Alerts/Alertes d'utilisation (threshold)" at bounding box center [888, 506] width 797 height 23
click at [619, 501] on link "Usage Alerts/Alertes d'utilisation (threshold)" at bounding box center [601, 506] width 199 height 10
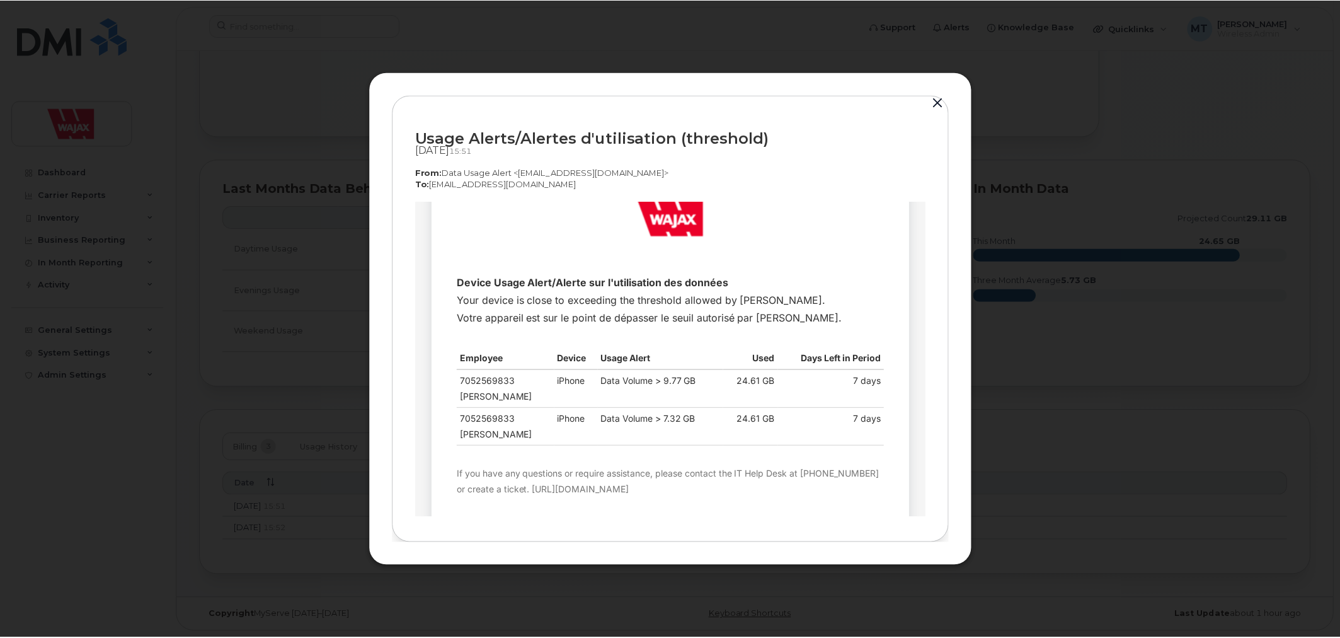
scroll to position [70, 0]
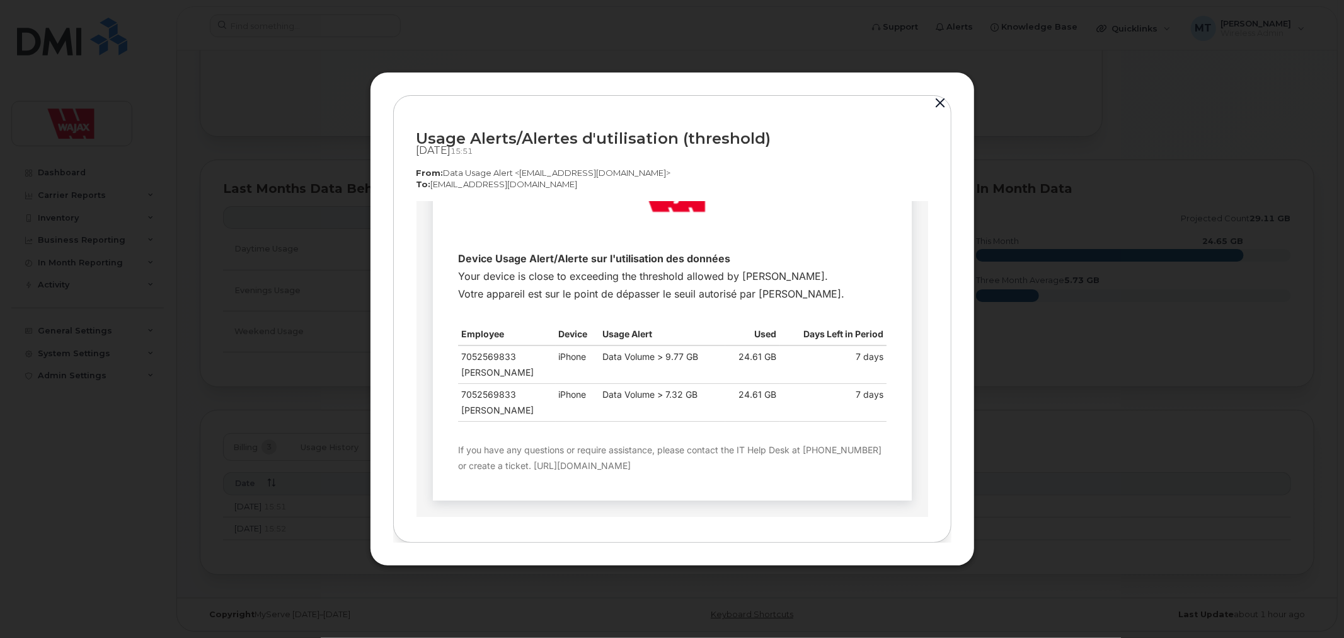
click at [943, 96] on button "button" at bounding box center [940, 104] width 19 height 18
